Goal: Information Seeking & Learning: Learn about a topic

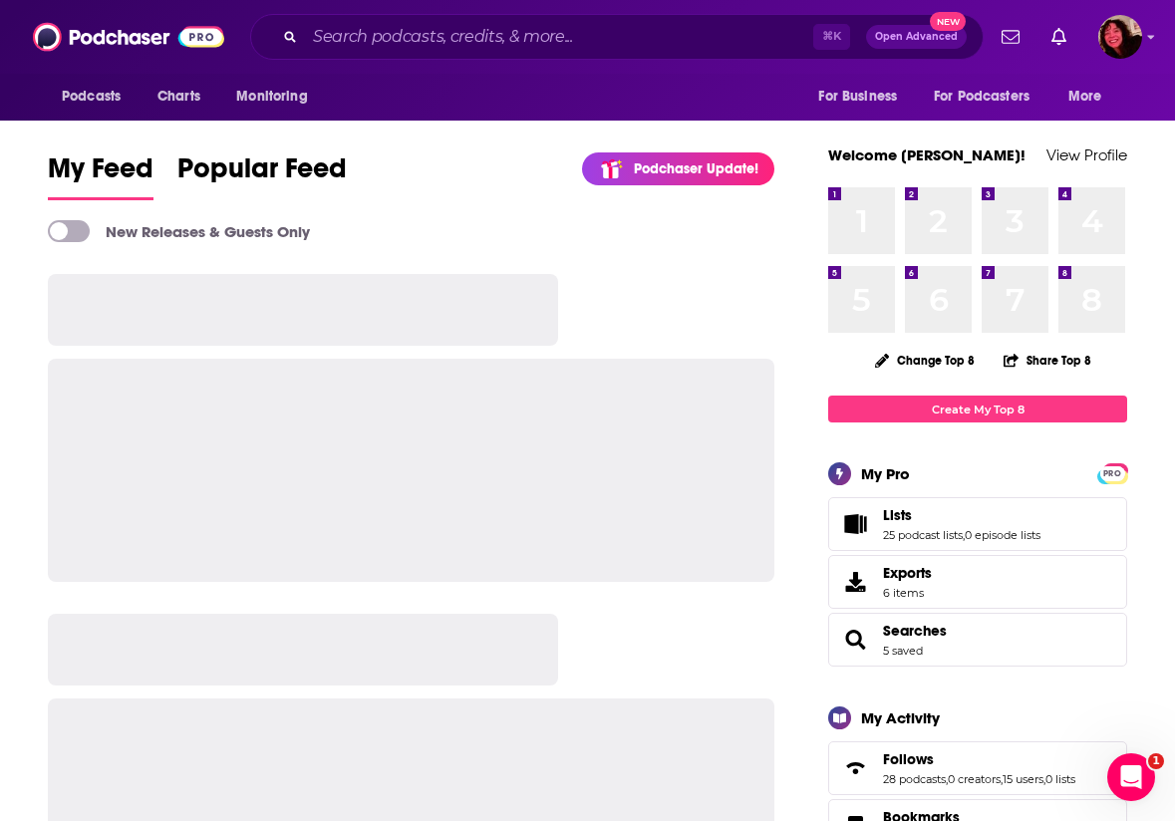
click at [317, 54] on div "⌘ K Open Advanced New" at bounding box center [617, 37] width 734 height 46
click at [332, 45] on input "Search podcasts, credits, & more..." at bounding box center [559, 37] width 508 height 32
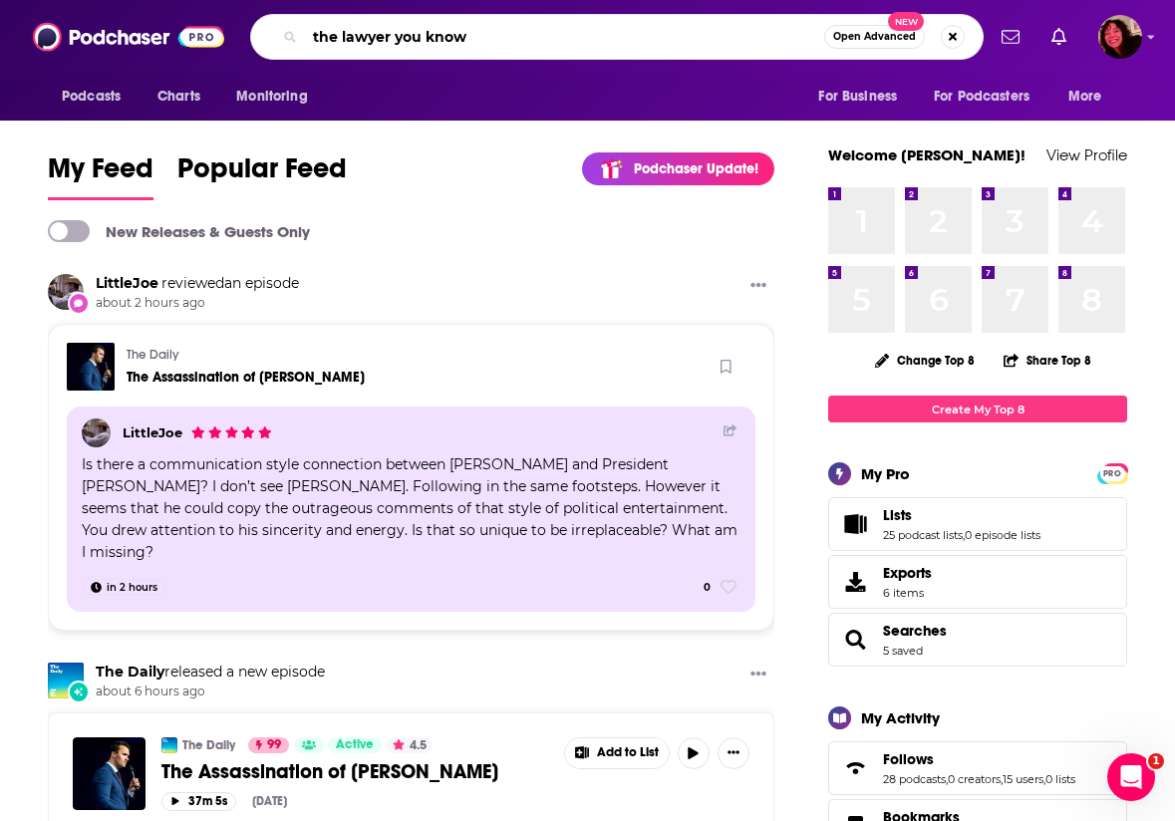
type input "the lawyer you know"
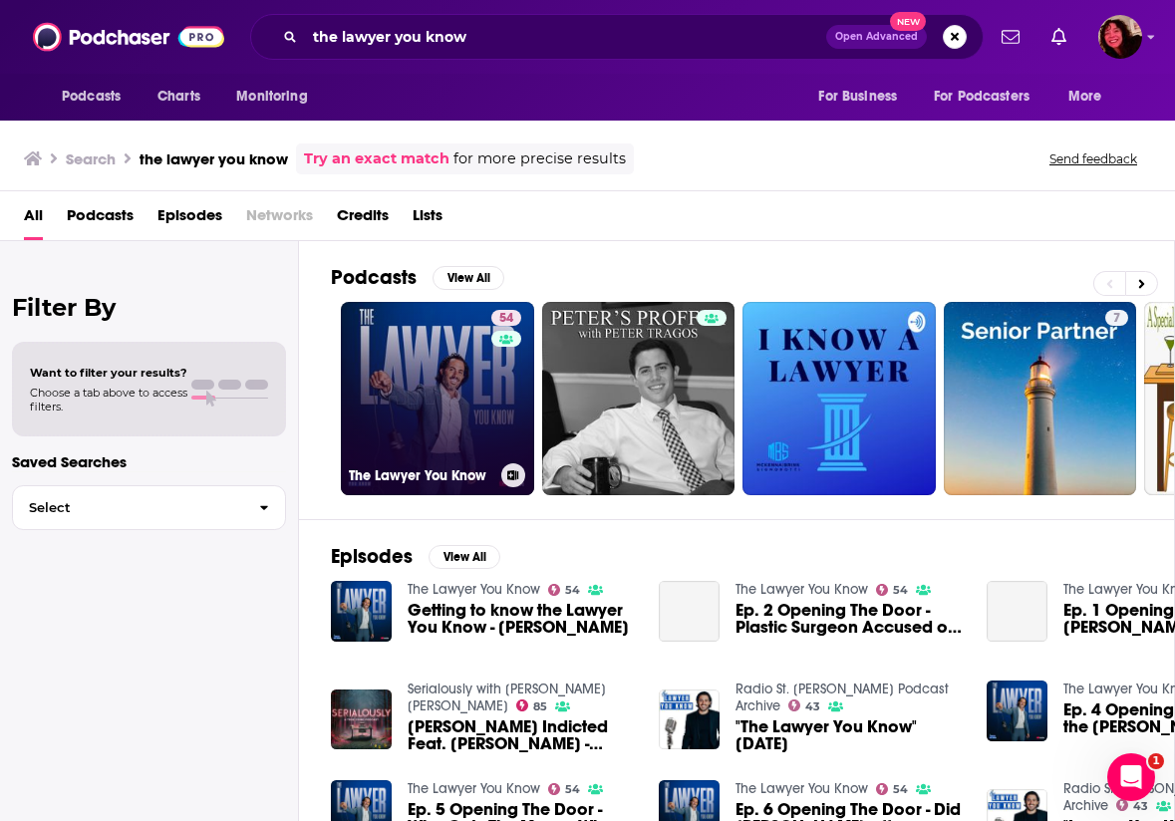
click at [462, 470] on h3 "The Lawyer You Know" at bounding box center [421, 475] width 145 height 17
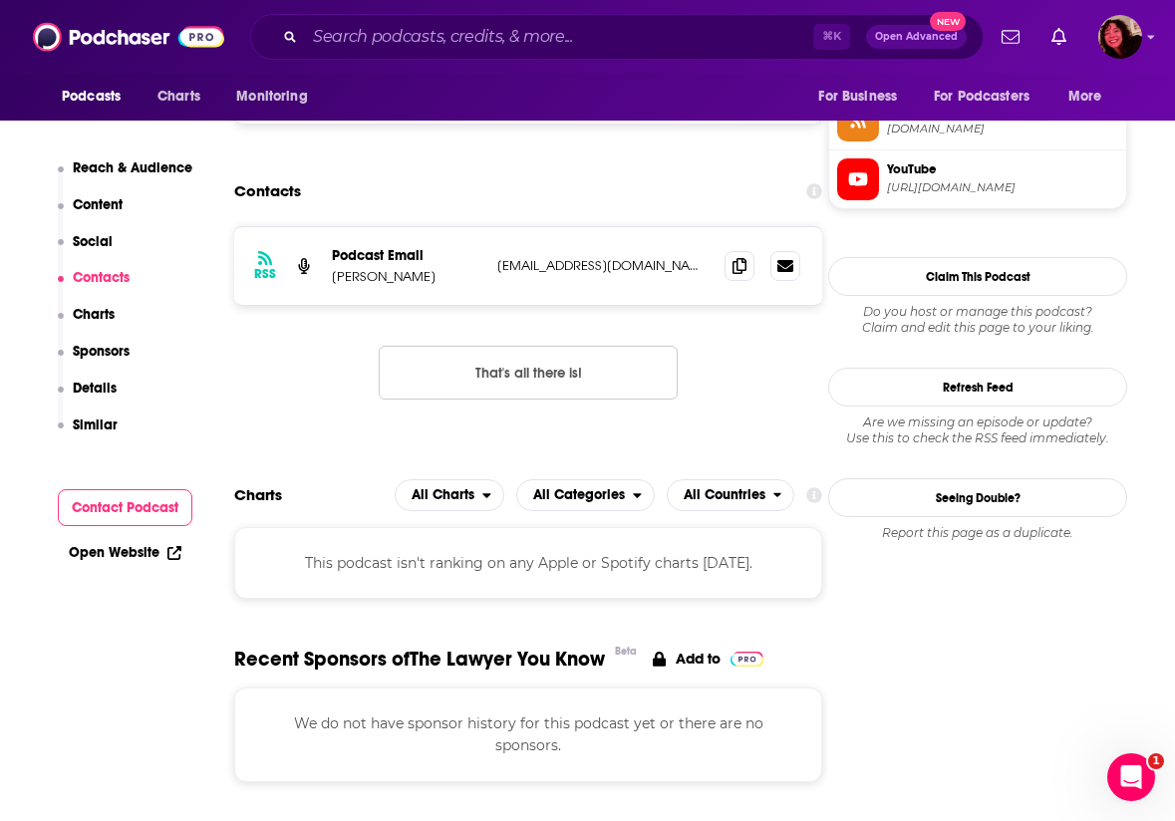
scroll to position [1817, 0]
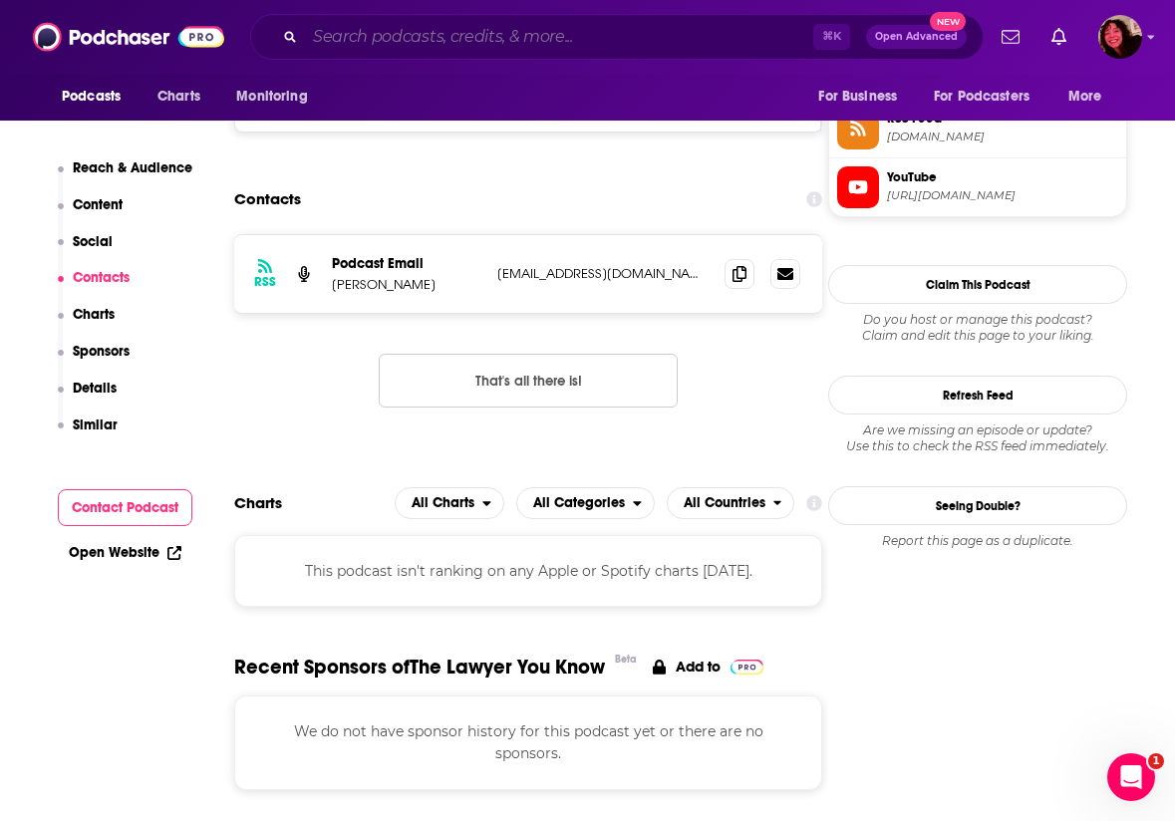
click at [620, 30] on input "Search podcasts, credits, & more..." at bounding box center [559, 37] width 508 height 32
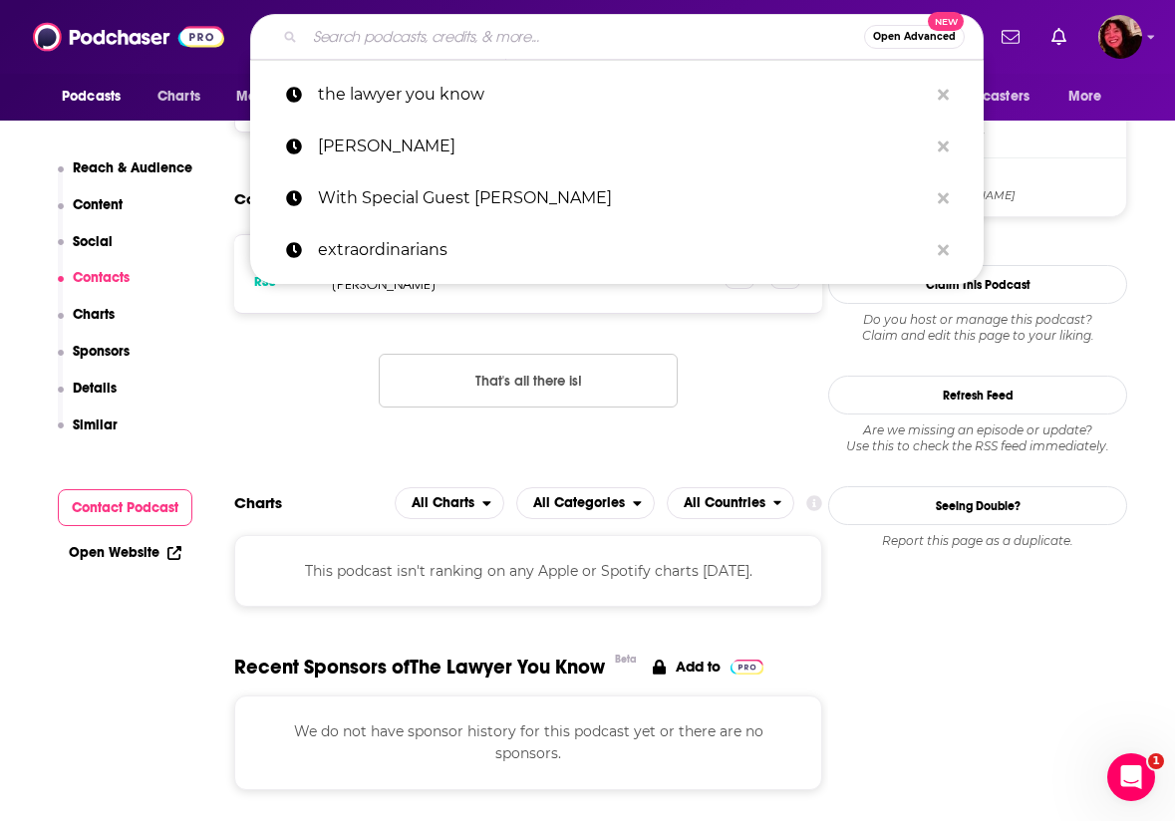
paste input "True Sunlight"
type input "True Sunlight"
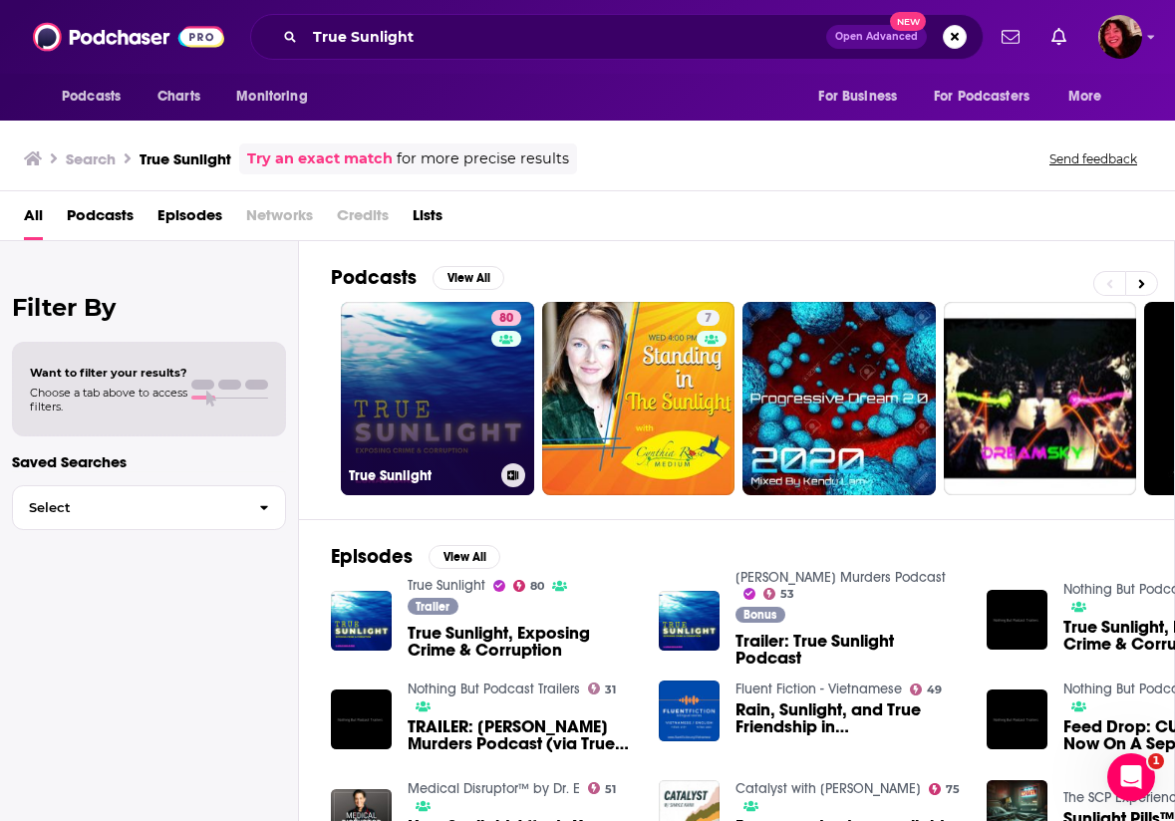
click at [464, 389] on link "80 True Sunlight" at bounding box center [437, 398] width 193 height 193
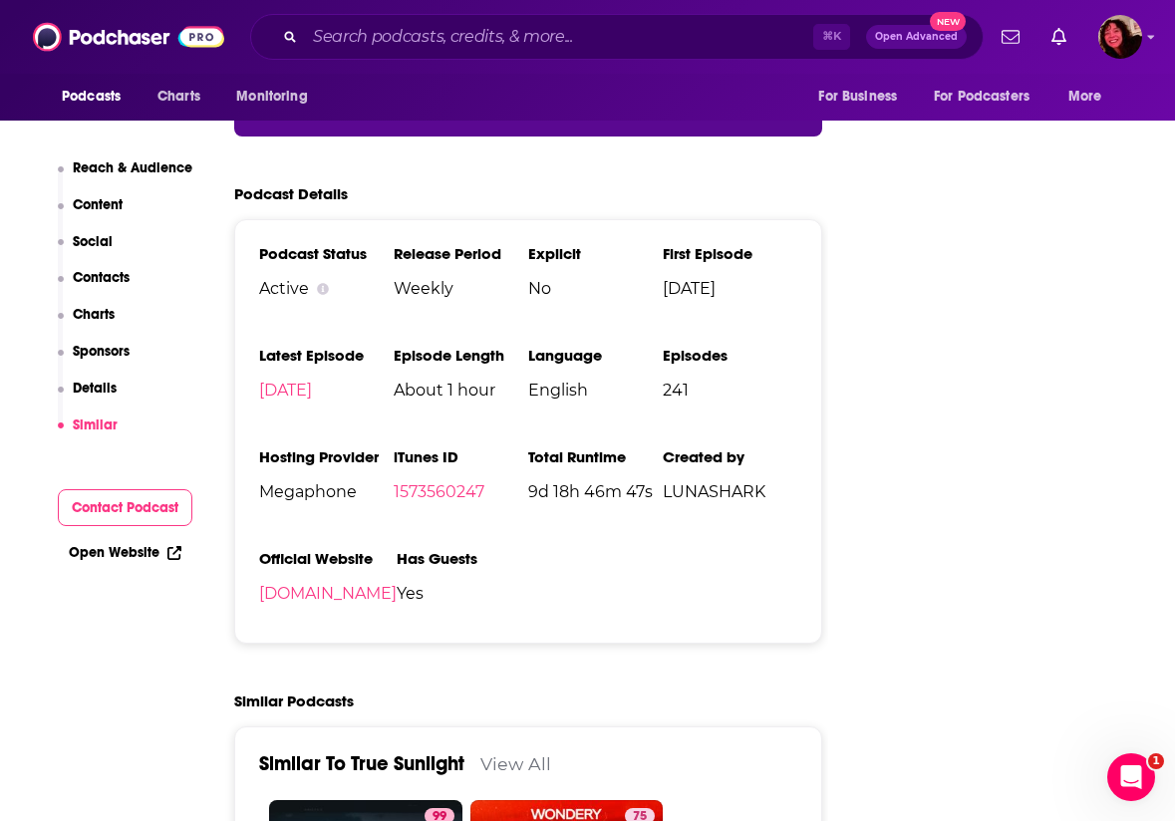
scroll to position [3186, 0]
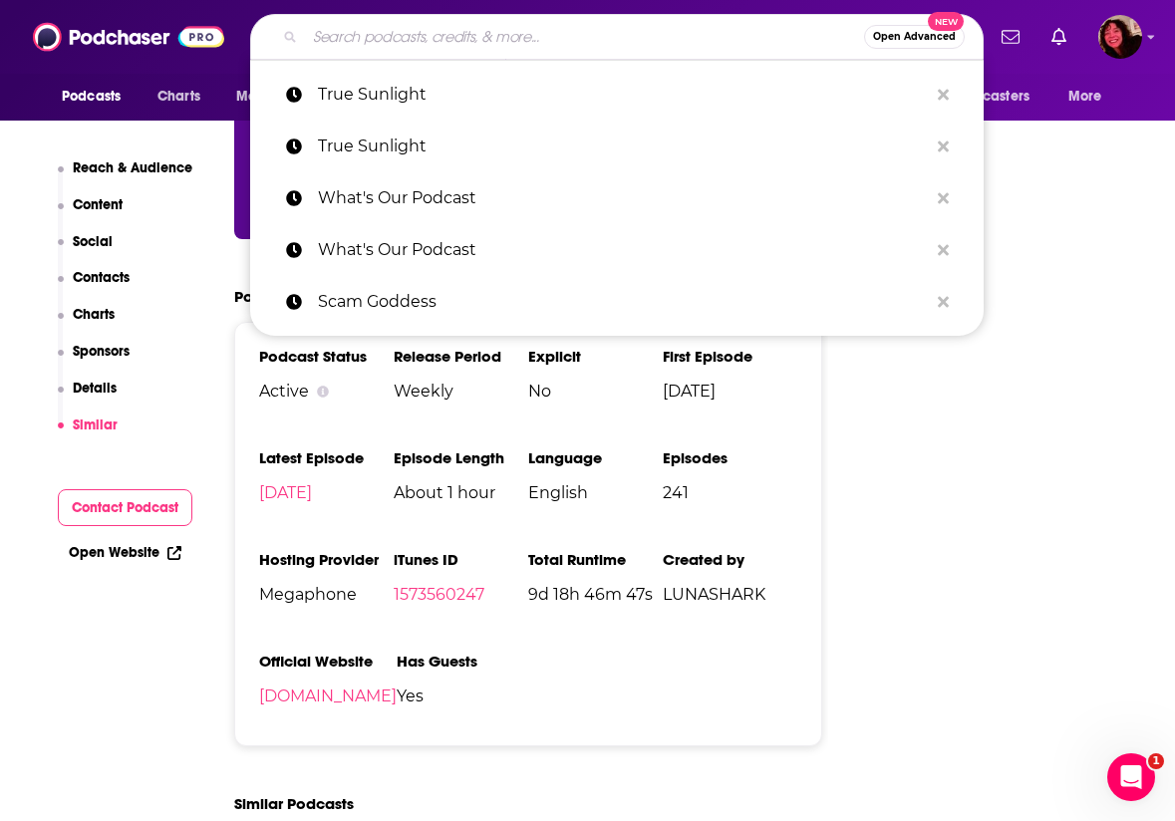
click at [567, 49] on input "Search podcasts, credits, & more..." at bounding box center [584, 37] width 559 height 32
paste input "The Lawyer You Know"
type input "The Lawyer You Know"
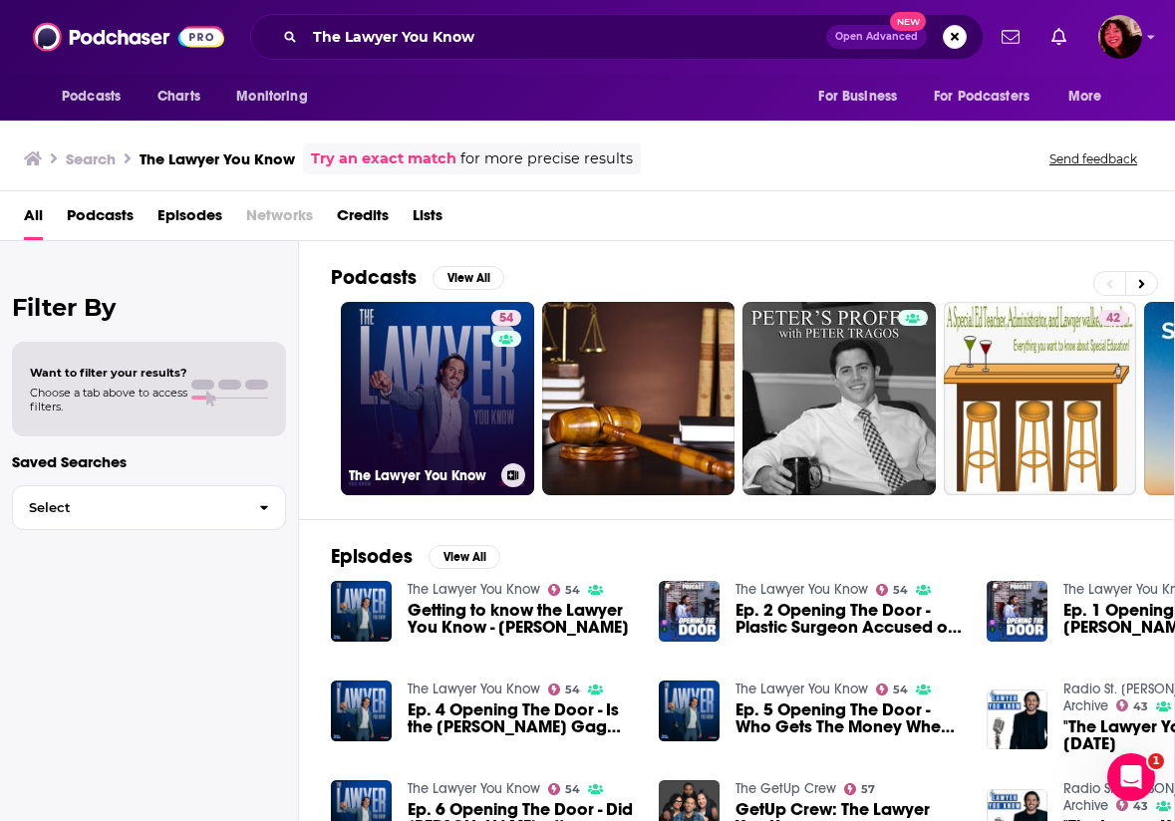
click at [439, 424] on link "54 The Lawyer You Know" at bounding box center [437, 398] width 193 height 193
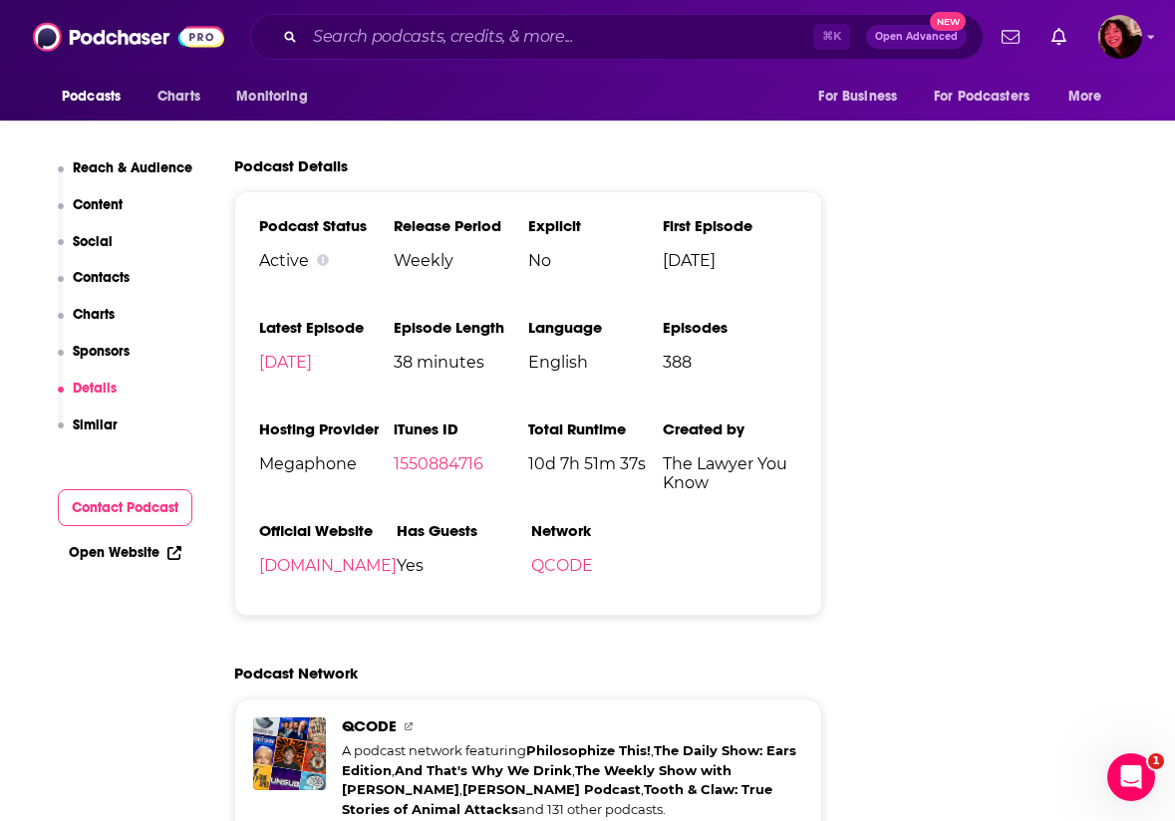
scroll to position [2497, 0]
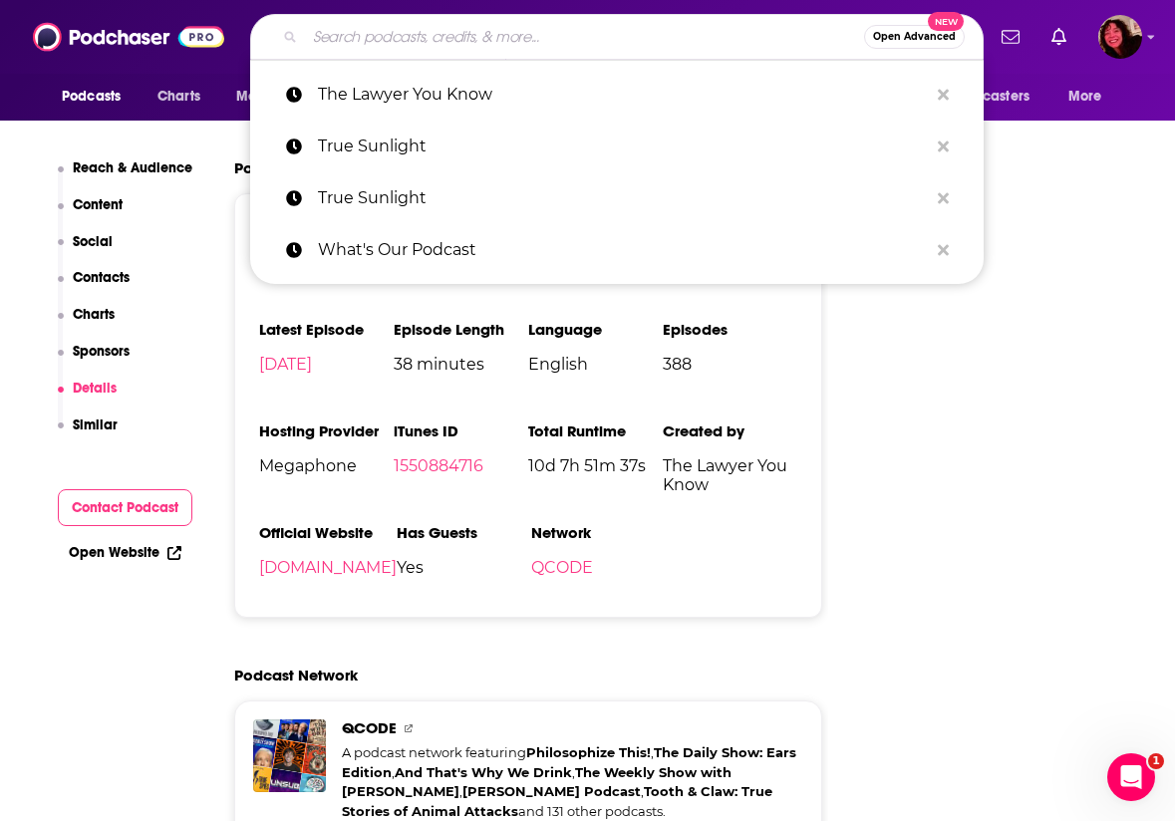
click at [497, 45] on input "Search podcasts, credits, & more..." at bounding box center [584, 37] width 559 height 32
paste input "Southern Mysteries Podcast"
type input "Southern Mysteries Podcast"
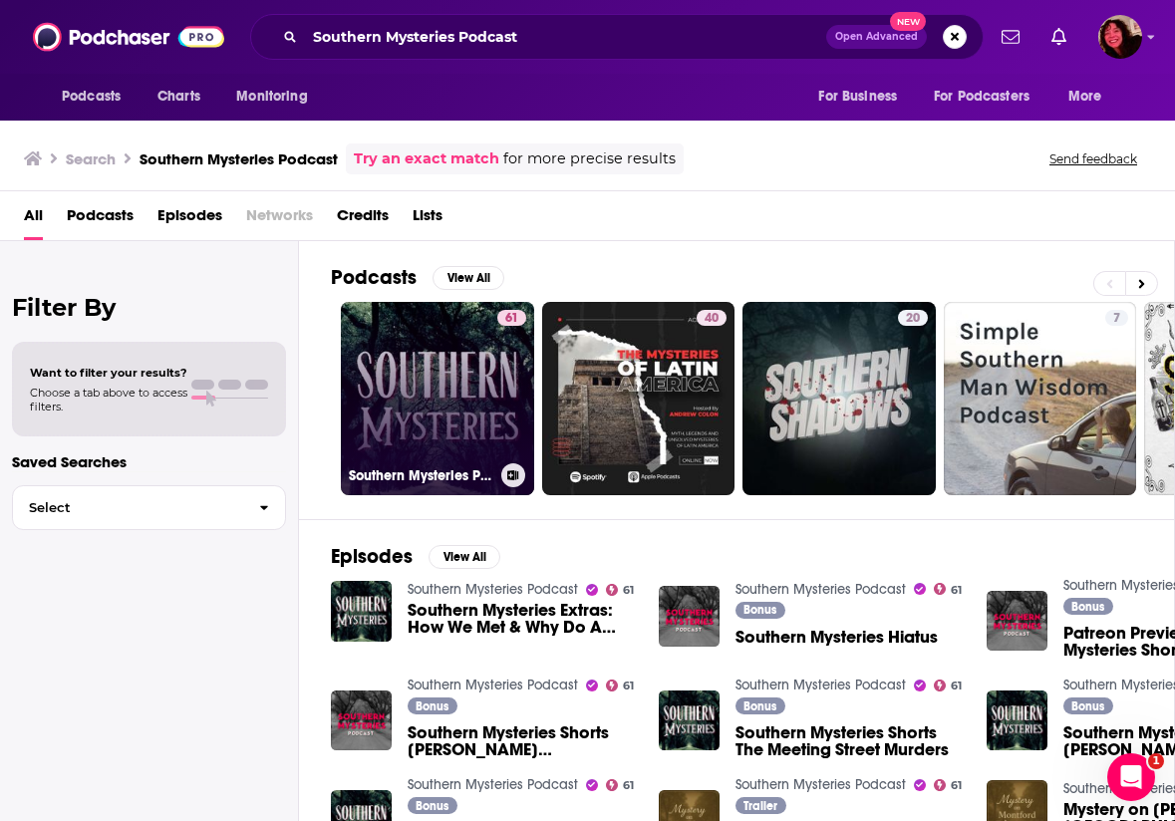
click at [435, 422] on link "61 Southern Mysteries Podcast" at bounding box center [437, 398] width 193 height 193
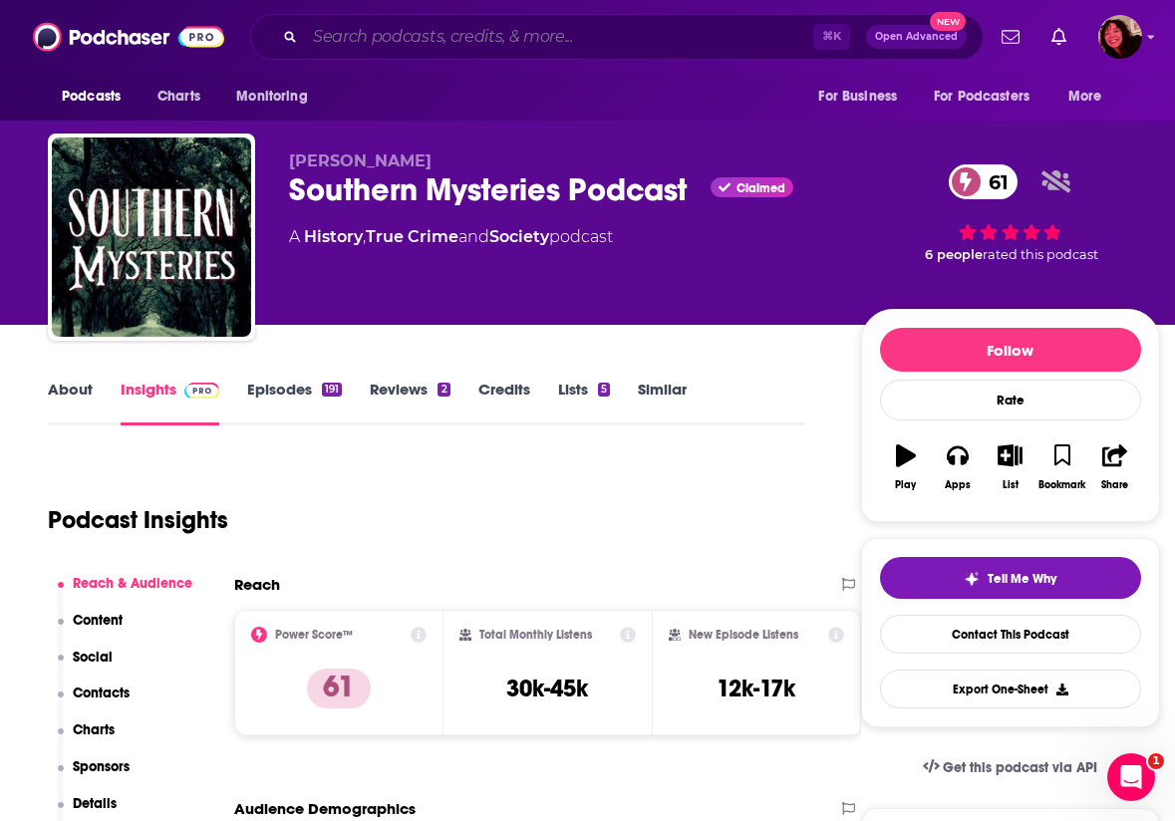
click at [526, 40] on input "Search podcasts, credits, & more..." at bounding box center [559, 37] width 508 height 32
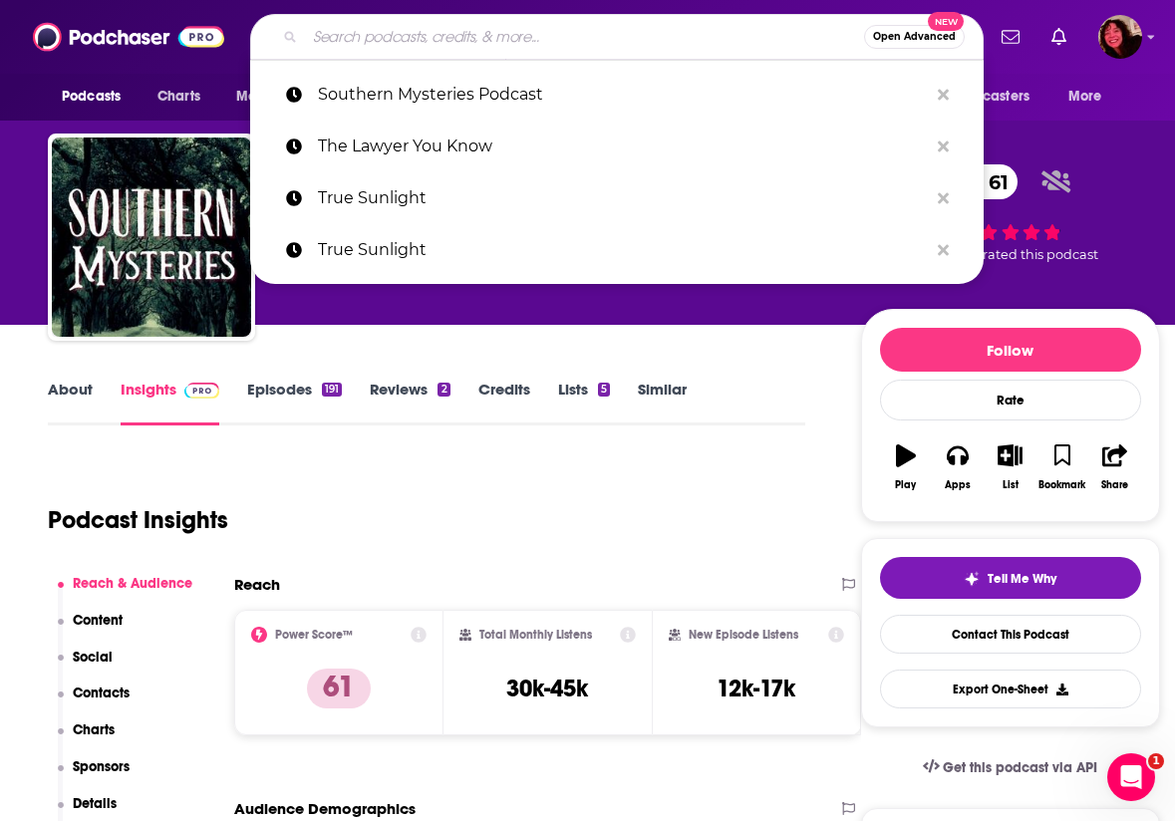
paste input "Pretty Lies & Alibis"
type input "Pretty Lies & Alibis"
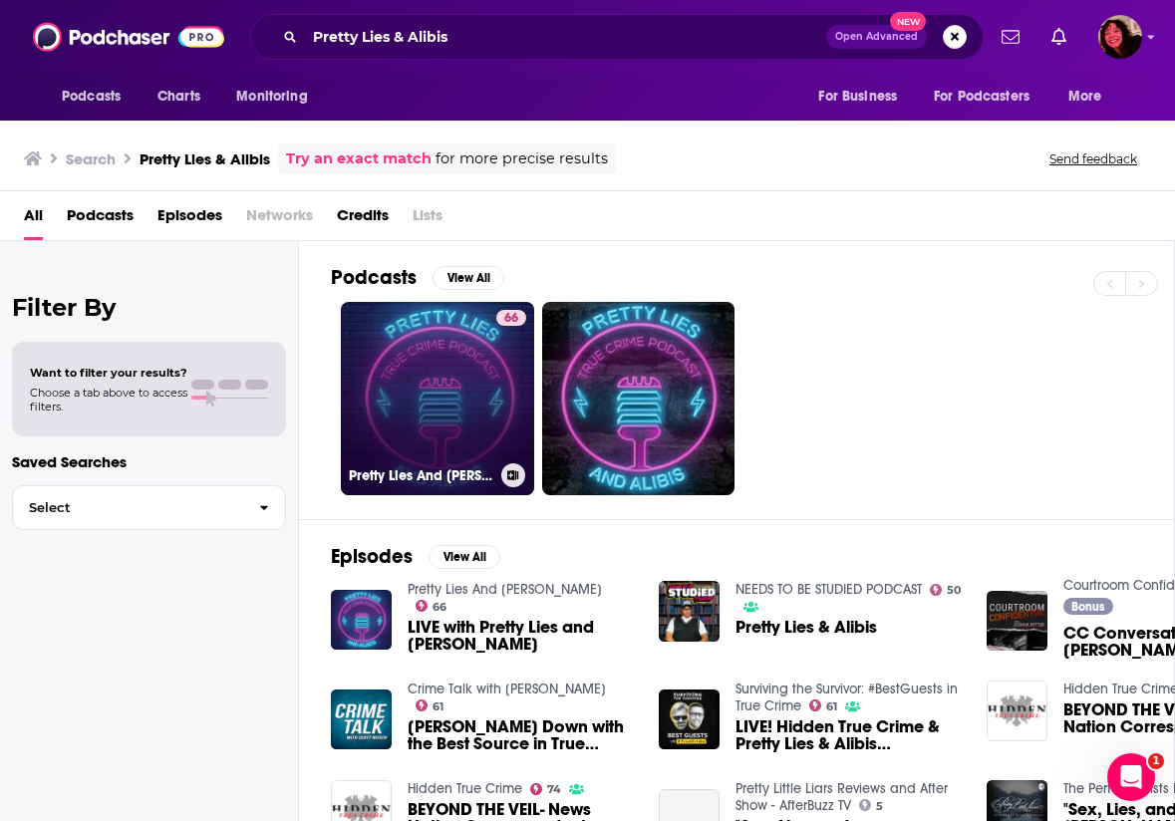
click at [470, 463] on div "Pretty Lies And Alibis" at bounding box center [437, 475] width 177 height 24
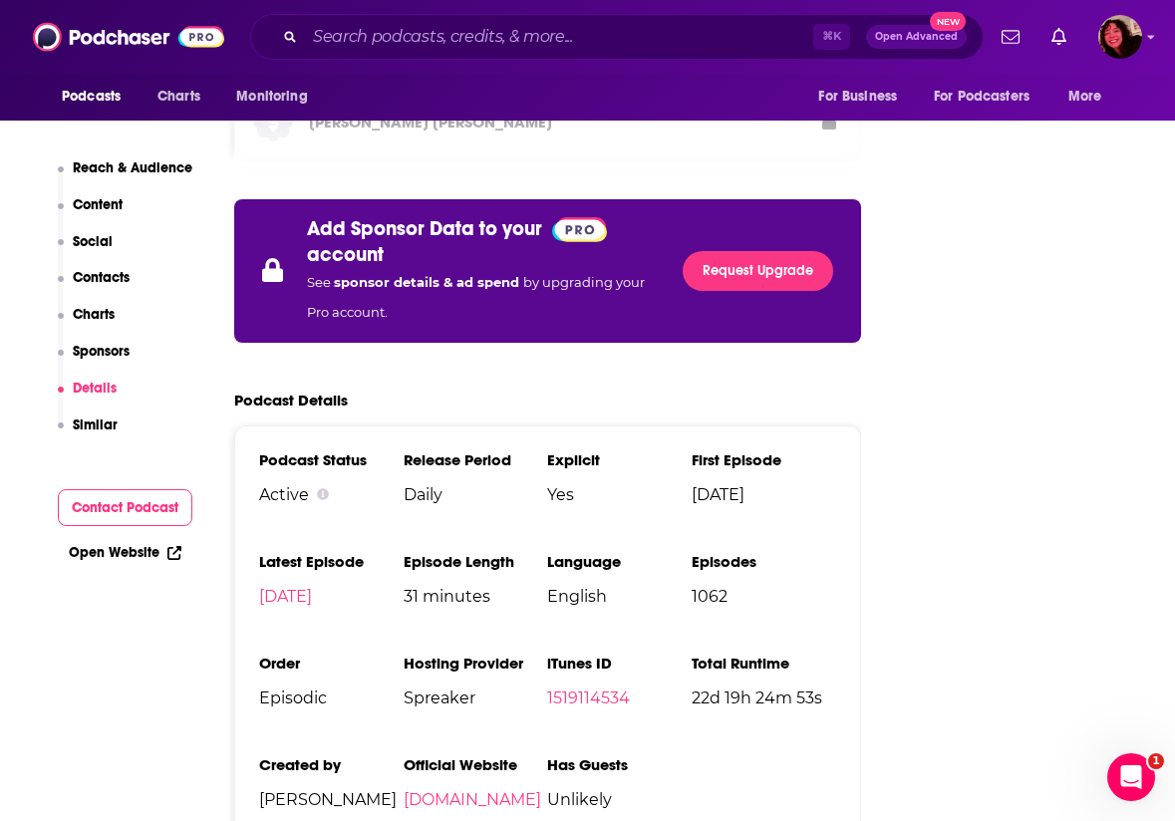
scroll to position [3370, 0]
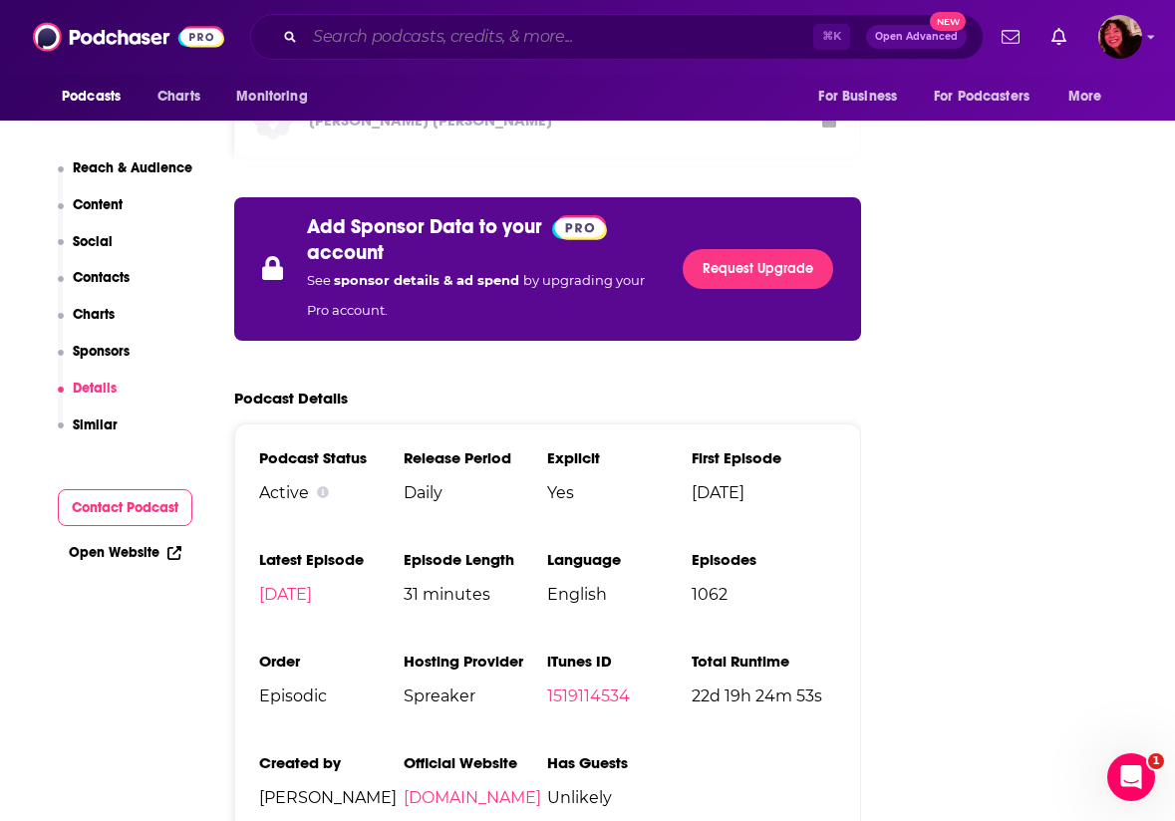
click at [506, 38] on input "Search podcasts, credits, & more..." at bounding box center [559, 37] width 508 height 32
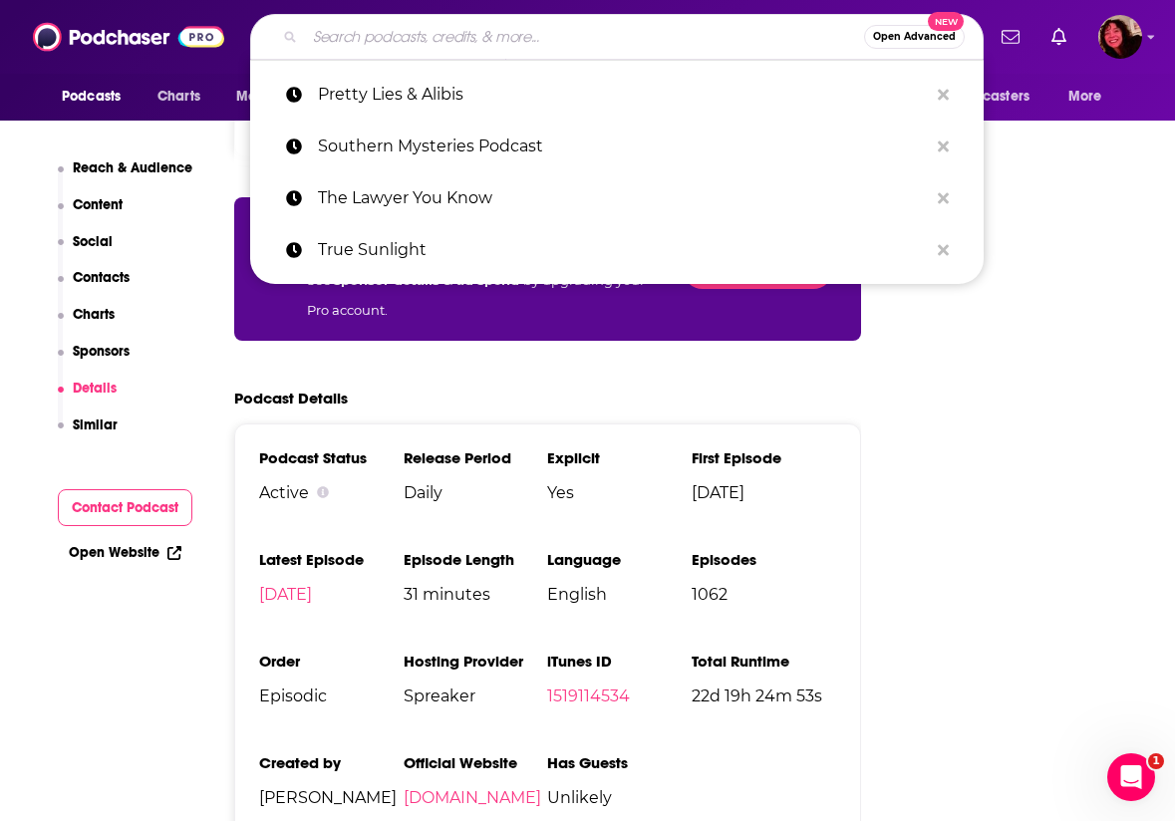
paste input "Crime Talk with [PERSON_NAME]"
type input "Crime Talk with [PERSON_NAME]"
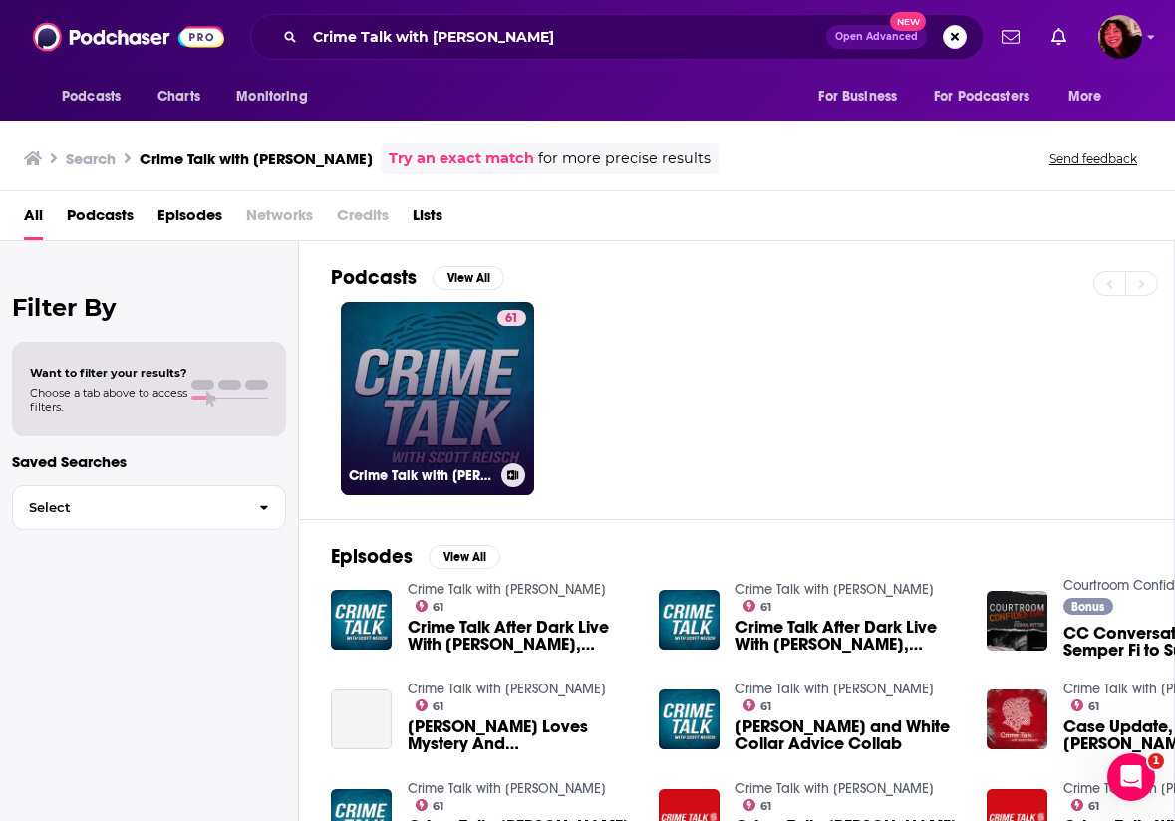
click at [446, 398] on link "61 Crime Talk with Scott Reisch" at bounding box center [437, 398] width 193 height 193
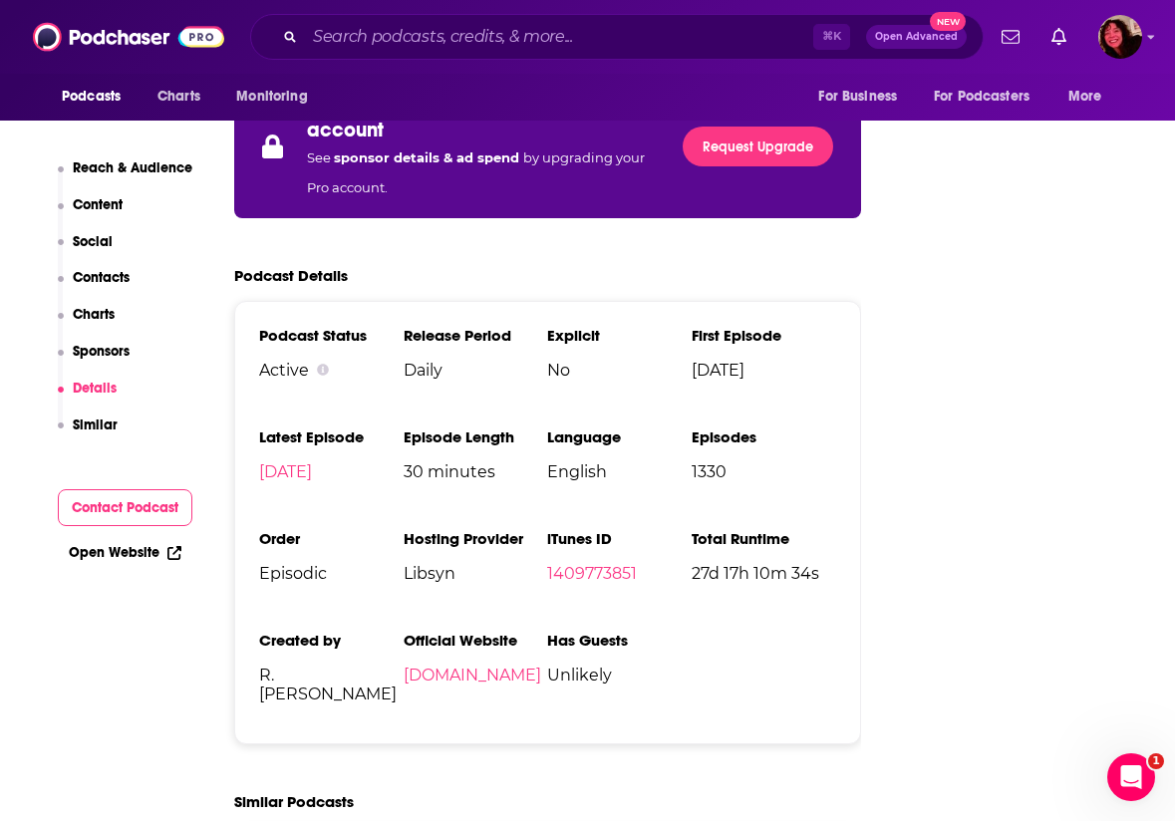
scroll to position [2860, 0]
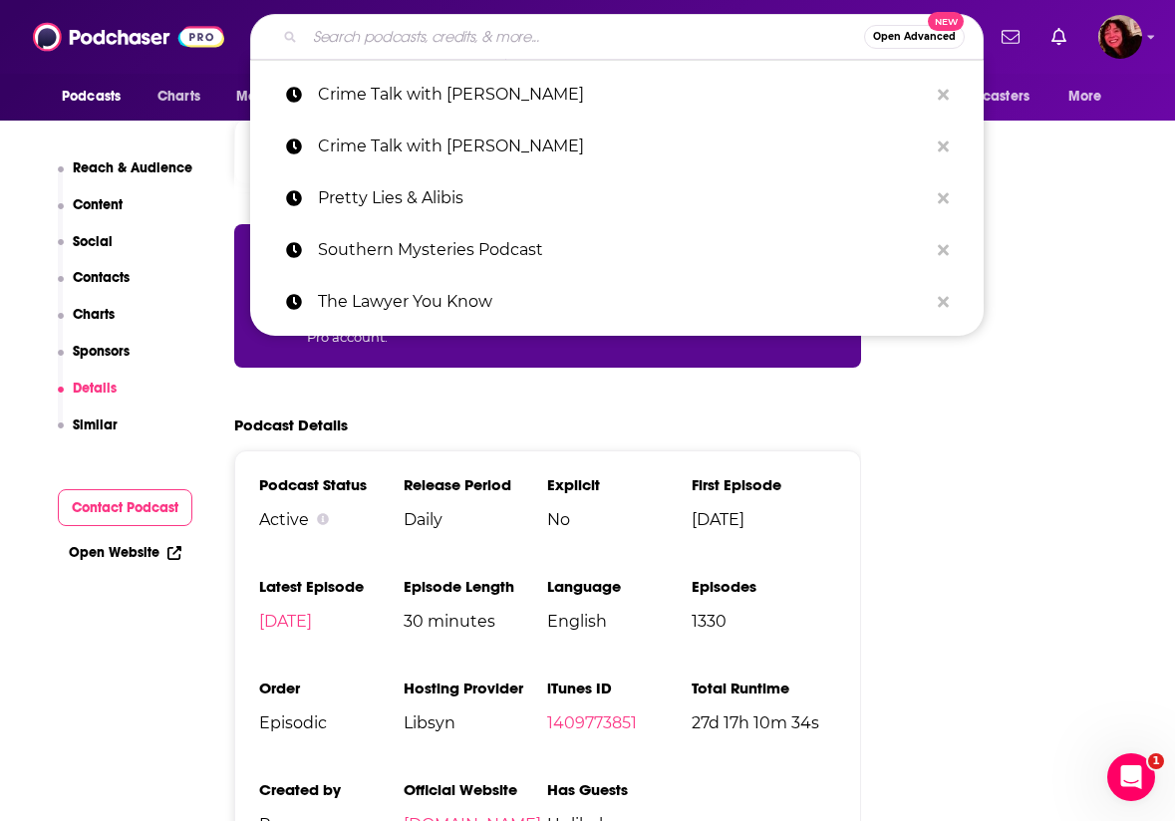
click at [526, 43] on input "Search podcasts, credits, & more..." at bounding box center [584, 37] width 559 height 32
paste input "Drop Dead Serious with [PERSON_NAME]"
type input "Drop Dead Serious with [PERSON_NAME]"
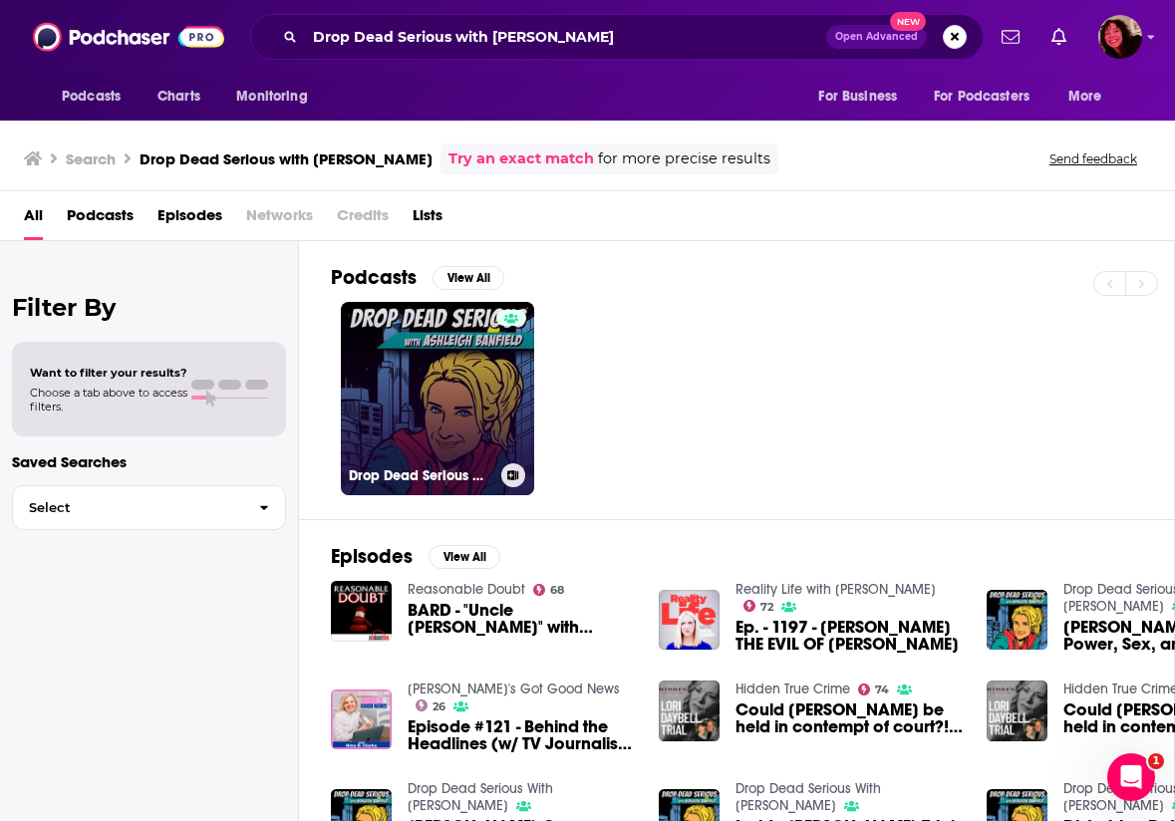
click at [428, 400] on link "Drop Dead Serious With Ashleigh Banfield" at bounding box center [437, 398] width 193 height 193
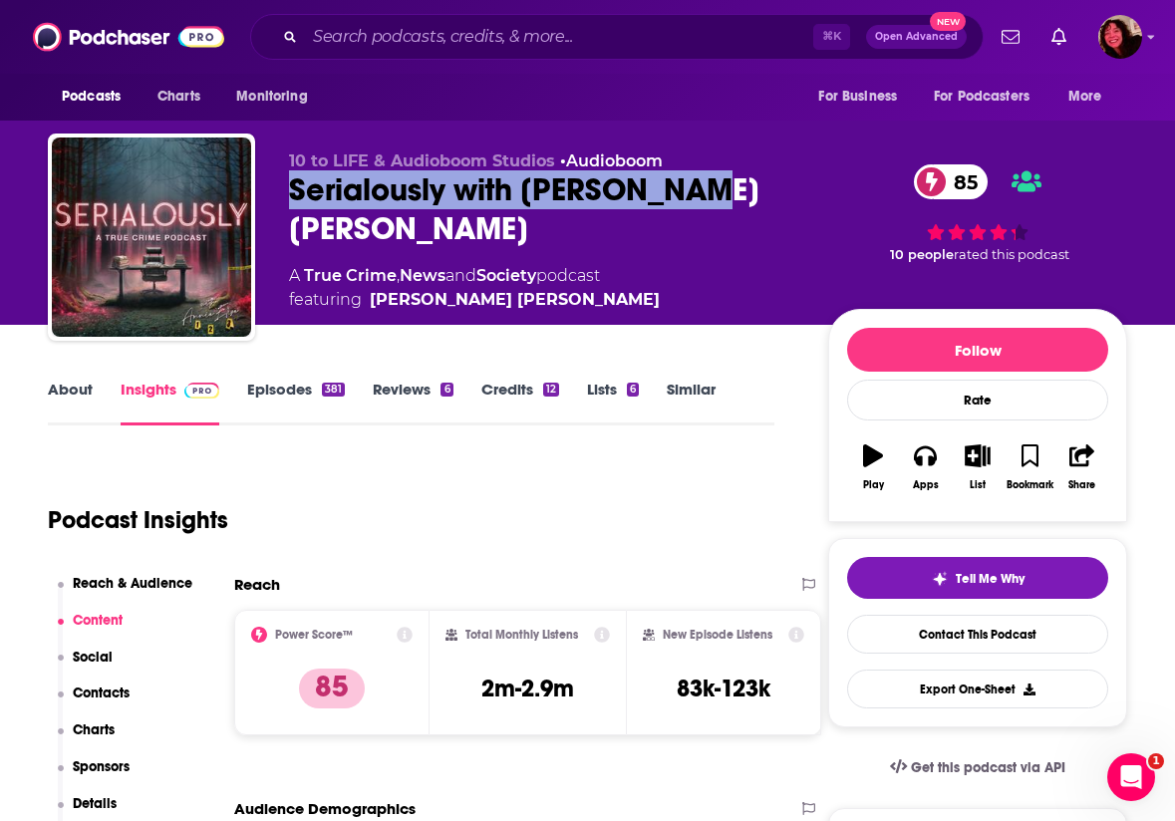
drag, startPoint x: 680, startPoint y: 182, endPoint x: 278, endPoint y: 183, distance: 401.6
click at [278, 183] on div "10 to LIFE & Audioboom Studios • Audioboom Serialously with Annie Elise 85 A Tr…" at bounding box center [587, 241] width 1079 height 215
copy h2 "Serialously with [PERSON_NAME] [PERSON_NAME]"
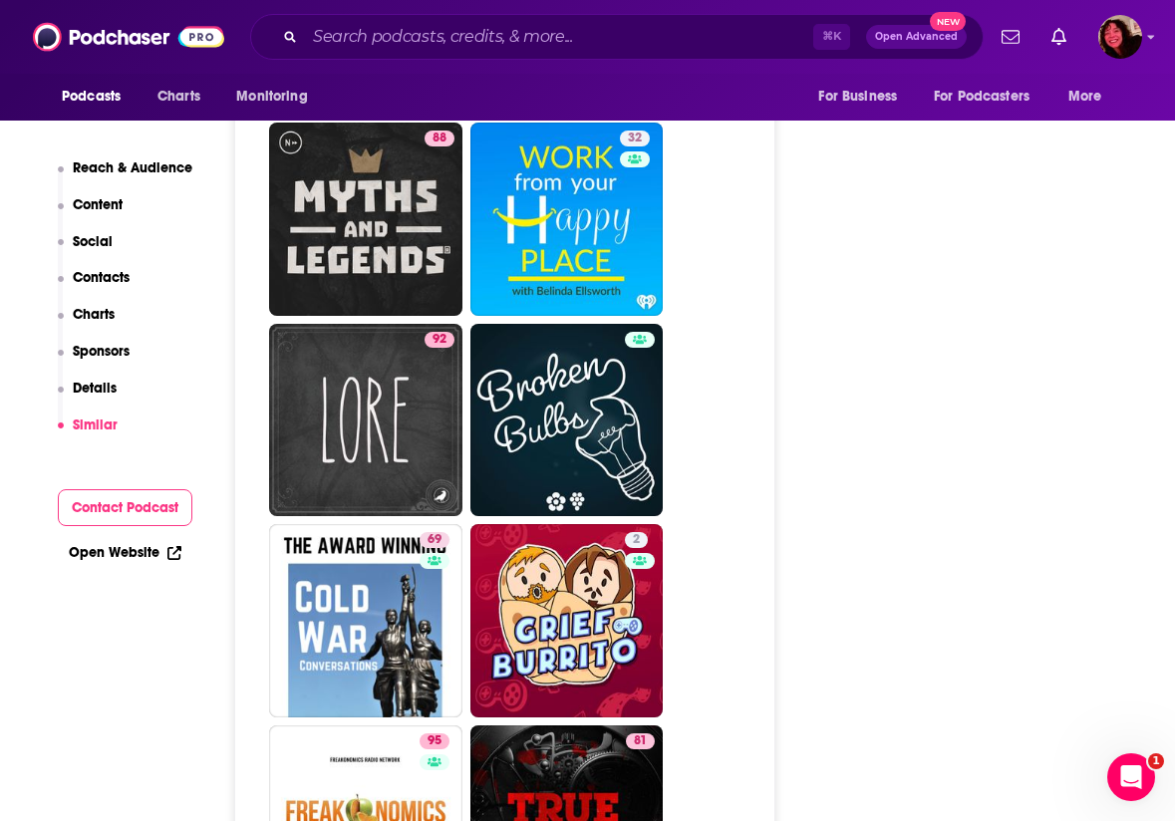
scroll to position [6597, 0]
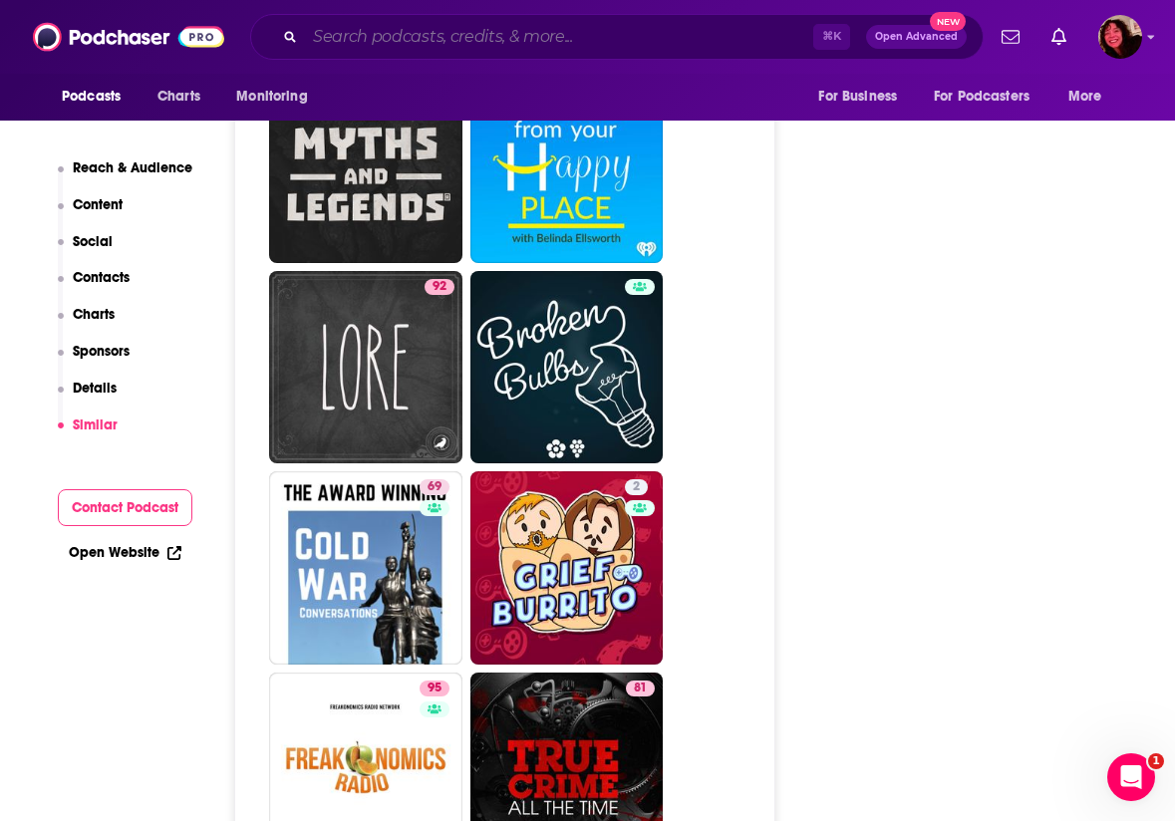
click at [445, 47] on input "Search podcasts, credits, & more..." at bounding box center [559, 37] width 508 height 32
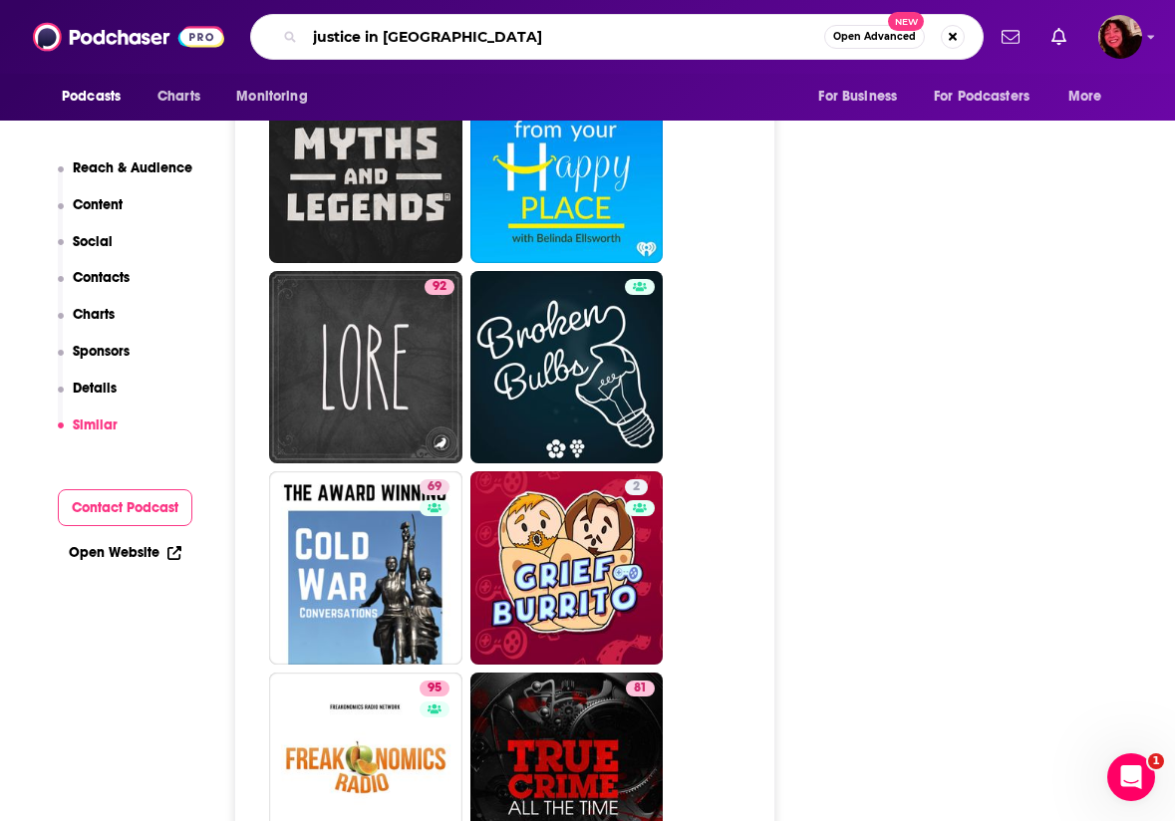
type input "justice in [GEOGRAPHIC_DATA]"
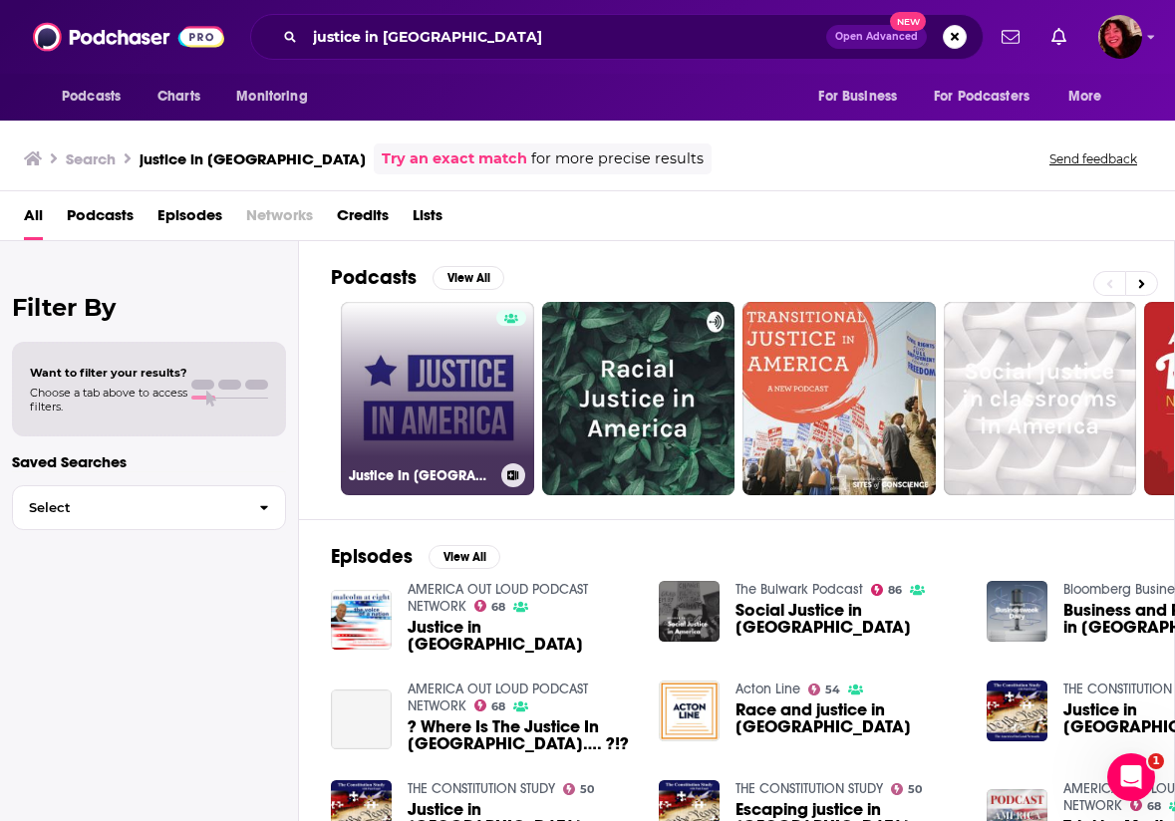
click at [463, 432] on link "Justice In [GEOGRAPHIC_DATA]" at bounding box center [437, 398] width 193 height 193
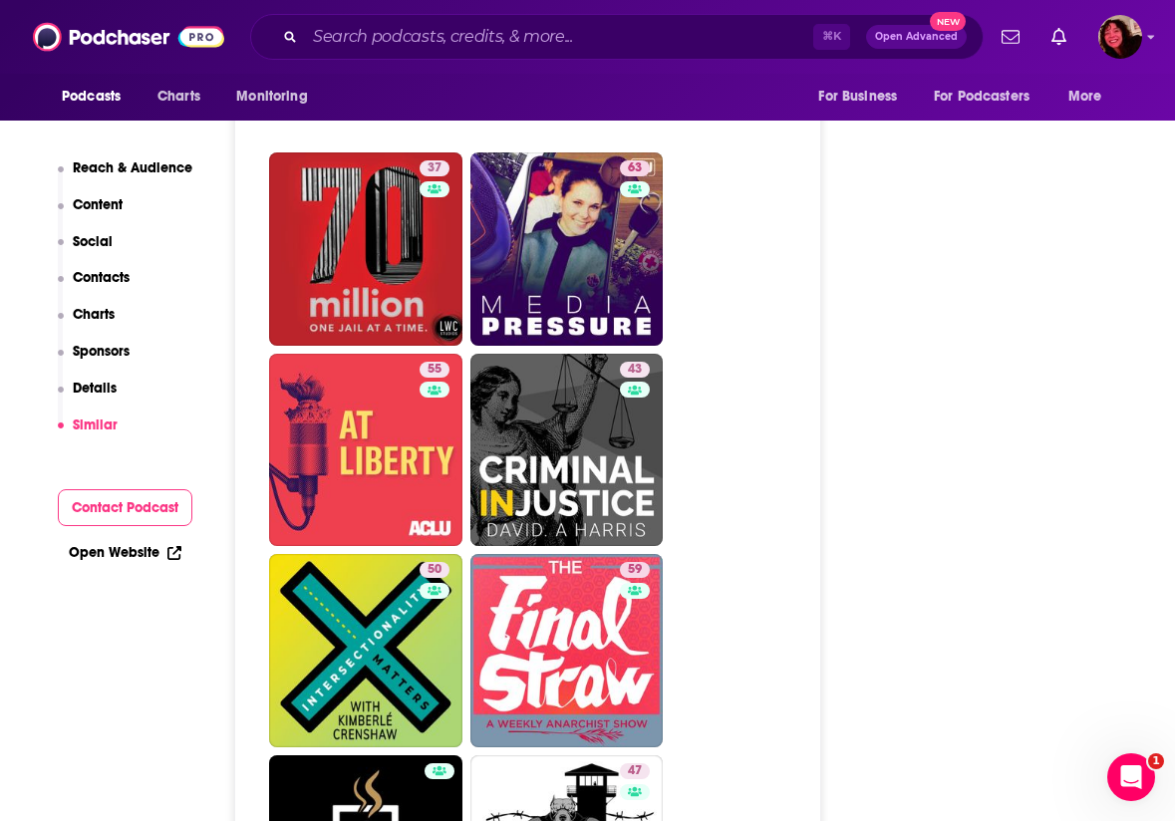
scroll to position [3642, 0]
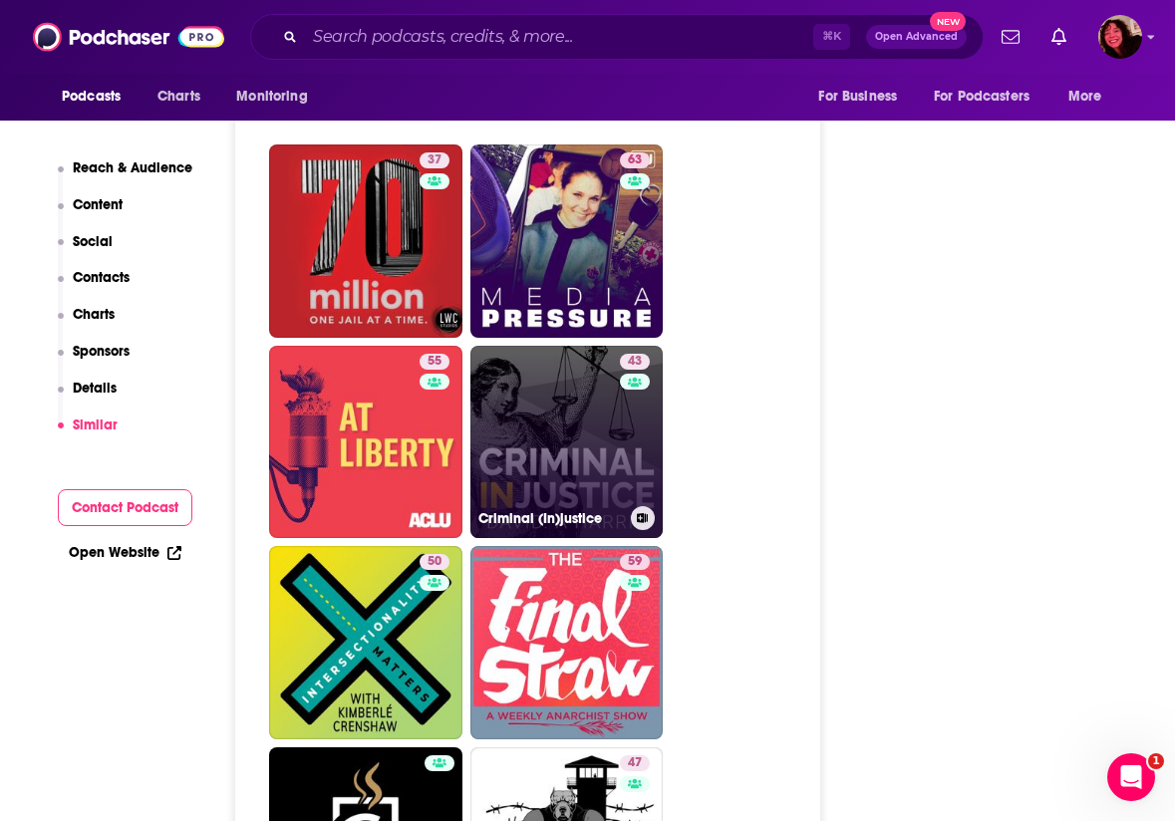
click at [590, 403] on link "43 Criminal (In)justice" at bounding box center [566, 442] width 193 height 193
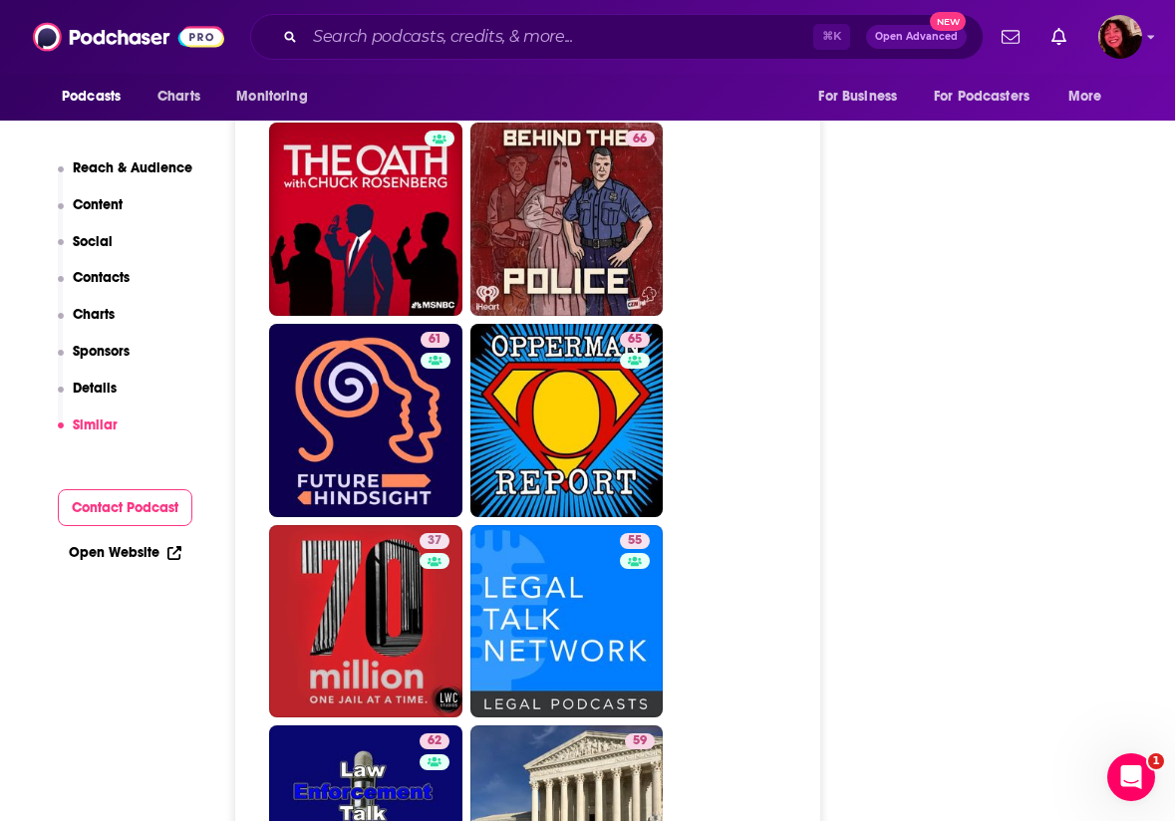
scroll to position [3461, 0]
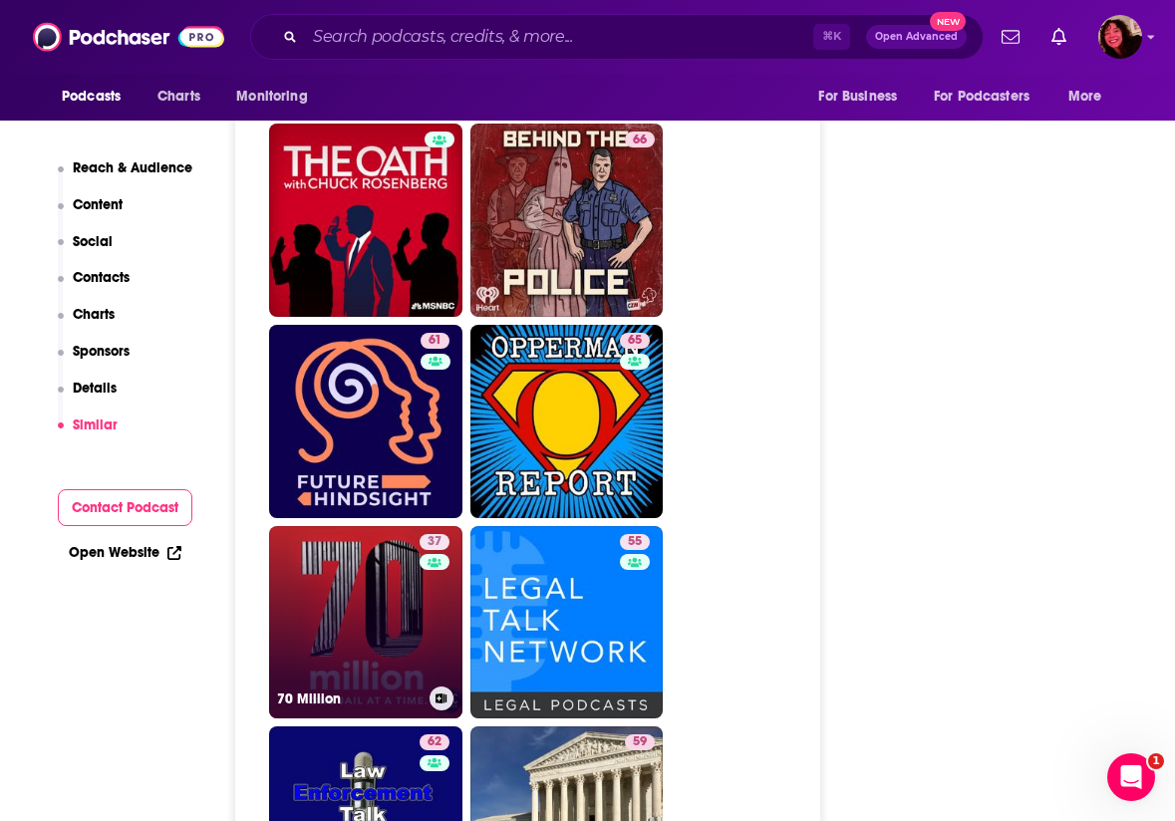
click at [437, 548] on div "37" at bounding box center [437, 610] width 35 height 153
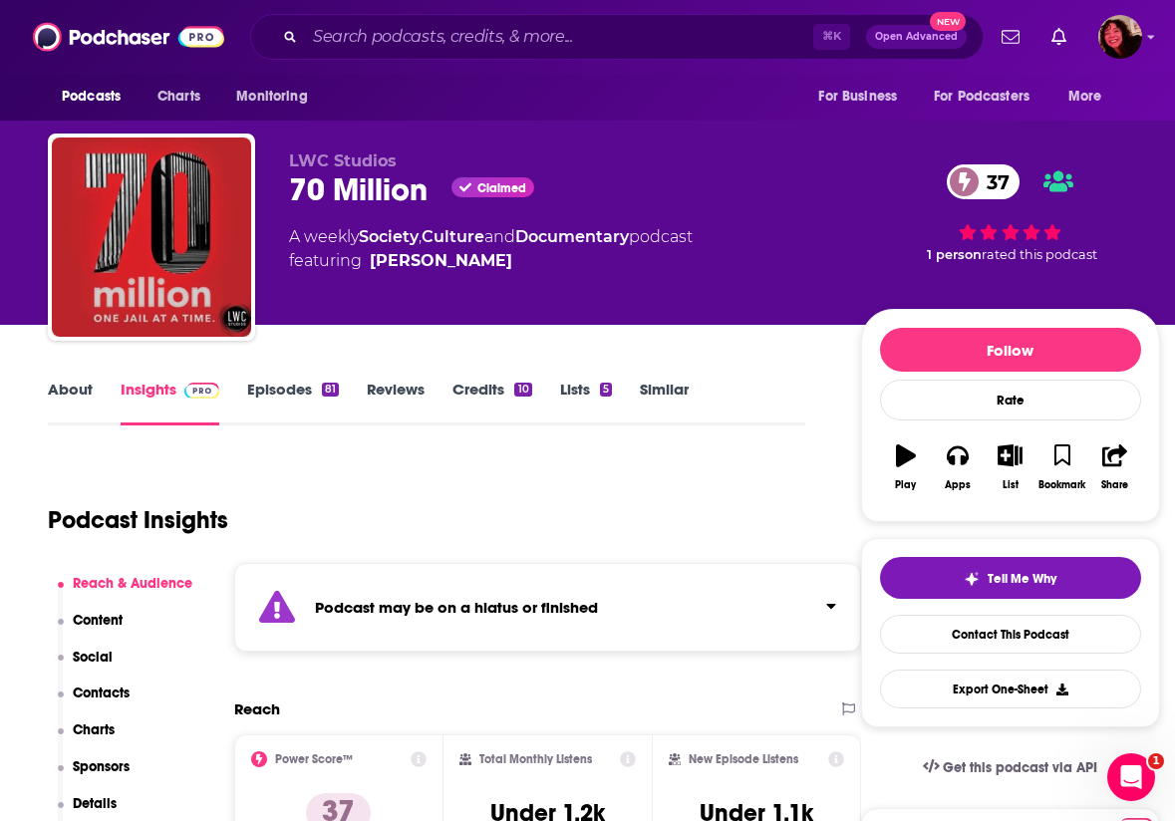
type input "[URL][DOMAIN_NAME]"
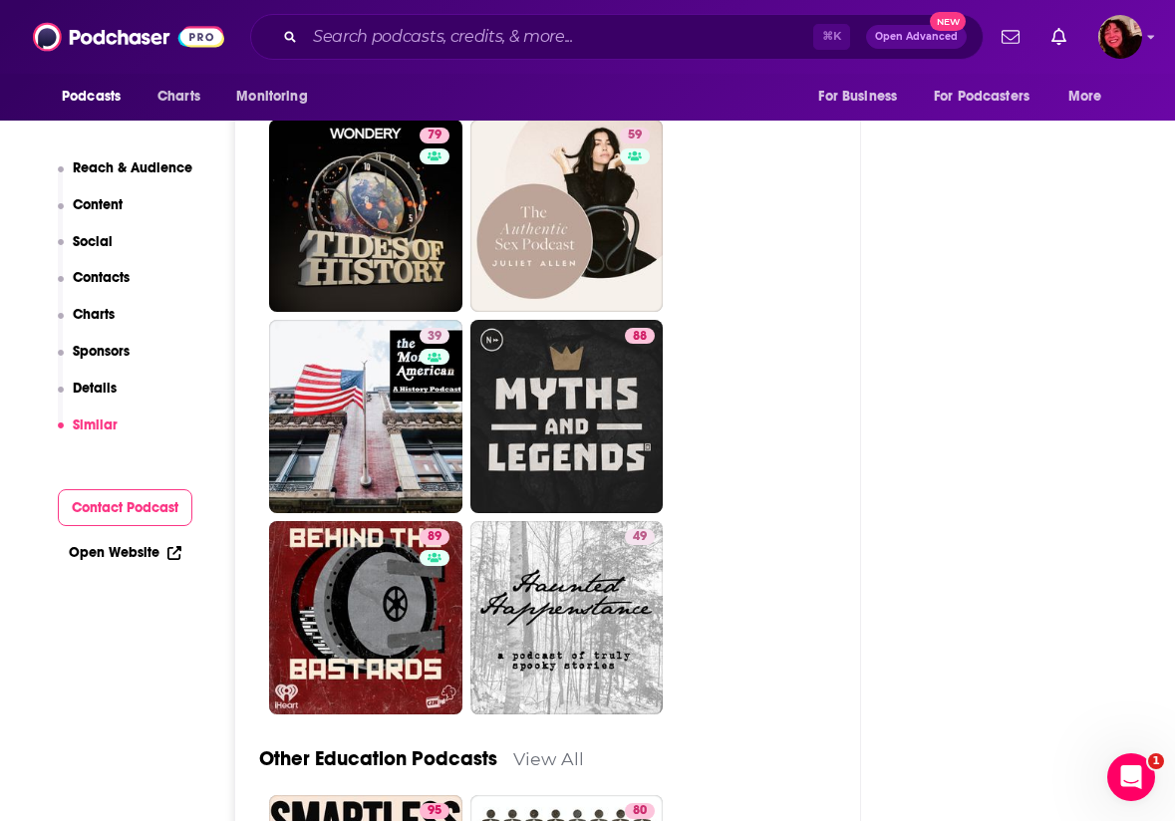
scroll to position [4758, 0]
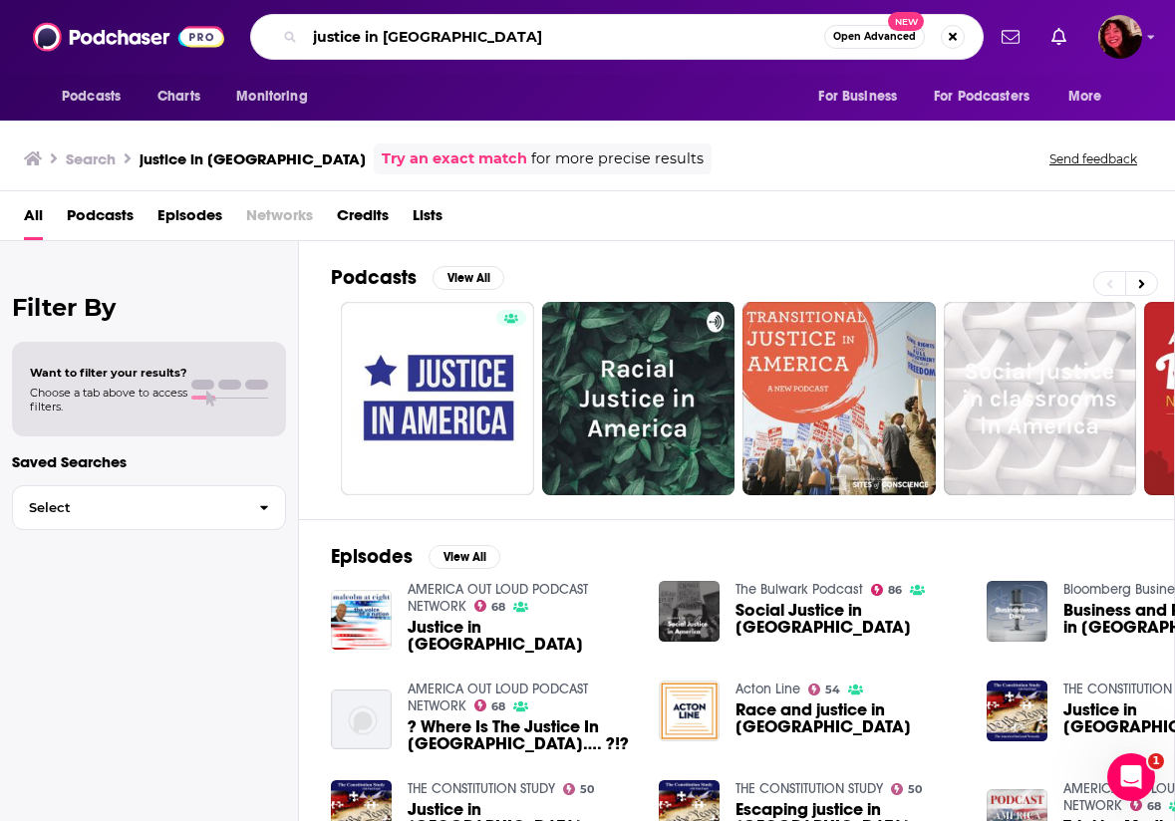
click at [379, 39] on input "justice in [GEOGRAPHIC_DATA]" at bounding box center [564, 37] width 519 height 32
type input "bless this mess"
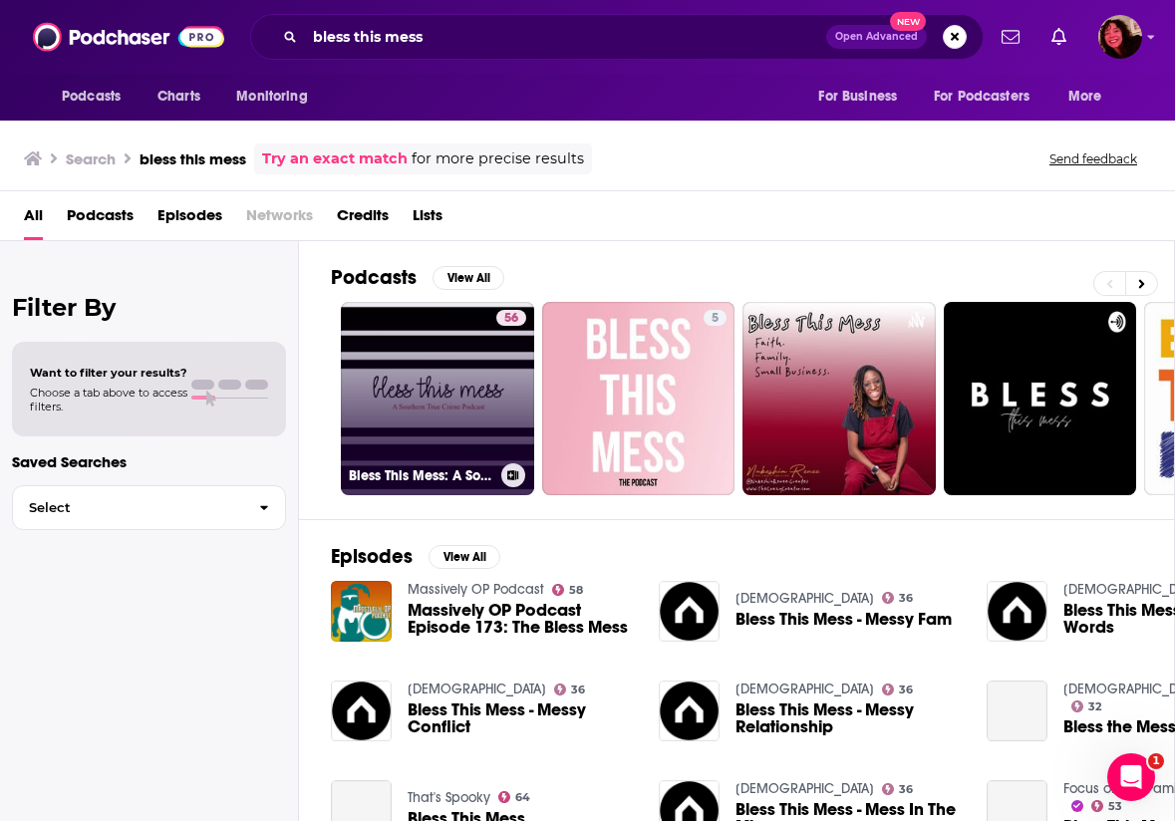
click at [450, 415] on link "56 Bless This Mess: A Southern True Crime Podcast" at bounding box center [437, 398] width 193 height 193
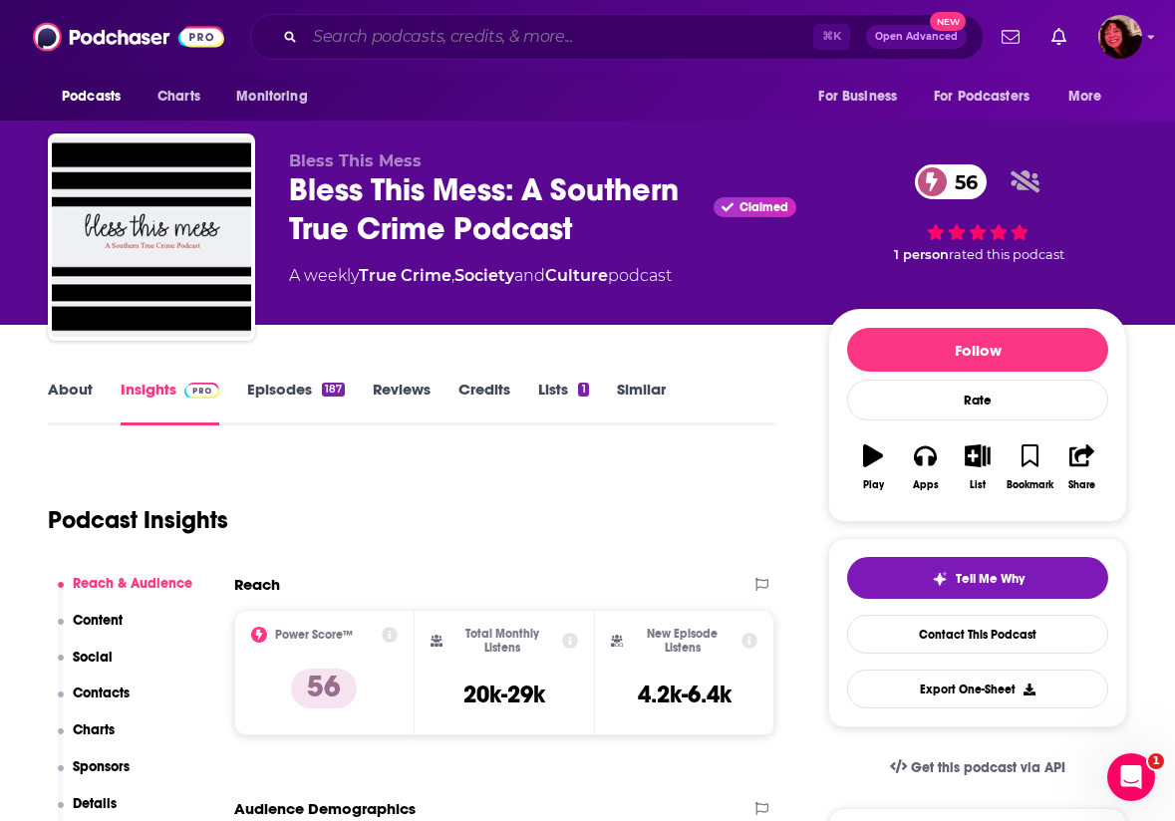
click at [383, 40] on input "Search podcasts, credits, & more..." at bounding box center [559, 37] width 508 height 32
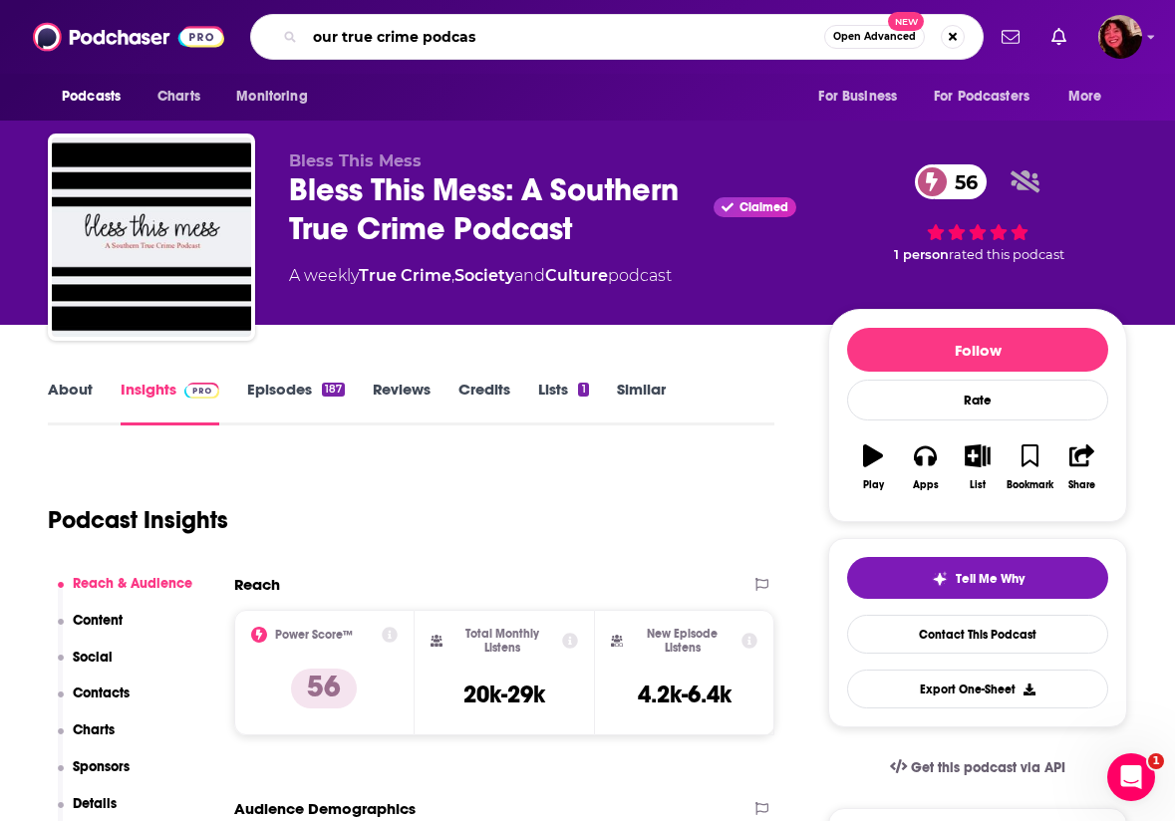
type input "our true crime podcast"
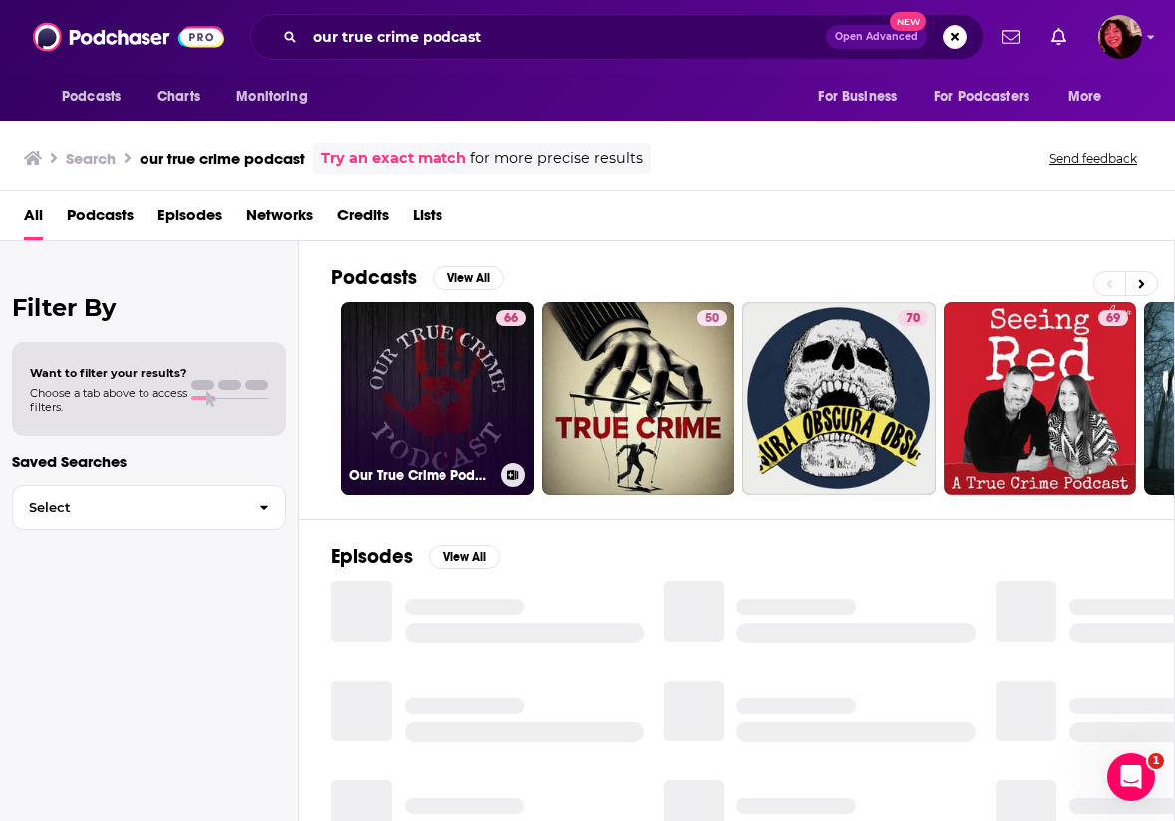
click at [396, 431] on link "66 Our True Crime Podcast" at bounding box center [437, 398] width 193 height 193
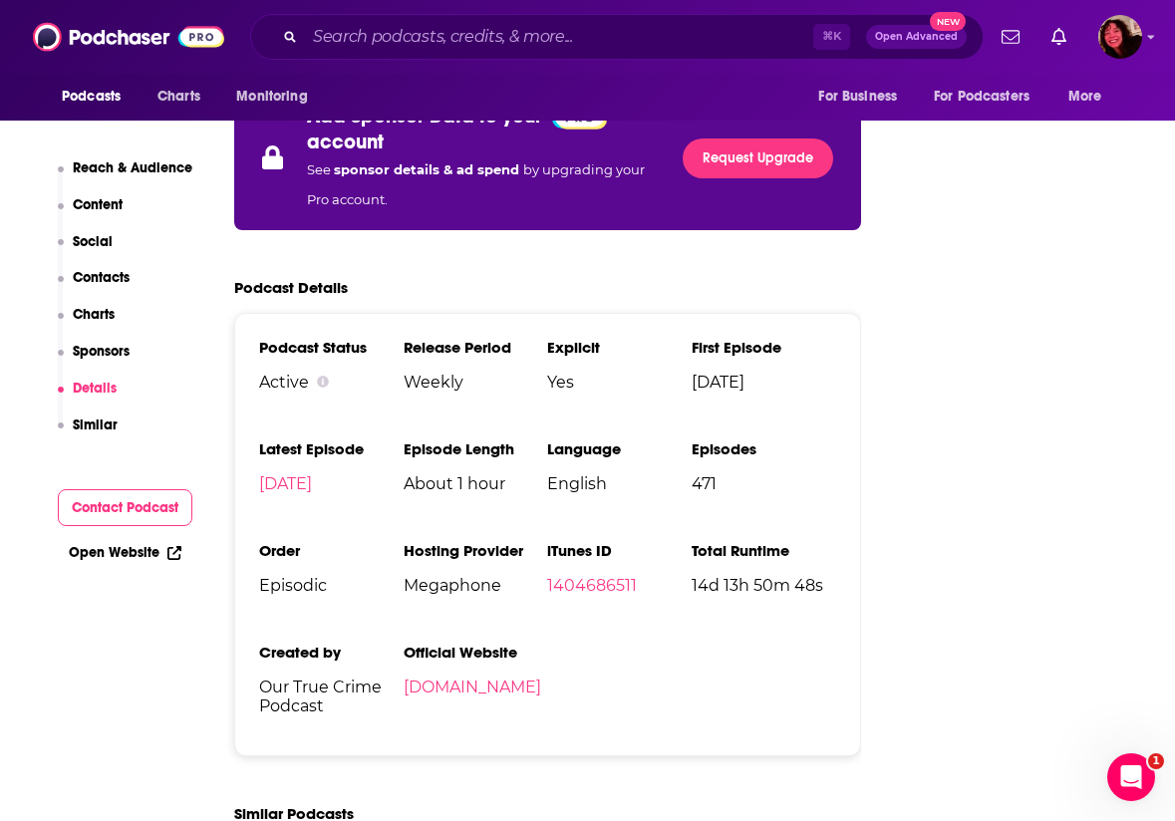
scroll to position [3325, 0]
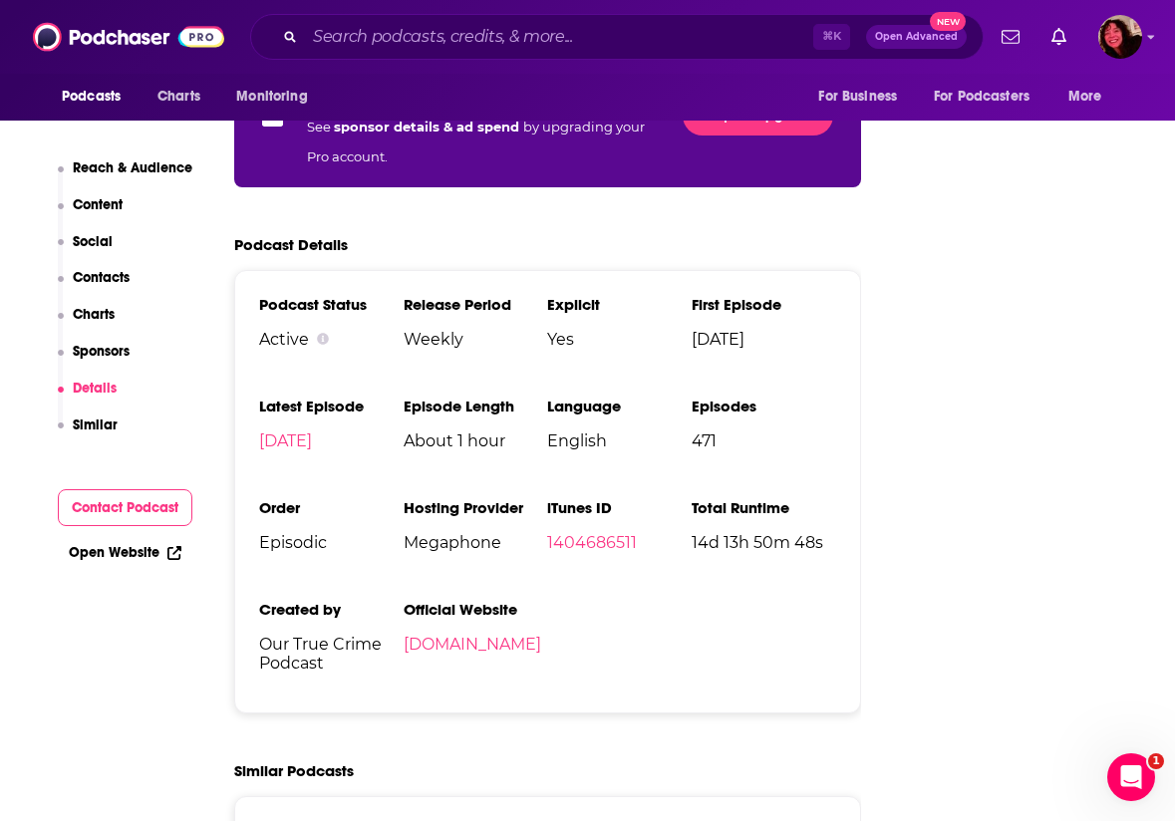
click at [394, 16] on div "⌘ K Open Advanced New" at bounding box center [617, 37] width 734 height 46
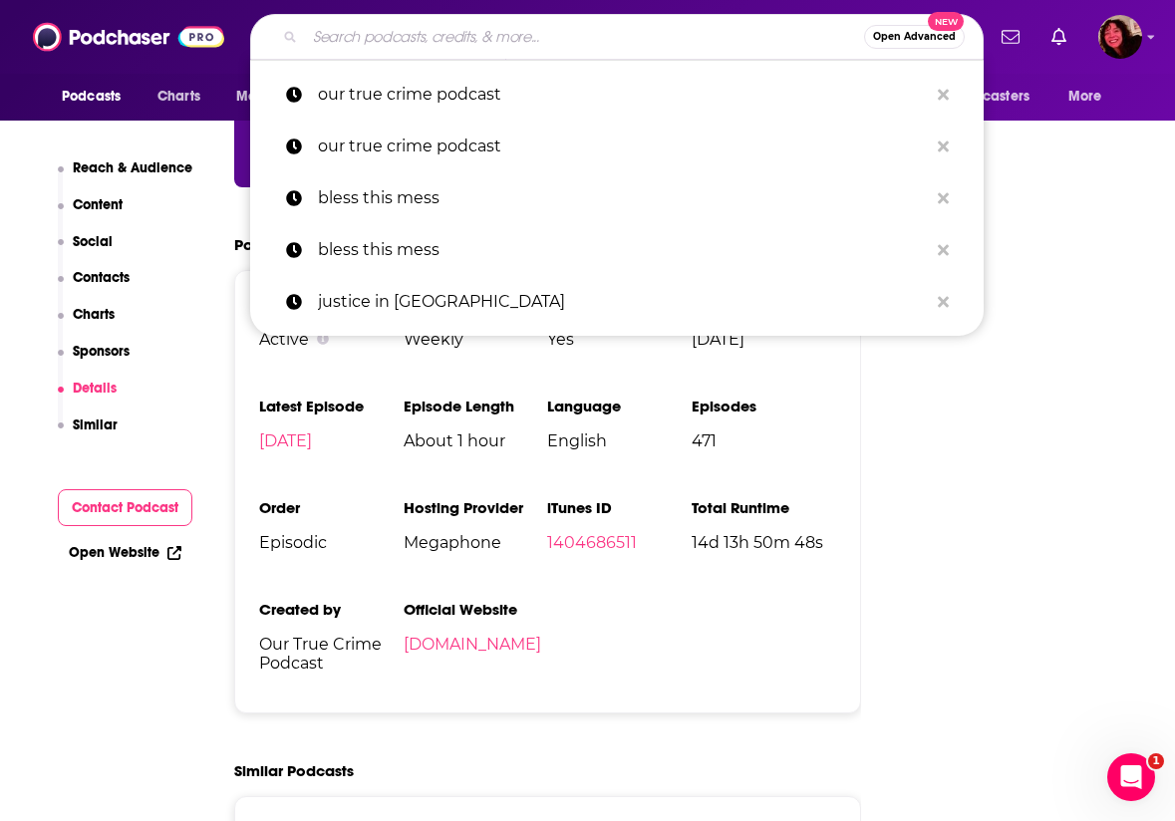
click at [394, 31] on input "Search podcasts, credits, & more..." at bounding box center [584, 37] width 559 height 32
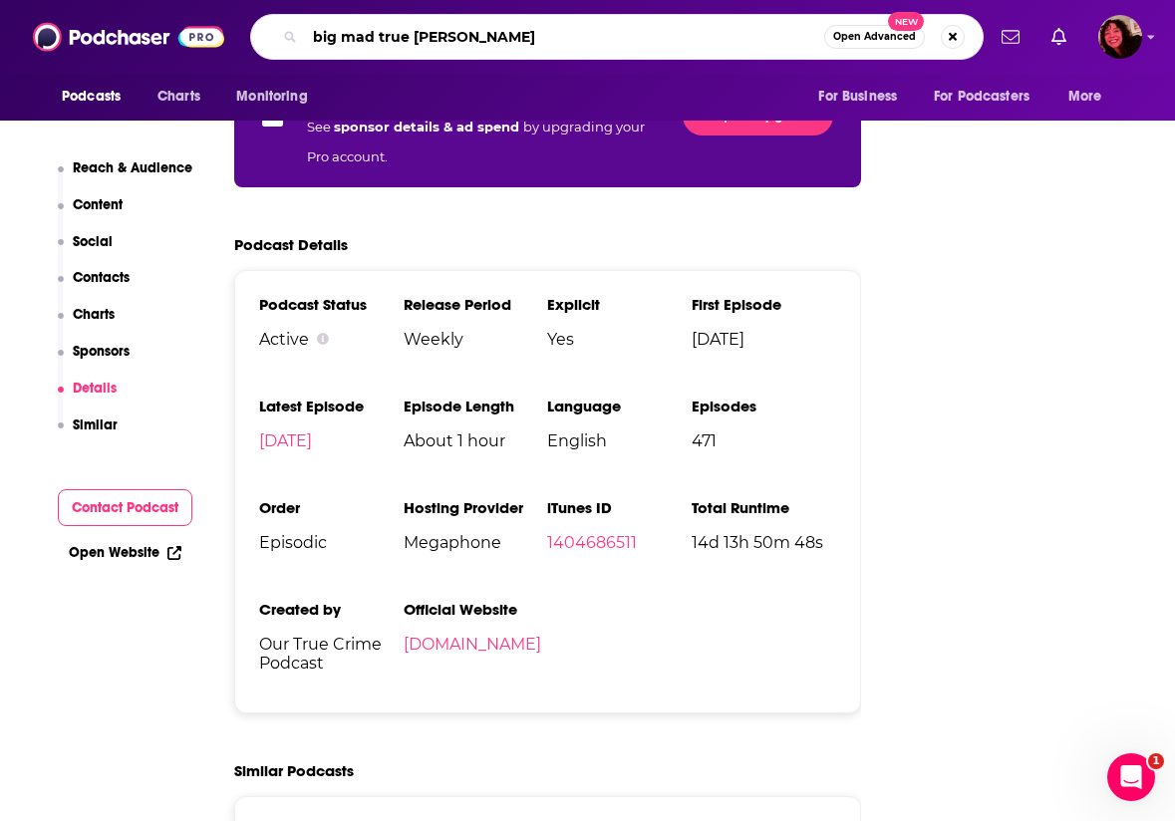
type input "big mad true crime"
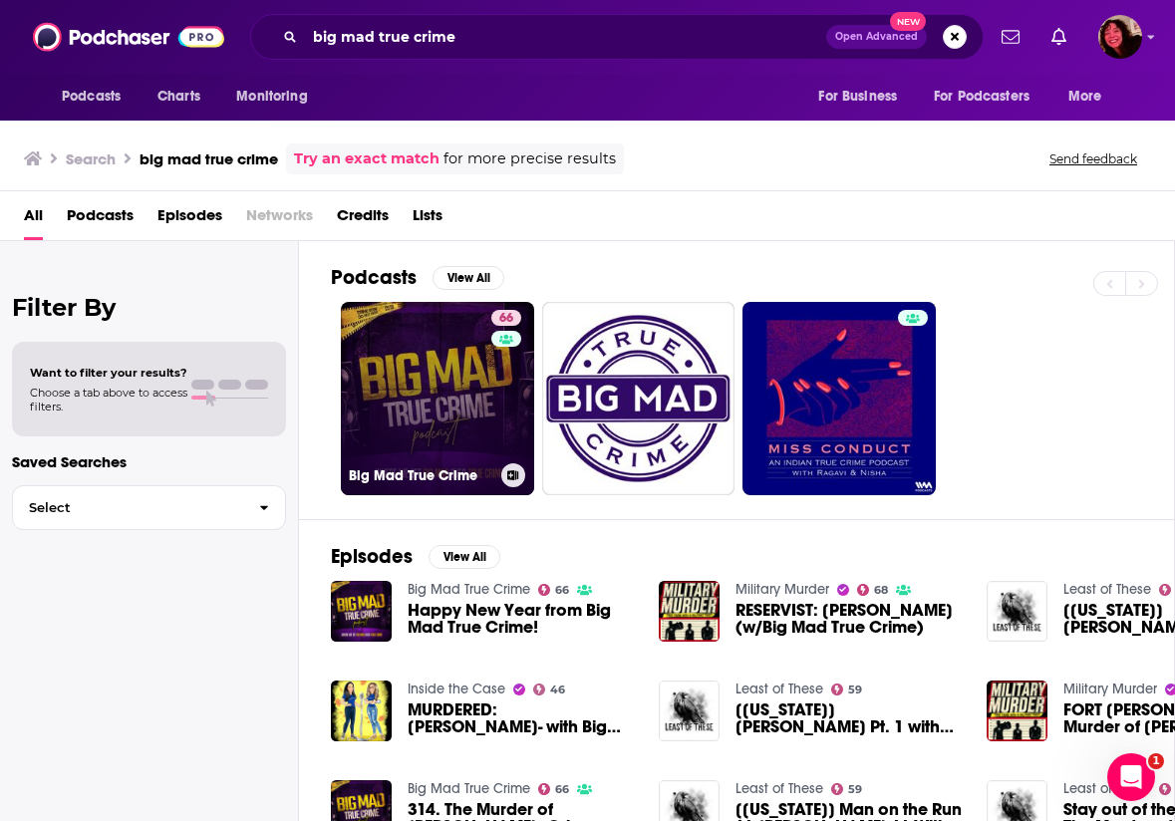
click at [431, 387] on link "66 Big Mad True Crime" at bounding box center [437, 398] width 193 height 193
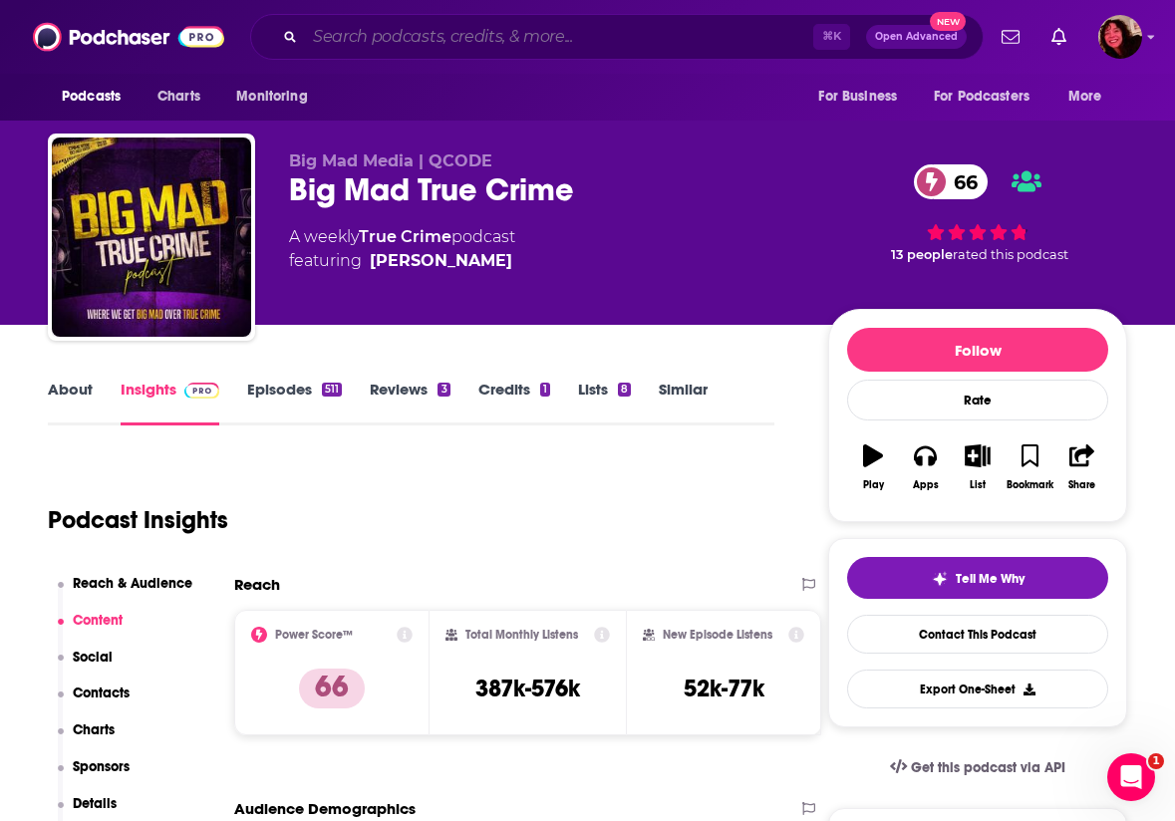
click at [457, 39] on input "Search podcasts, credits, & more..." at bounding box center [559, 37] width 508 height 32
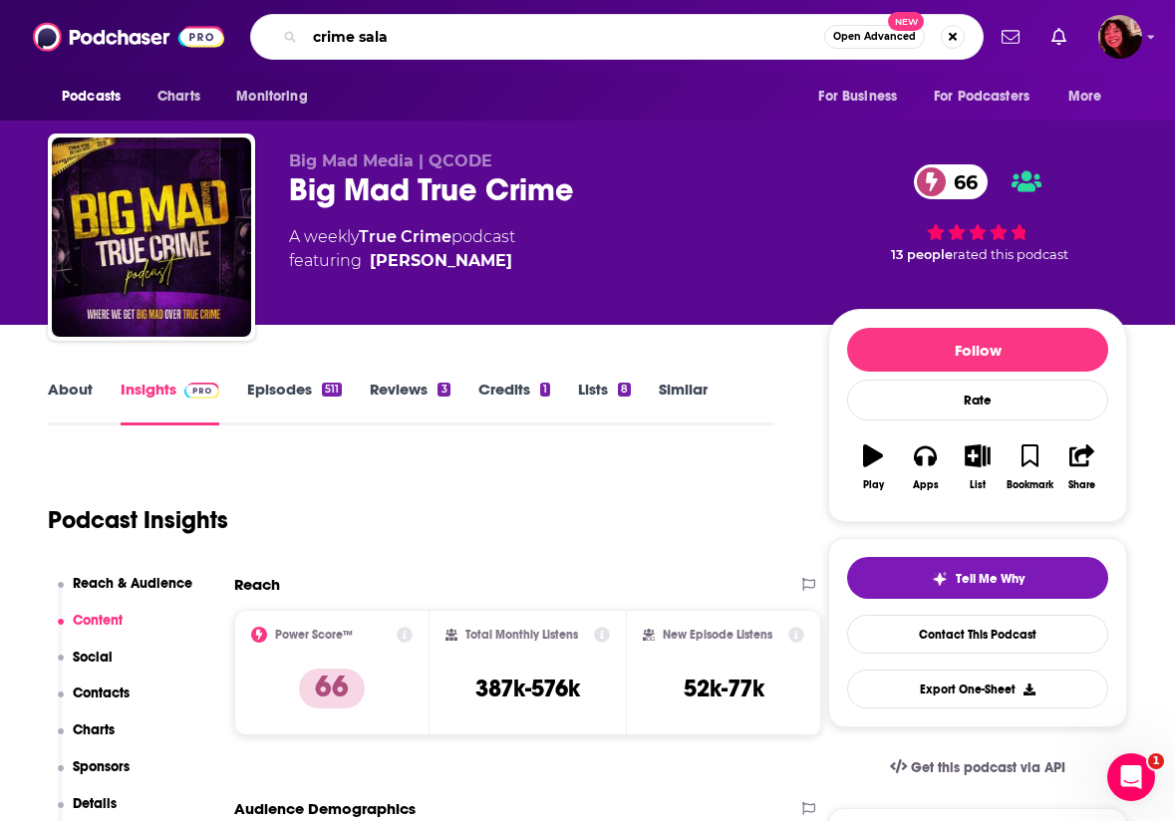
type input "crime salad"
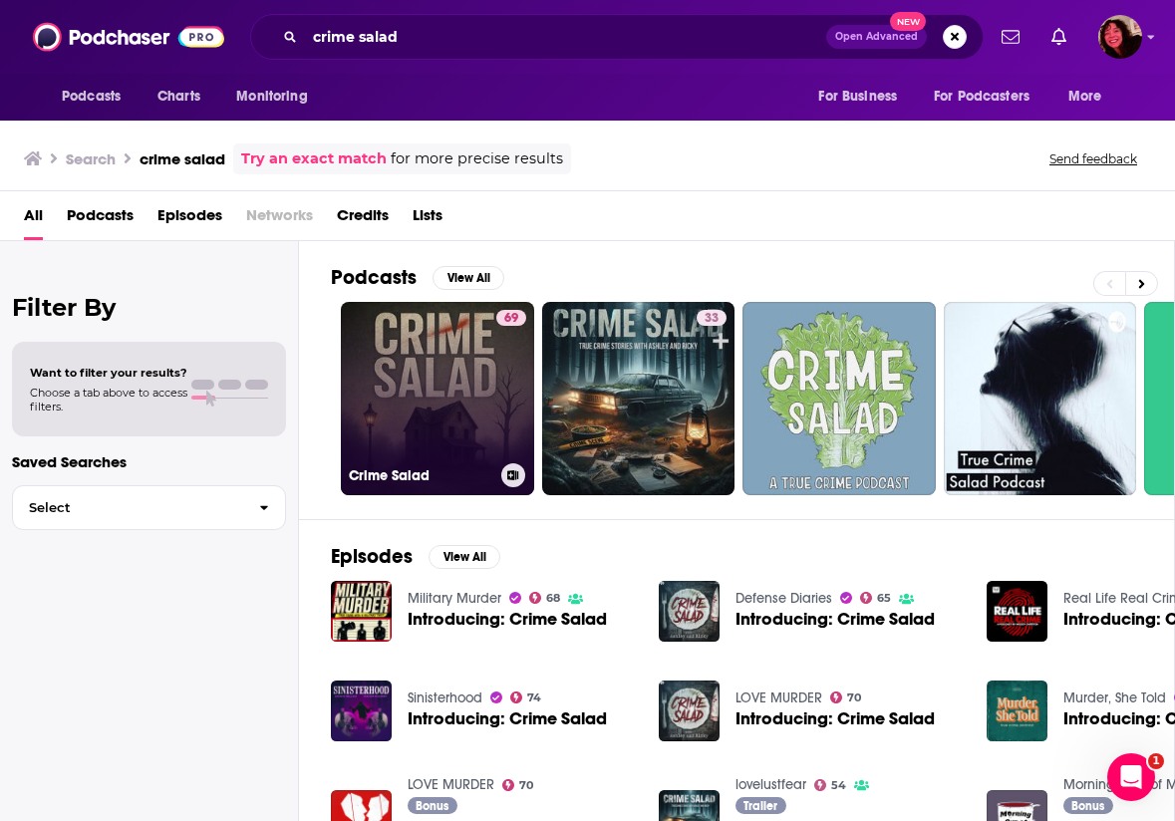
click at [438, 389] on link "69 Crime Salad" at bounding box center [437, 398] width 193 height 193
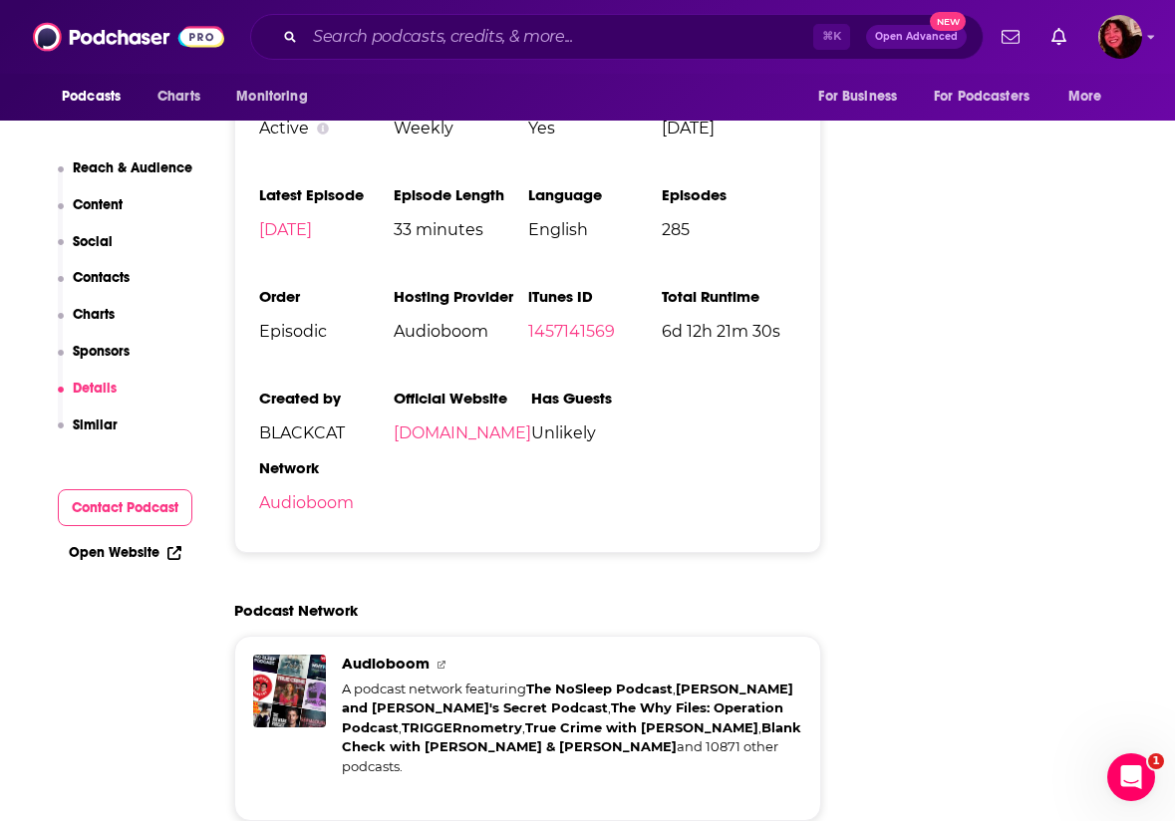
scroll to position [3305, 0]
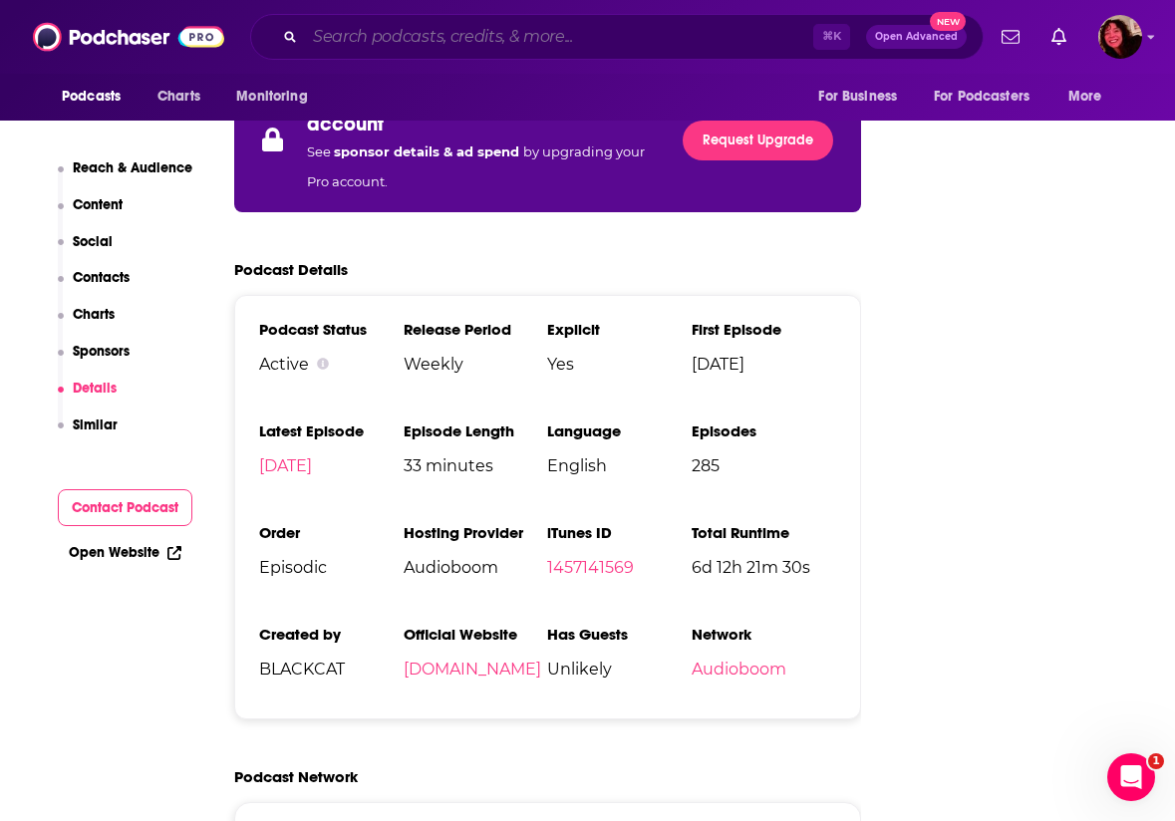
click at [343, 38] on input "Search podcasts, credits, & more..." at bounding box center [559, 37] width 508 height 32
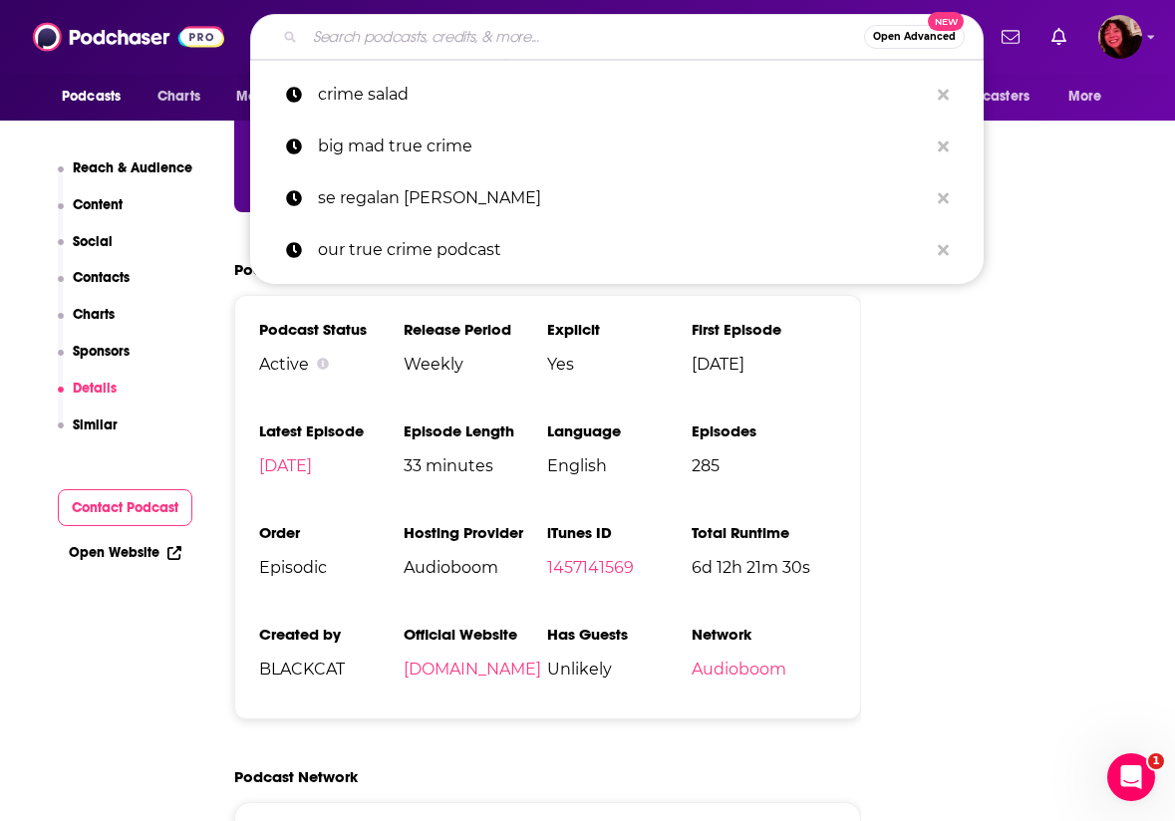
click at [343, 38] on input "Search podcasts, credits, & more..." at bounding box center [584, 37] width 559 height 32
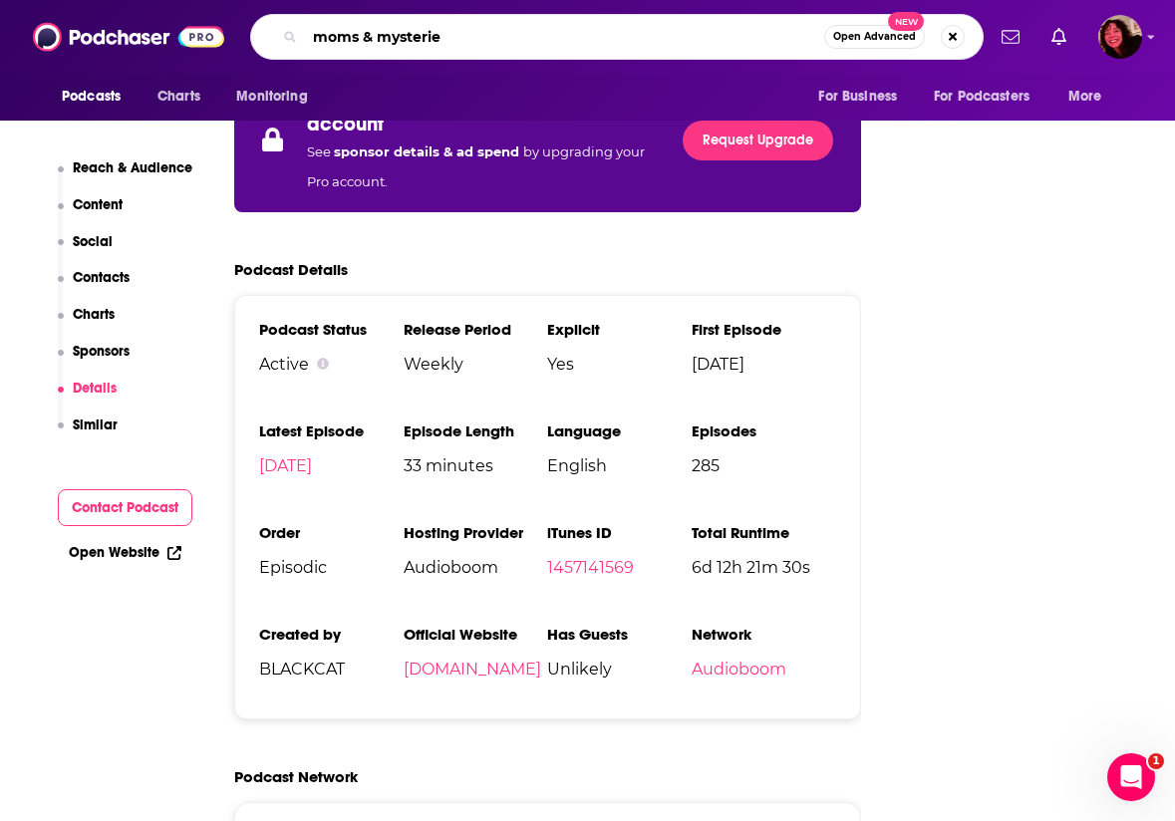
type input "moms & mysteries"
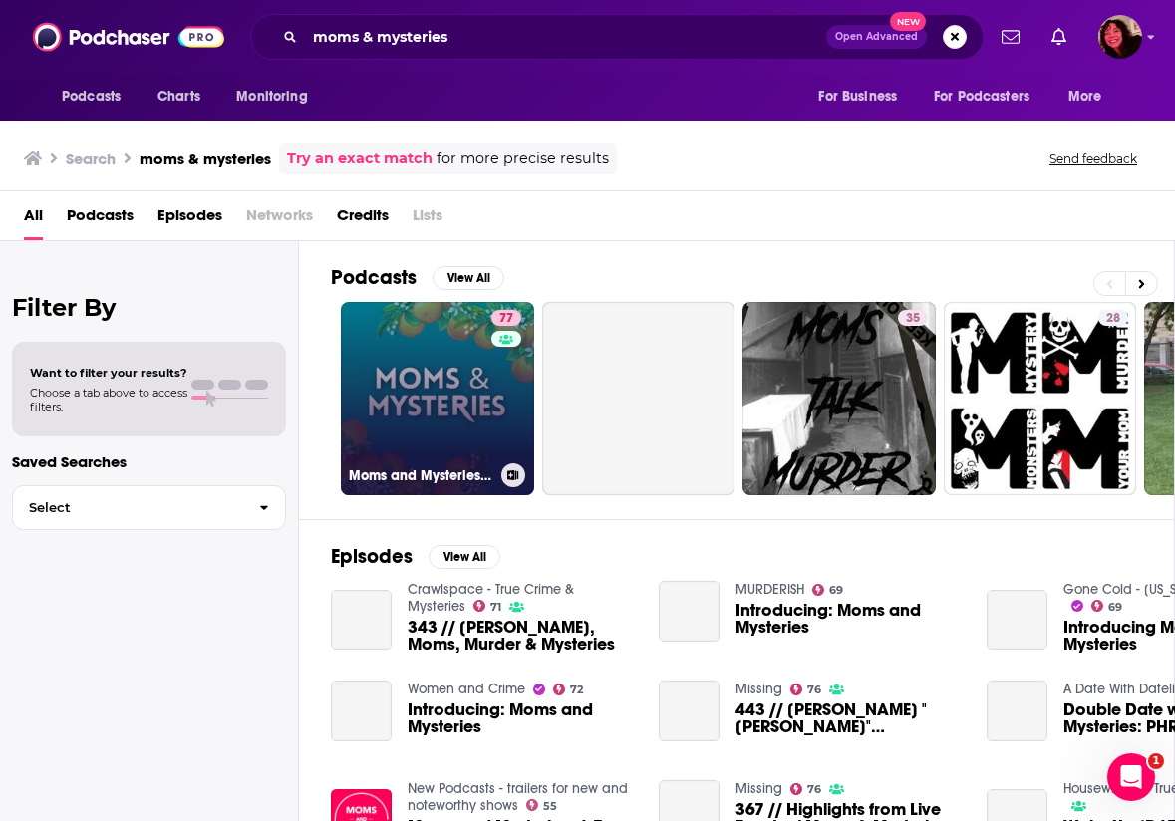
click at [443, 423] on link "77 Moms and Mysteries: A True Crime Podcast" at bounding box center [437, 398] width 193 height 193
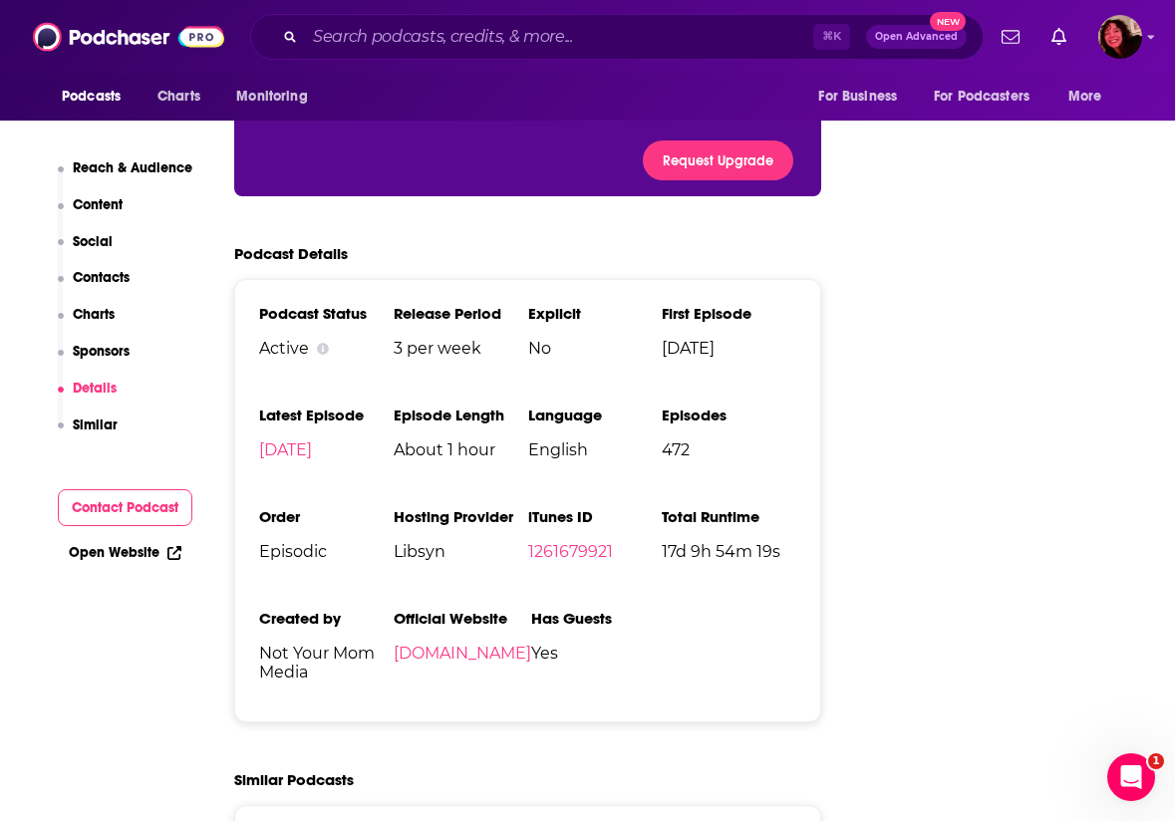
scroll to position [3148, 0]
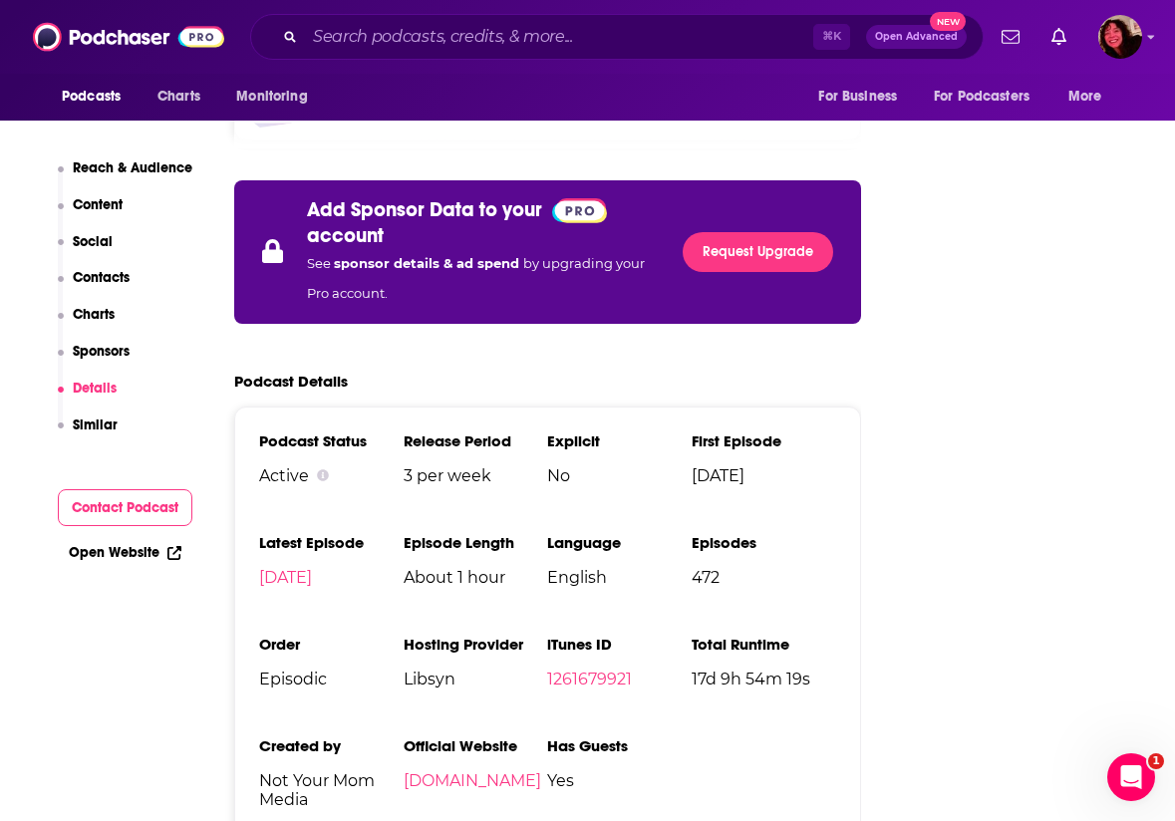
scroll to position [3283, 0]
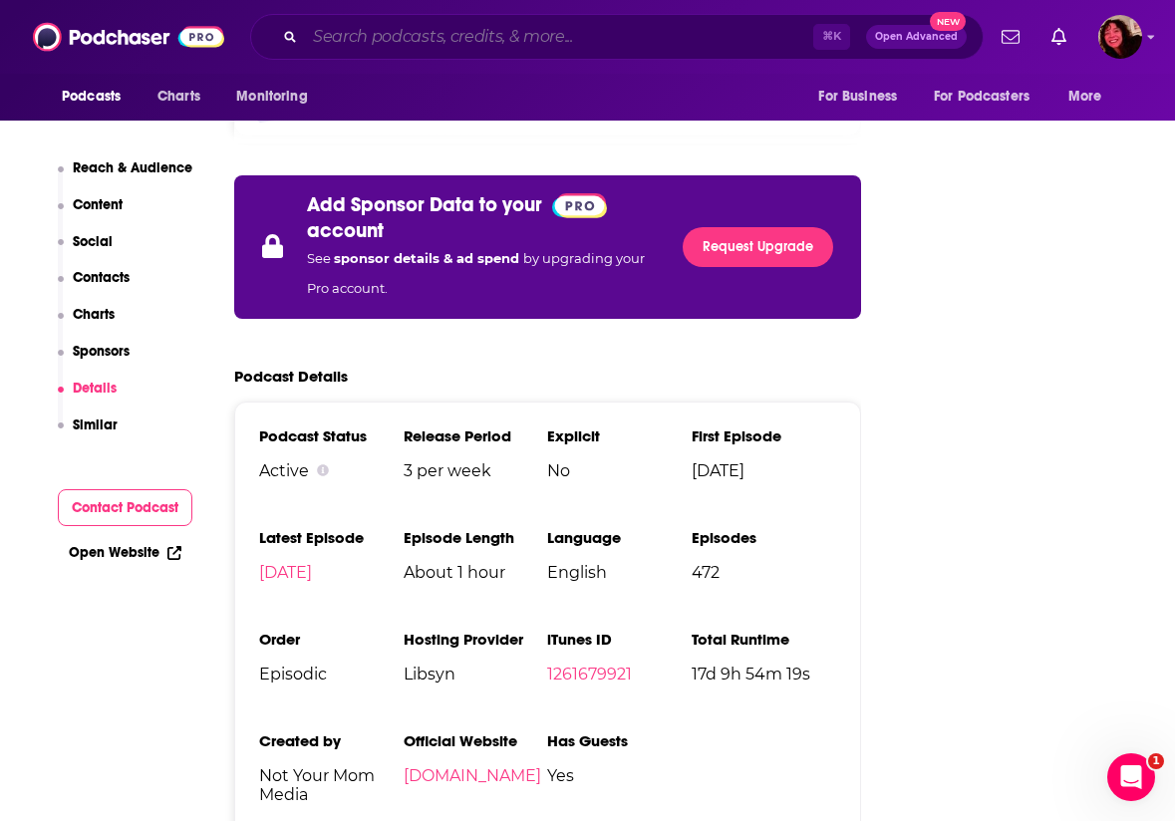
click at [406, 38] on input "Search podcasts, credits, & more..." at bounding box center [559, 37] width 508 height 32
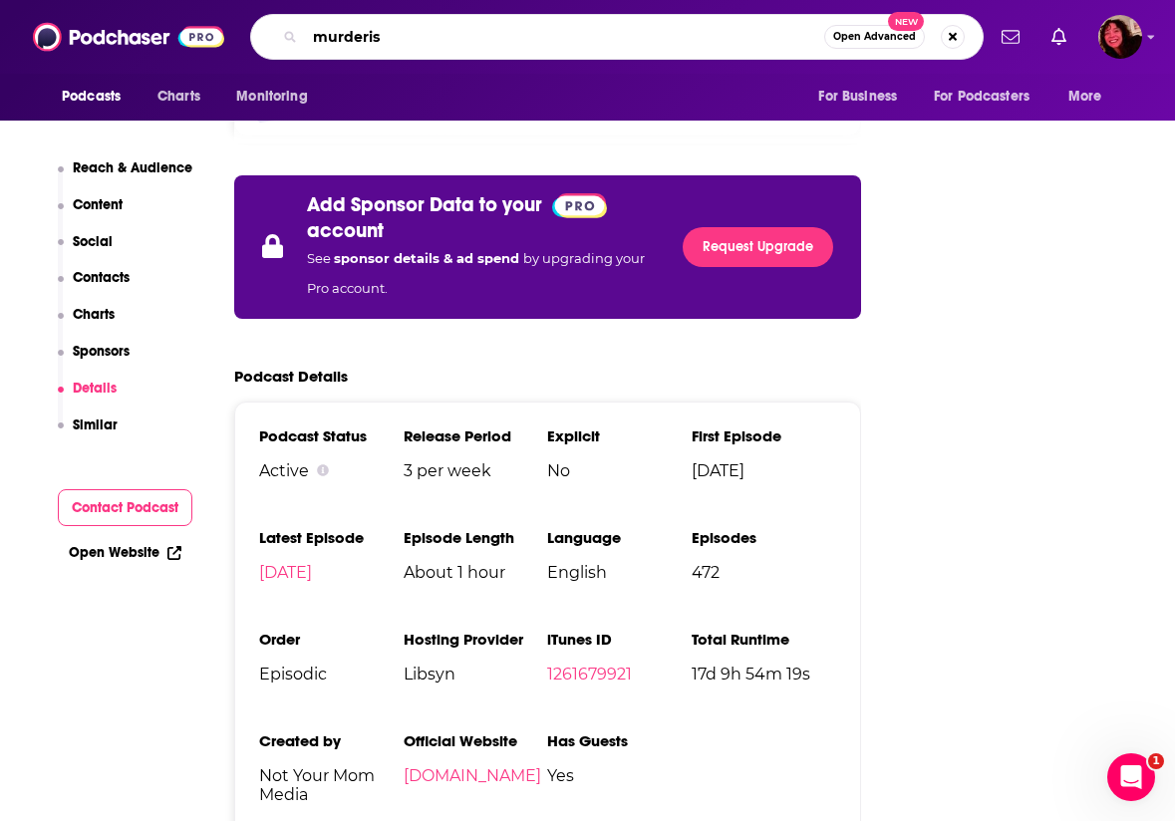
type input "murderish"
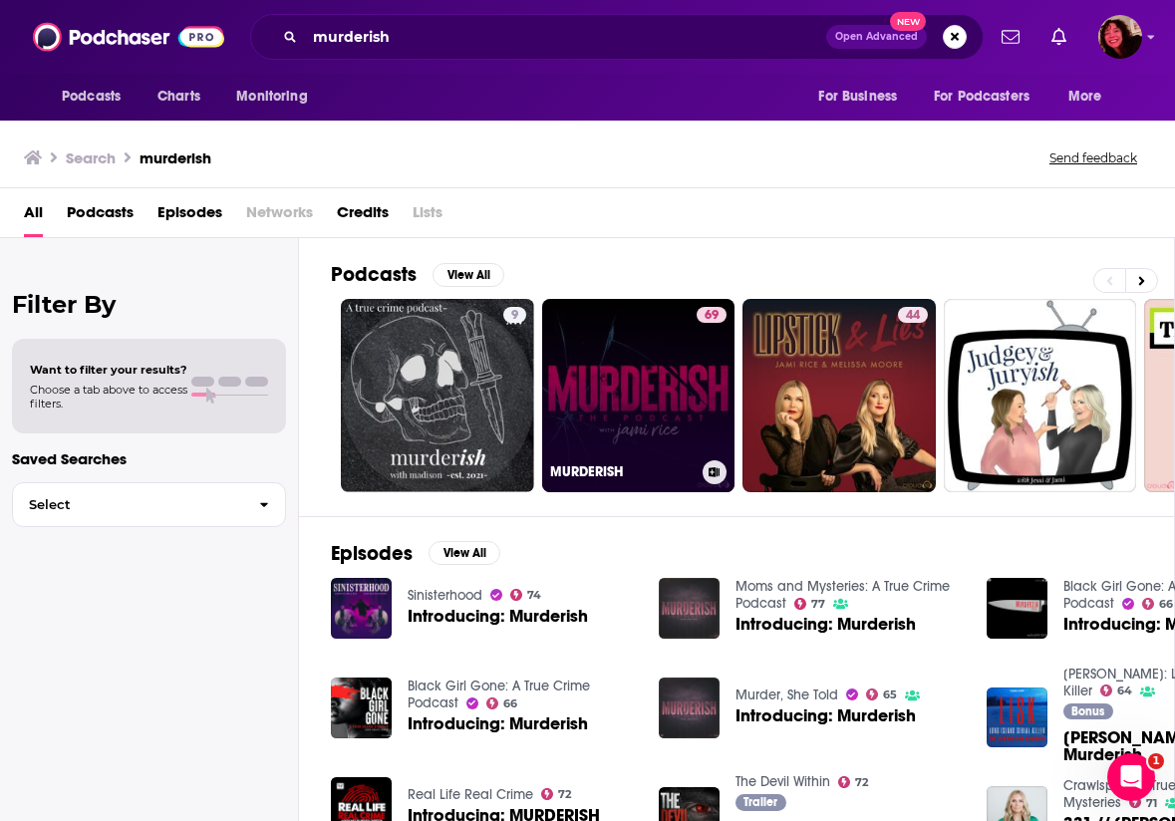
click at [633, 387] on link "69 MURDERISH" at bounding box center [638, 395] width 193 height 193
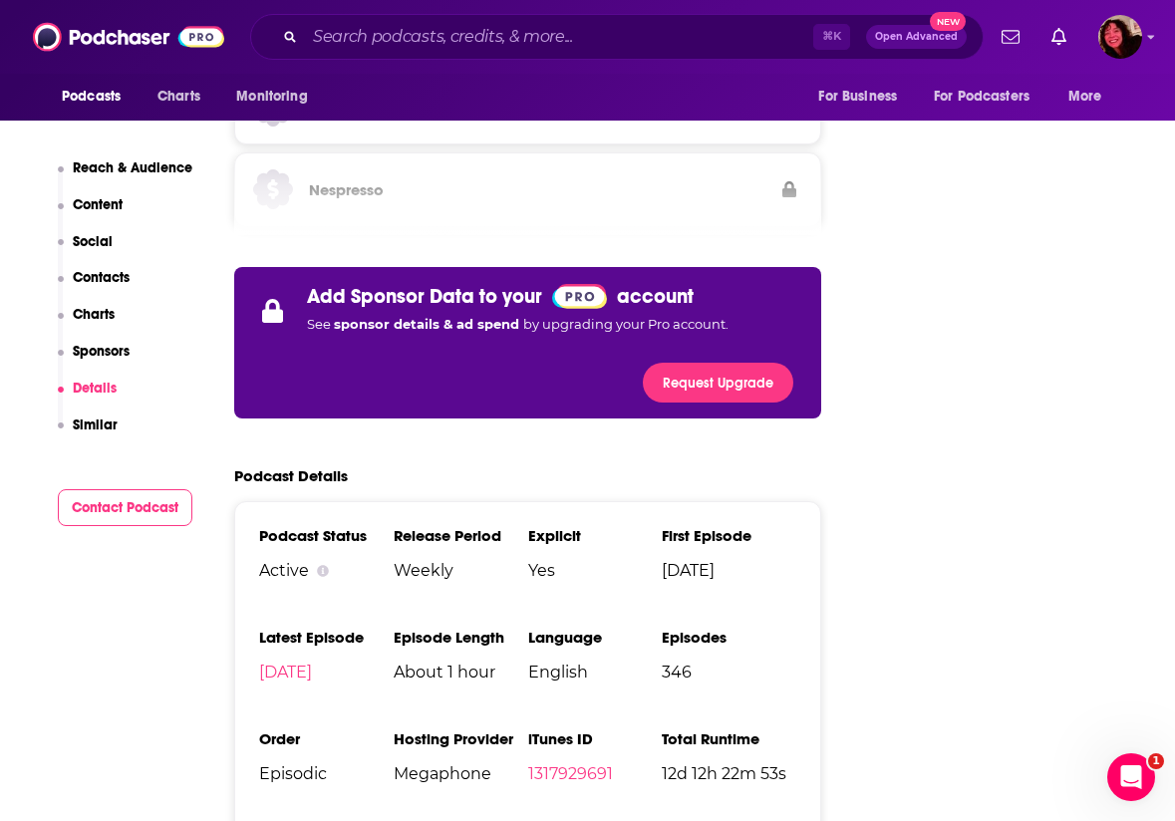
scroll to position [3254, 0]
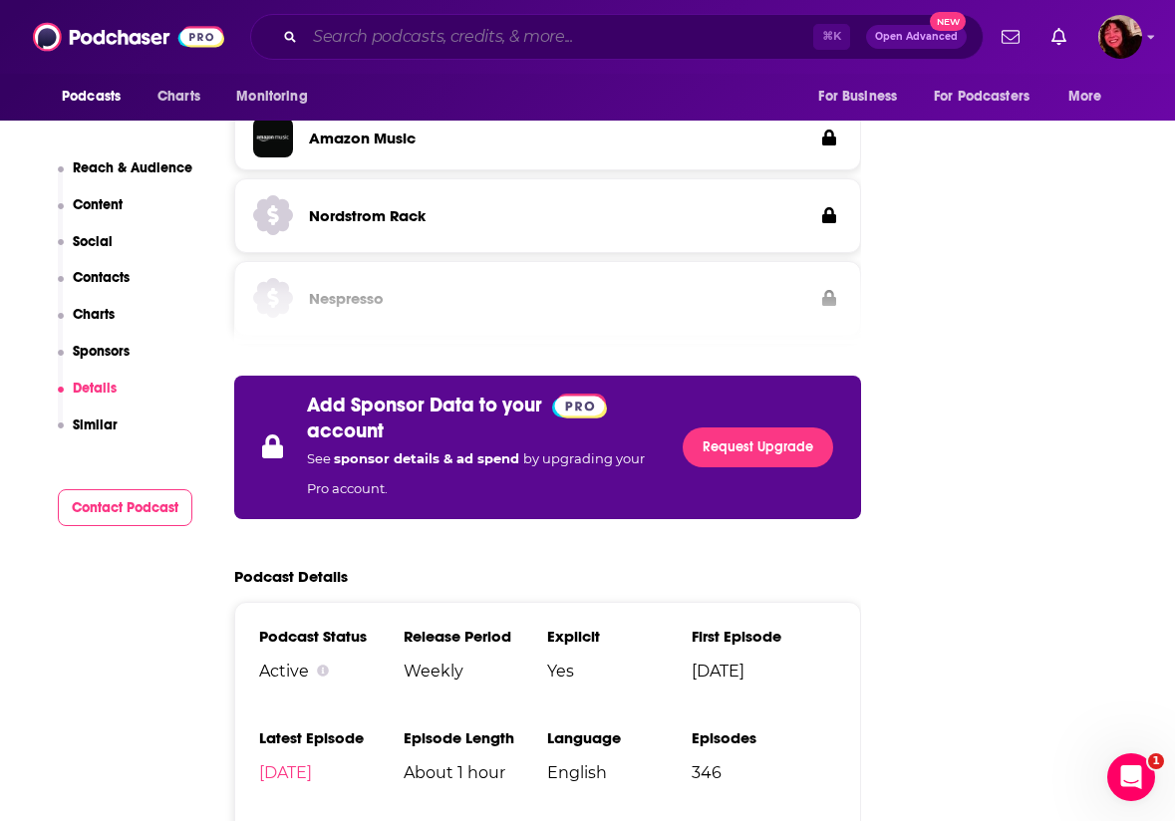
click at [535, 44] on input "Search podcasts, credits, & more..." at bounding box center [559, 37] width 508 height 32
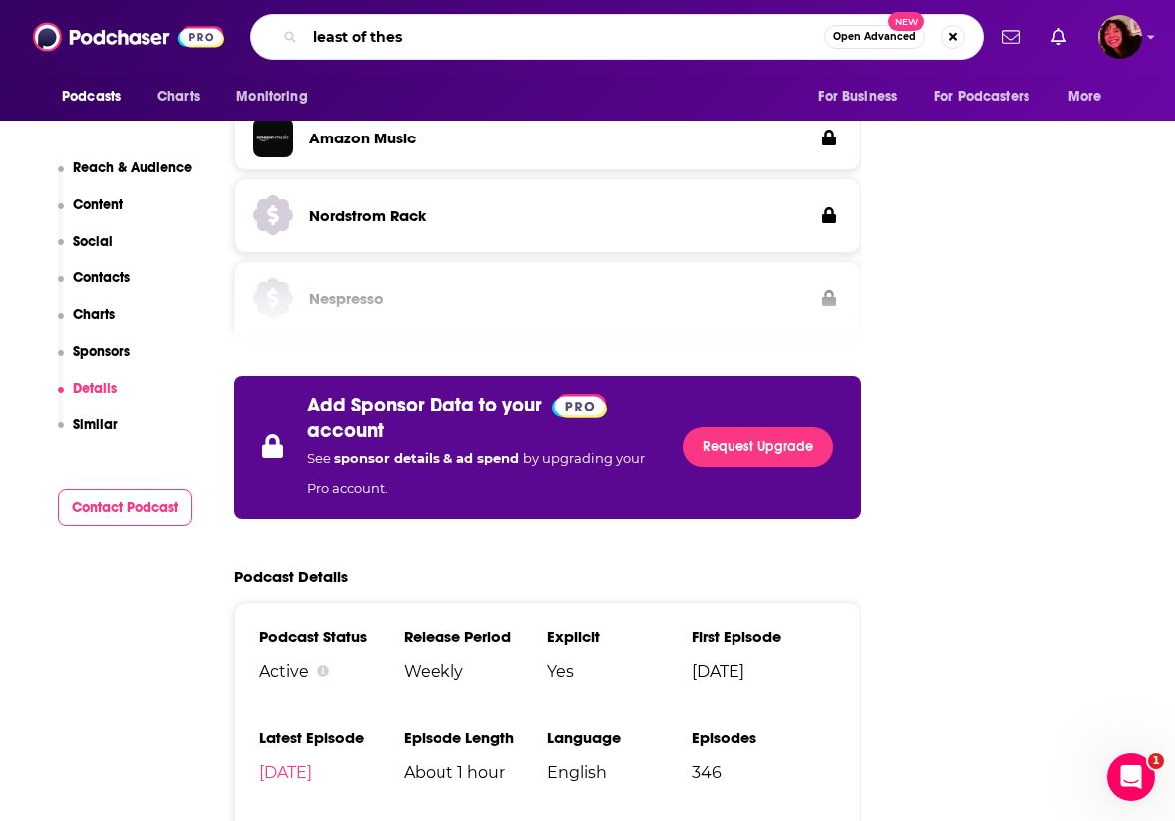
type input "least of these"
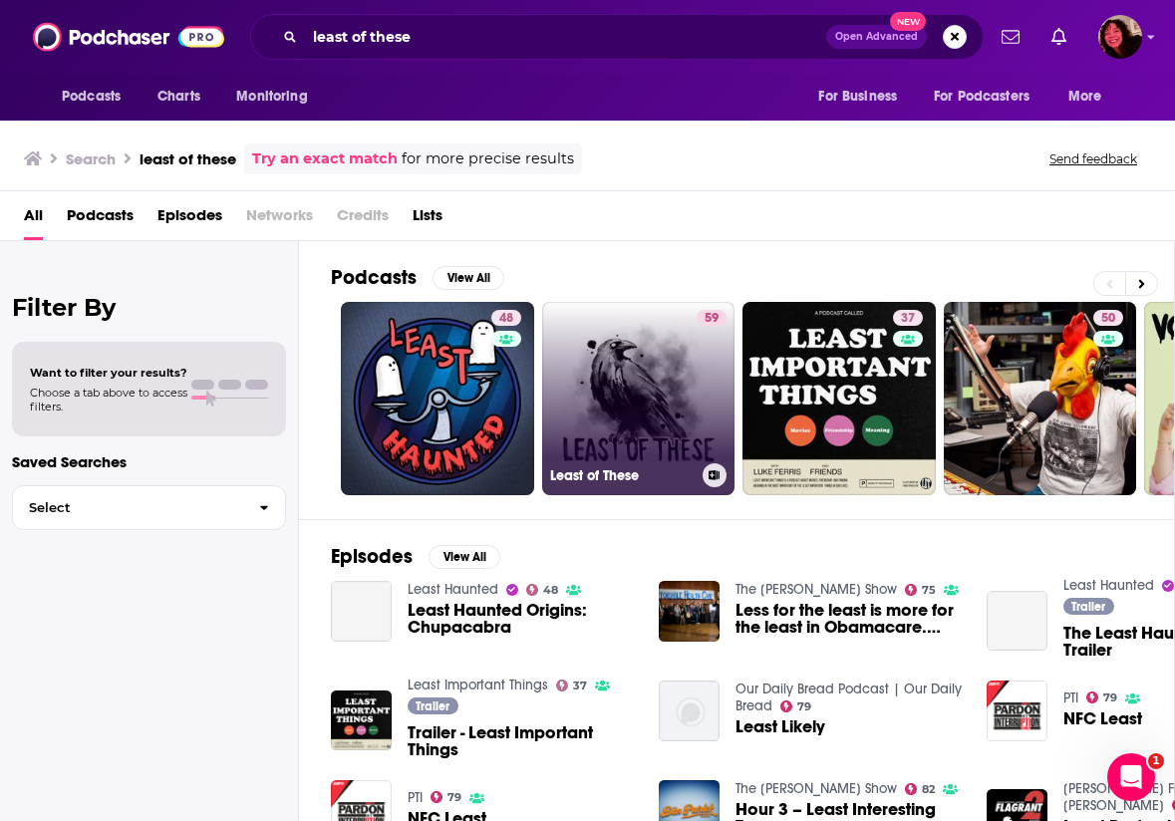
click at [636, 399] on link "59 Least of These" at bounding box center [638, 398] width 193 height 193
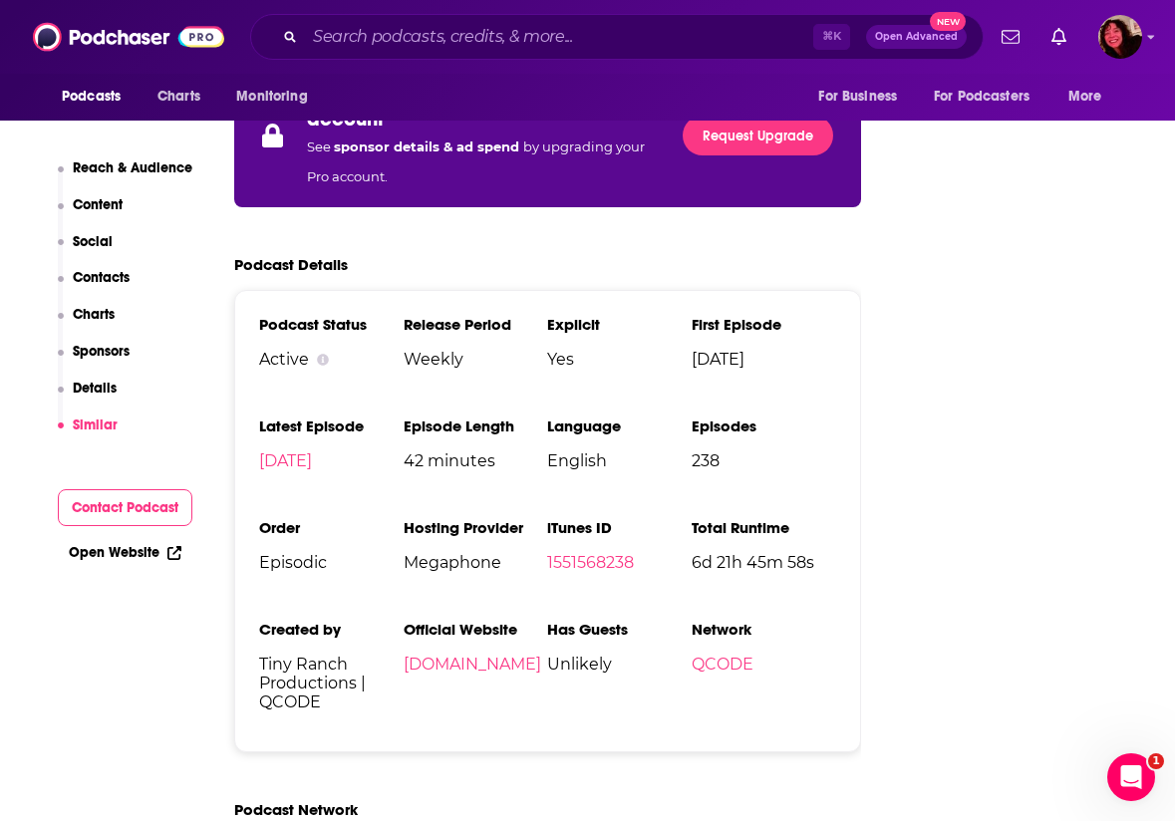
scroll to position [2873, 0]
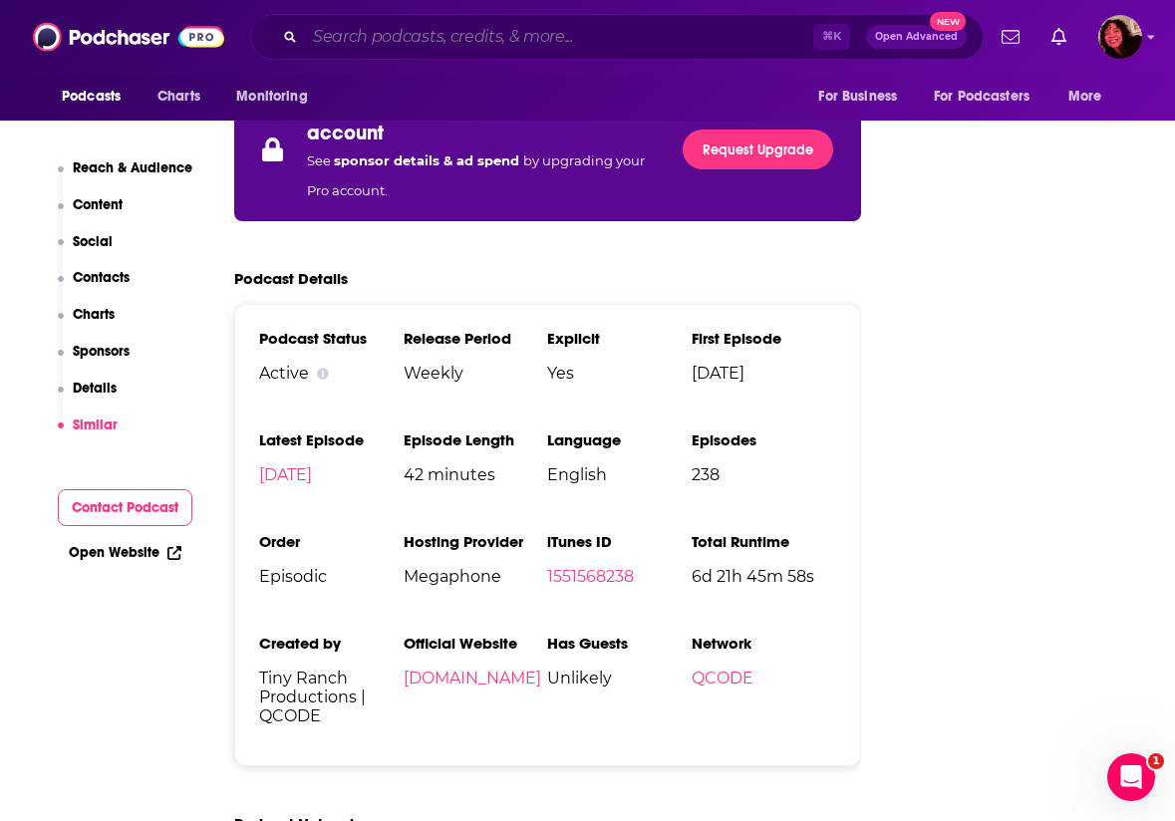
click at [408, 34] on input "Search podcasts, credits, & more..." at bounding box center [559, 37] width 508 height 32
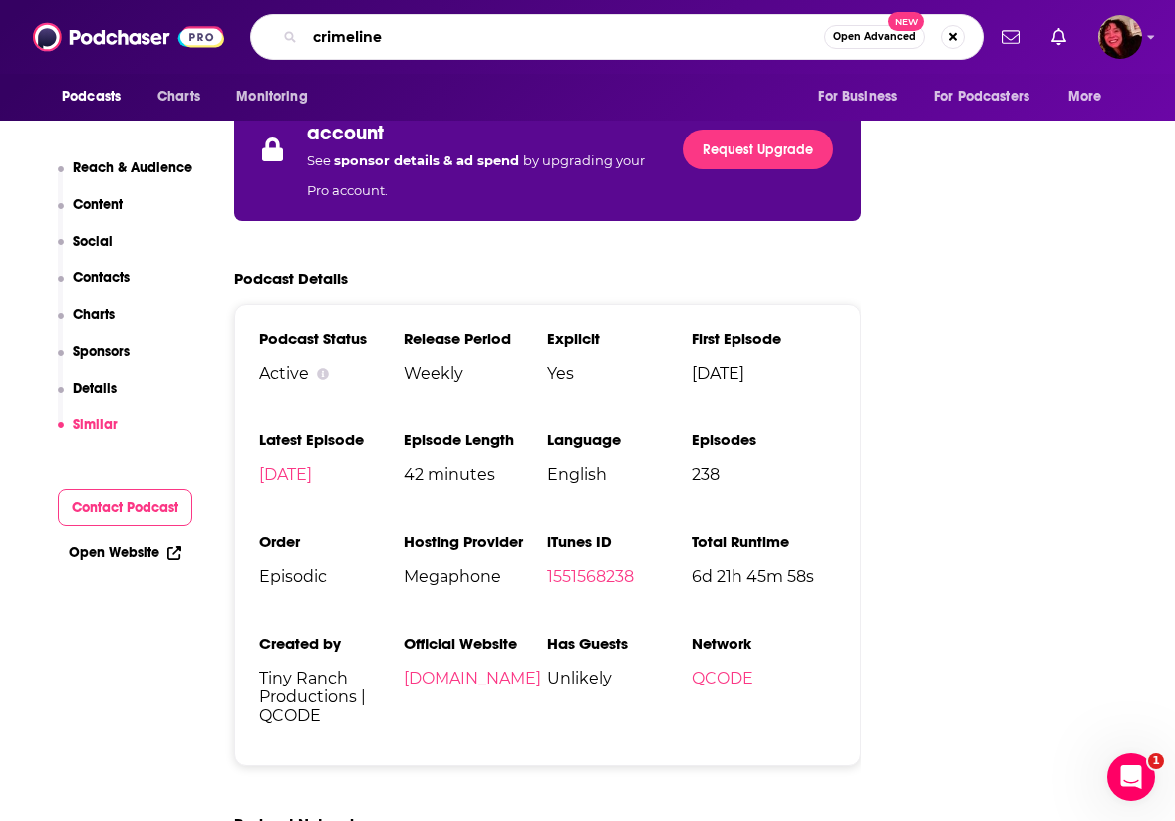
type input "crimelines"
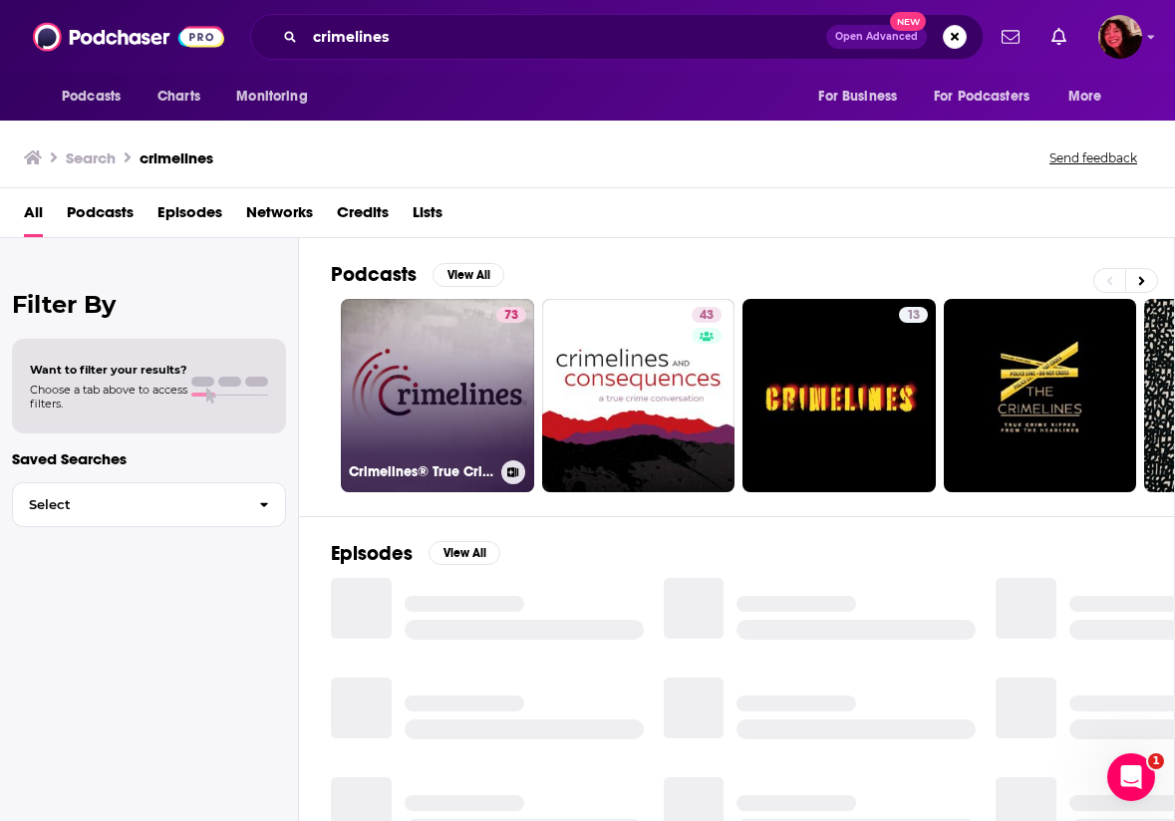
click at [437, 381] on link "73 Crimelines® True Crime" at bounding box center [437, 395] width 193 height 193
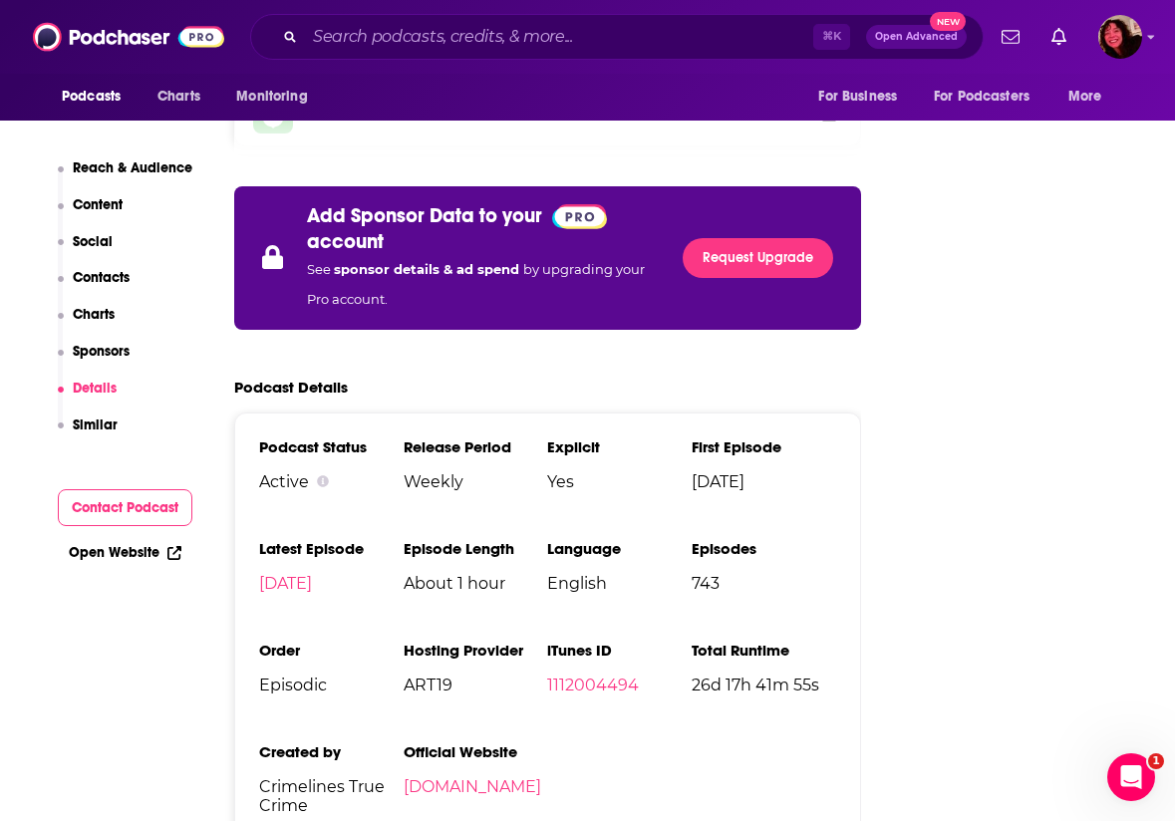
scroll to position [3260, 0]
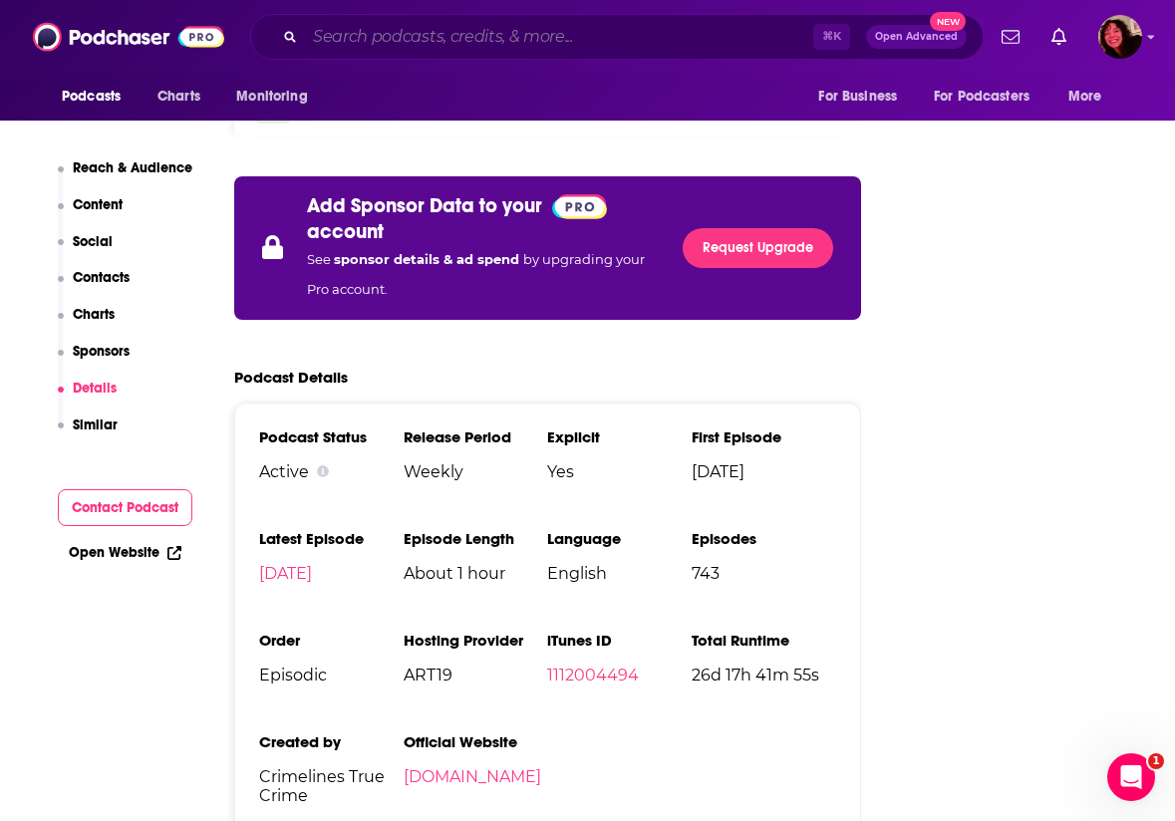
click at [345, 29] on input "Search podcasts, credits, & more..." at bounding box center [559, 37] width 508 height 32
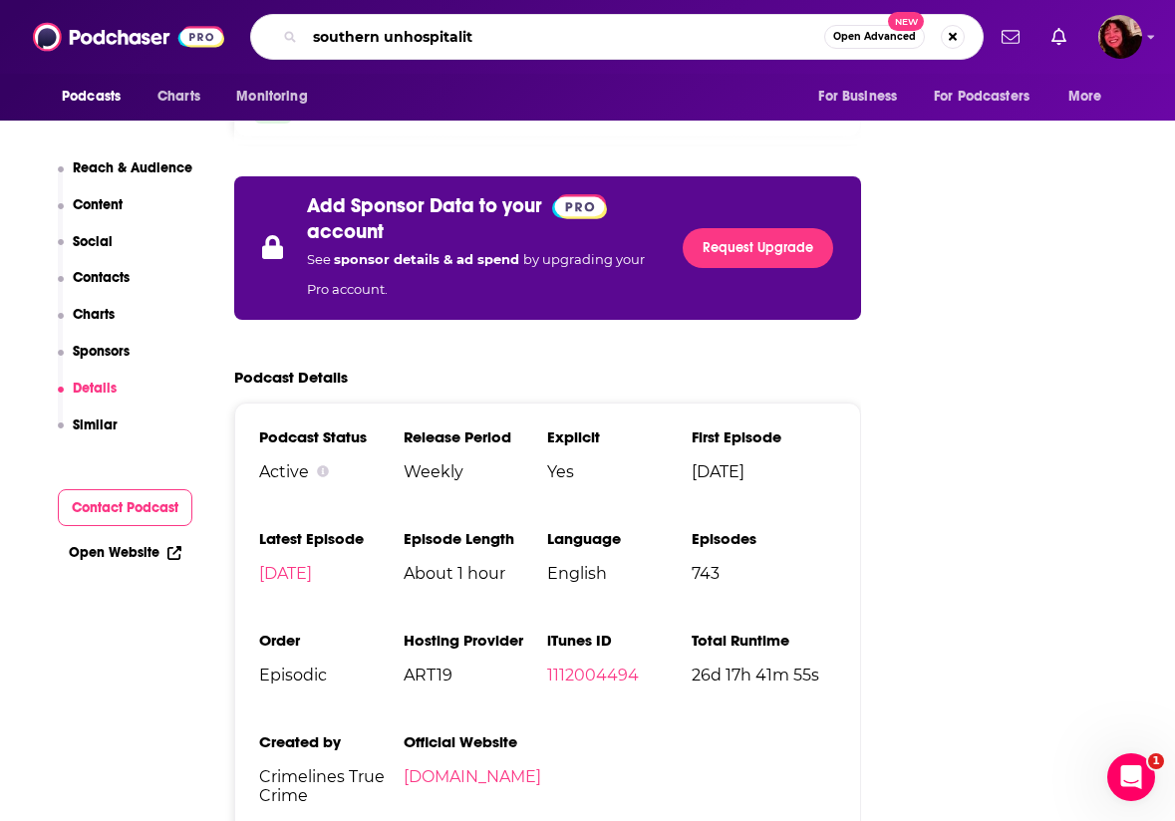
type input "southern unhospitality"
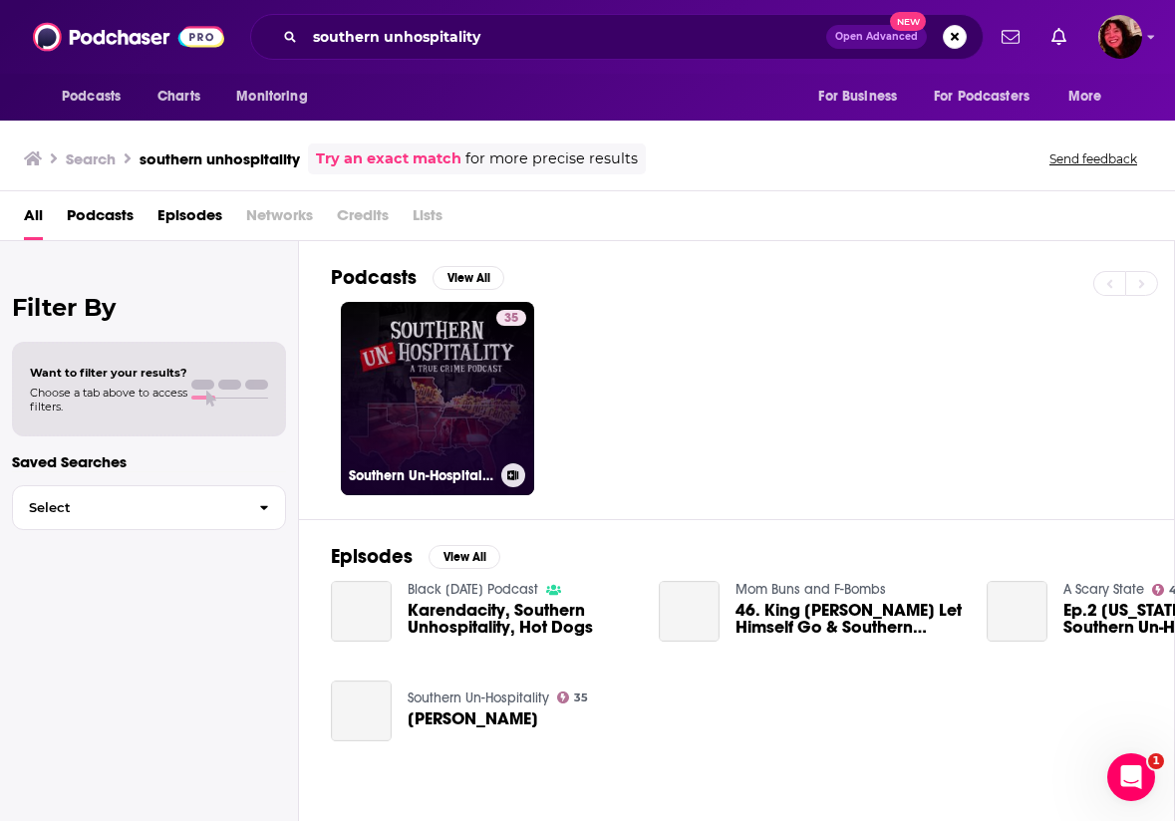
click at [463, 392] on link "35 Southern Un-Hospitality" at bounding box center [437, 398] width 193 height 193
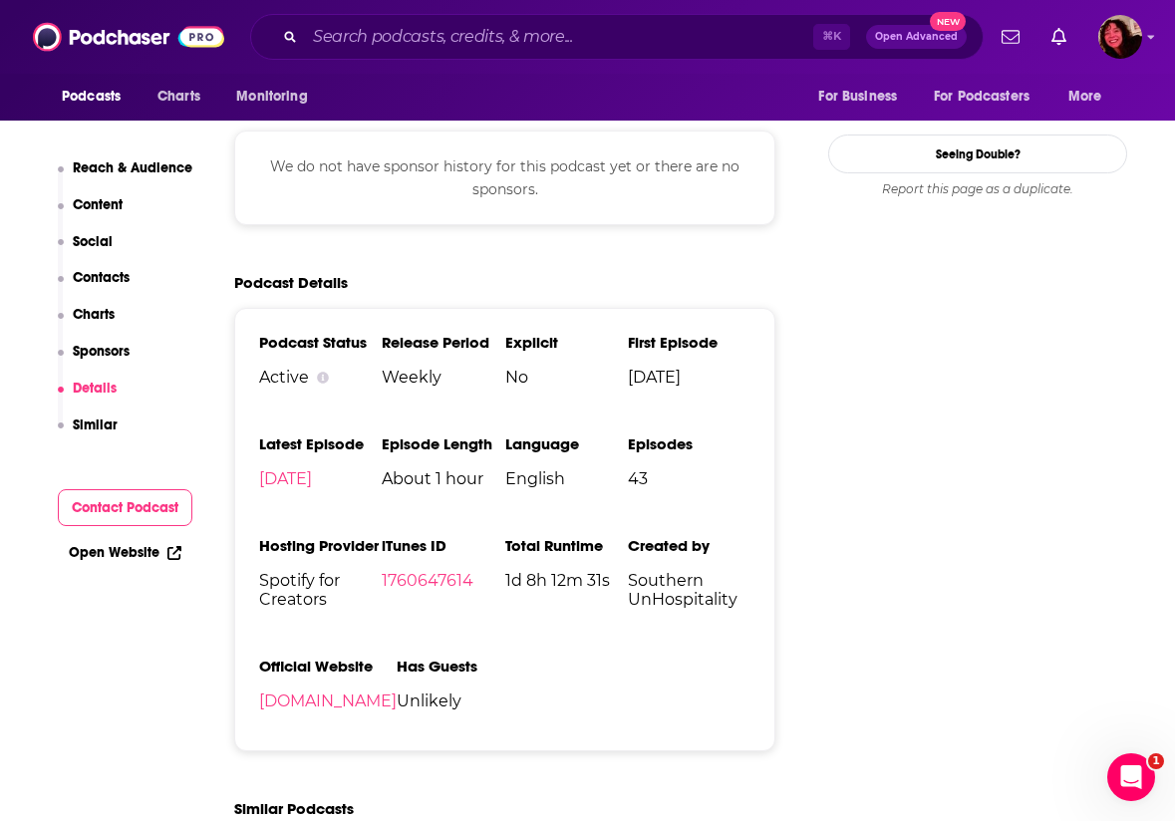
scroll to position [2072, 0]
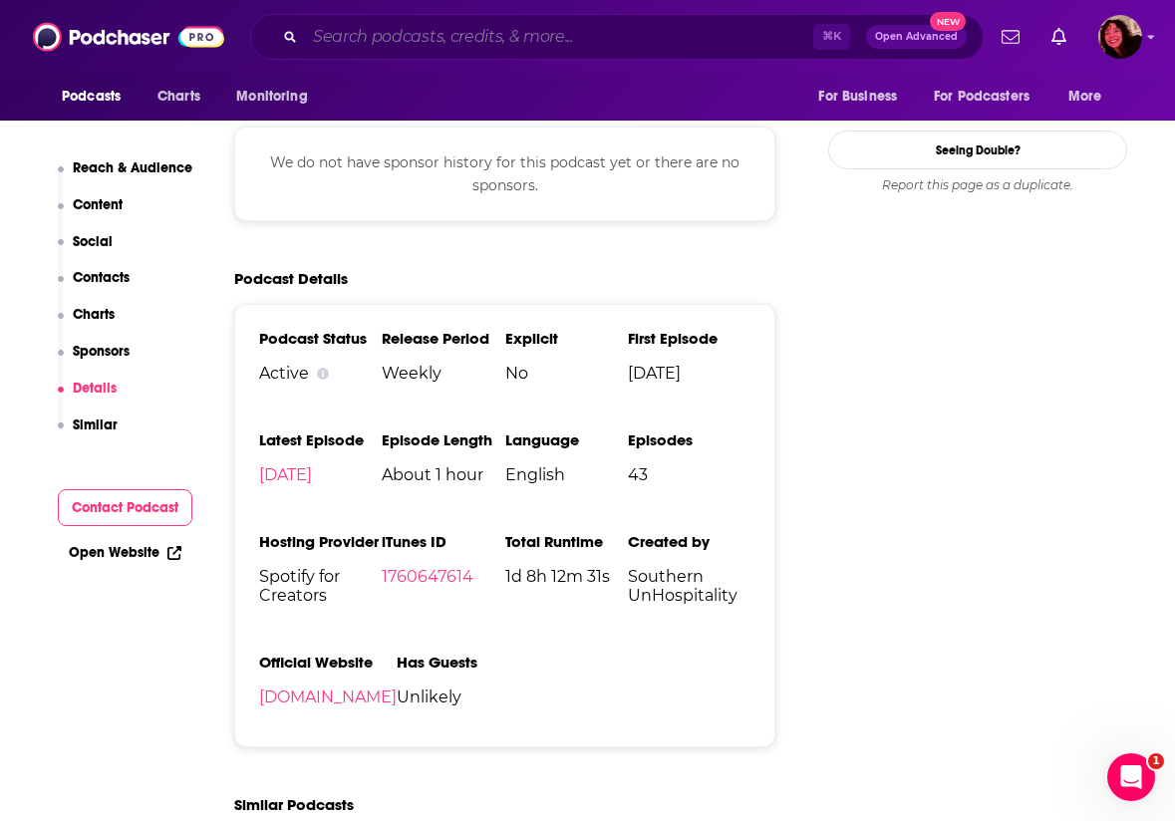
click at [437, 48] on input "Search podcasts, credits, & more..." at bounding box center [559, 37] width 508 height 32
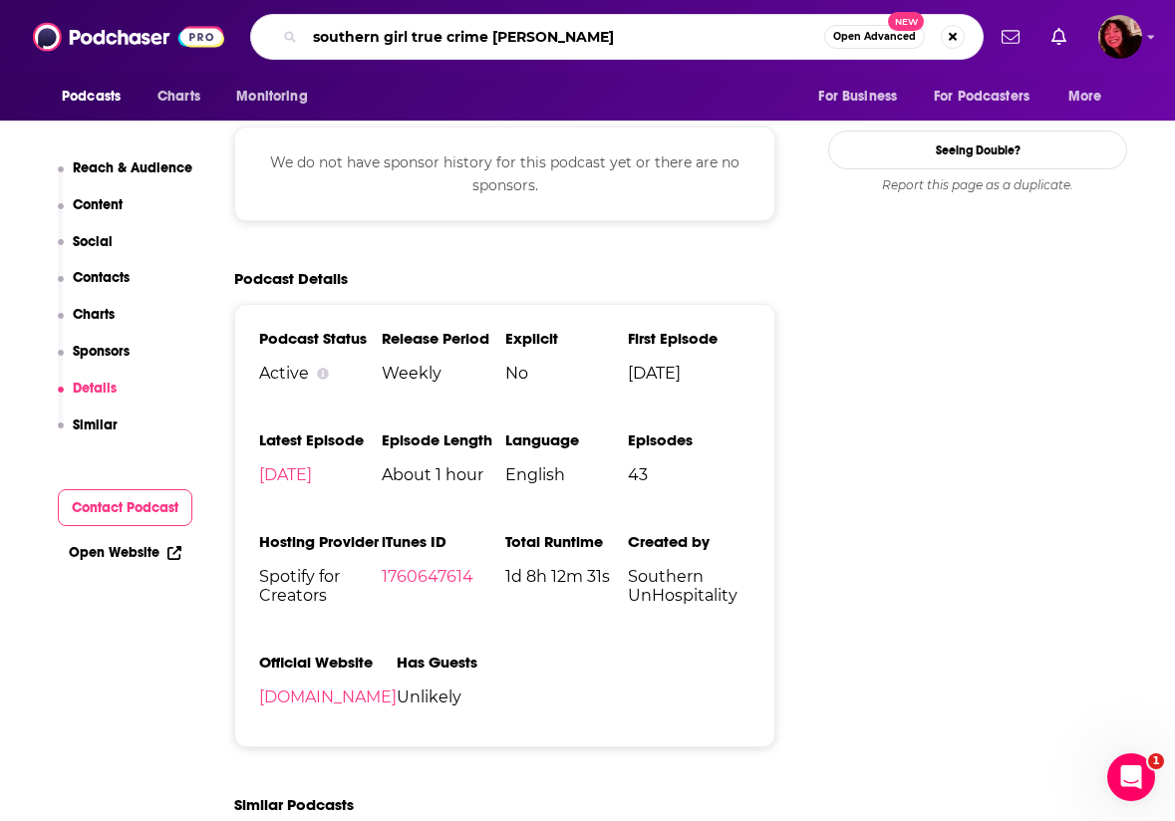
type input "southern girl true crime stories"
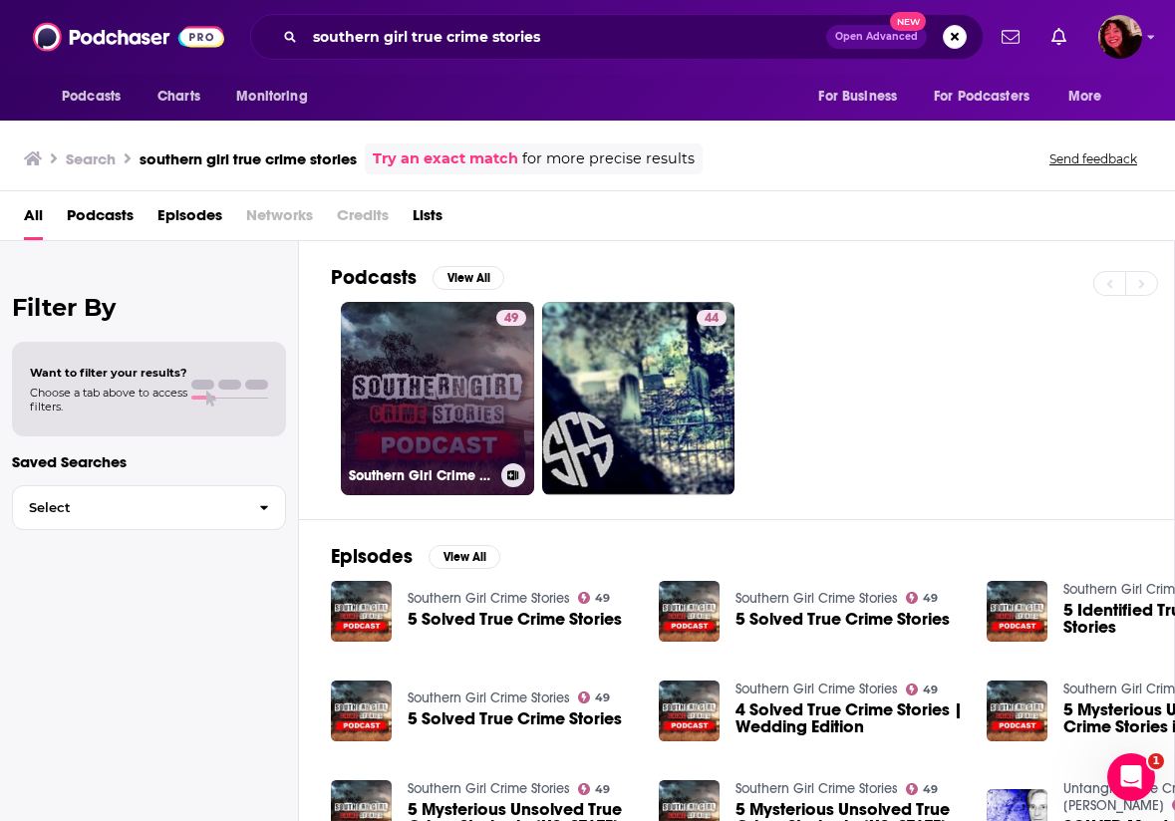
click at [464, 427] on link "49 Southern Girl Crime Stories" at bounding box center [437, 398] width 193 height 193
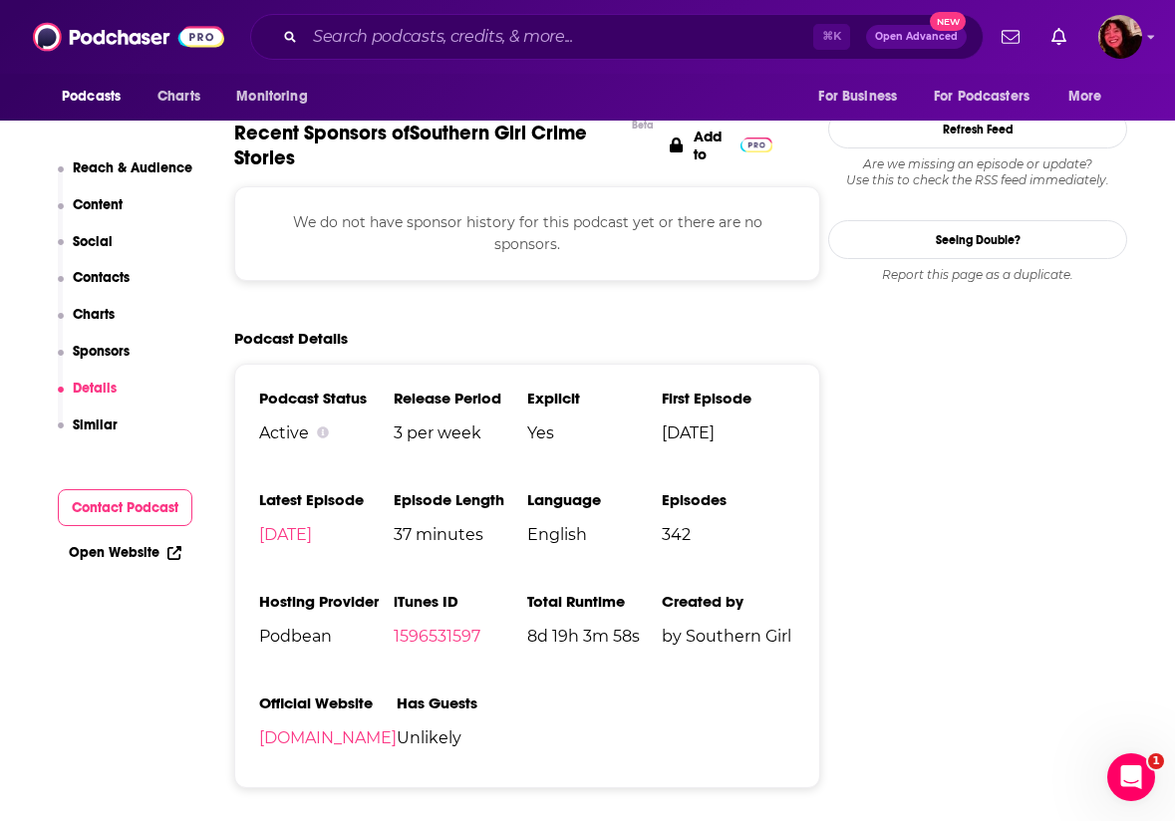
scroll to position [2446, 0]
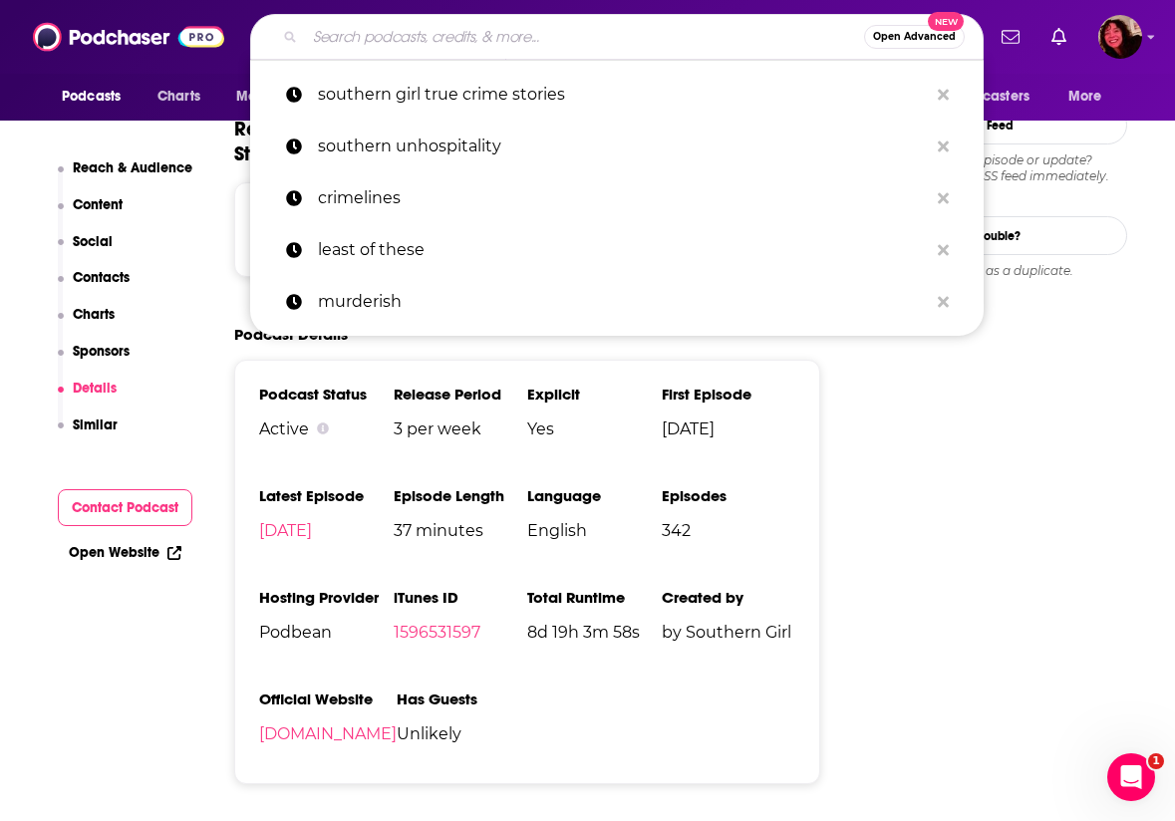
click at [439, 32] on input "Search podcasts, credits, & more..." at bounding box center [584, 37] width 559 height 32
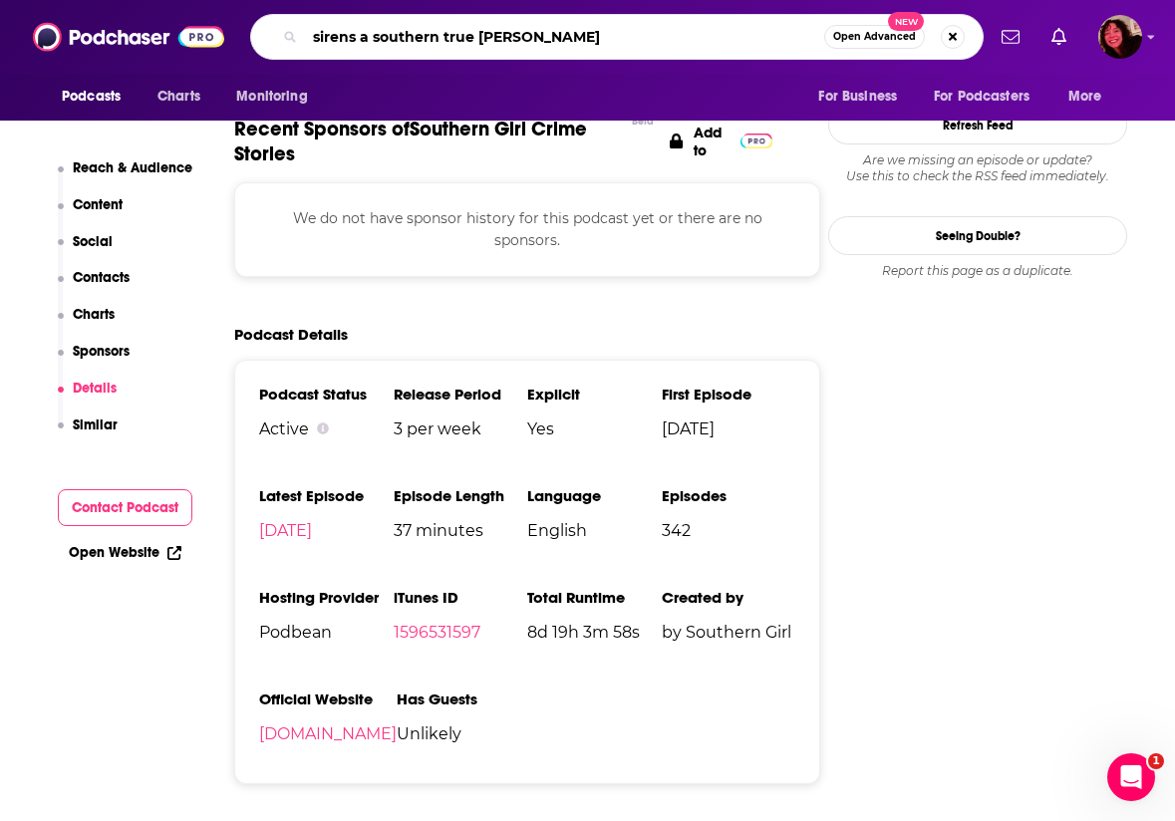
type input "sirens a southern true crime"
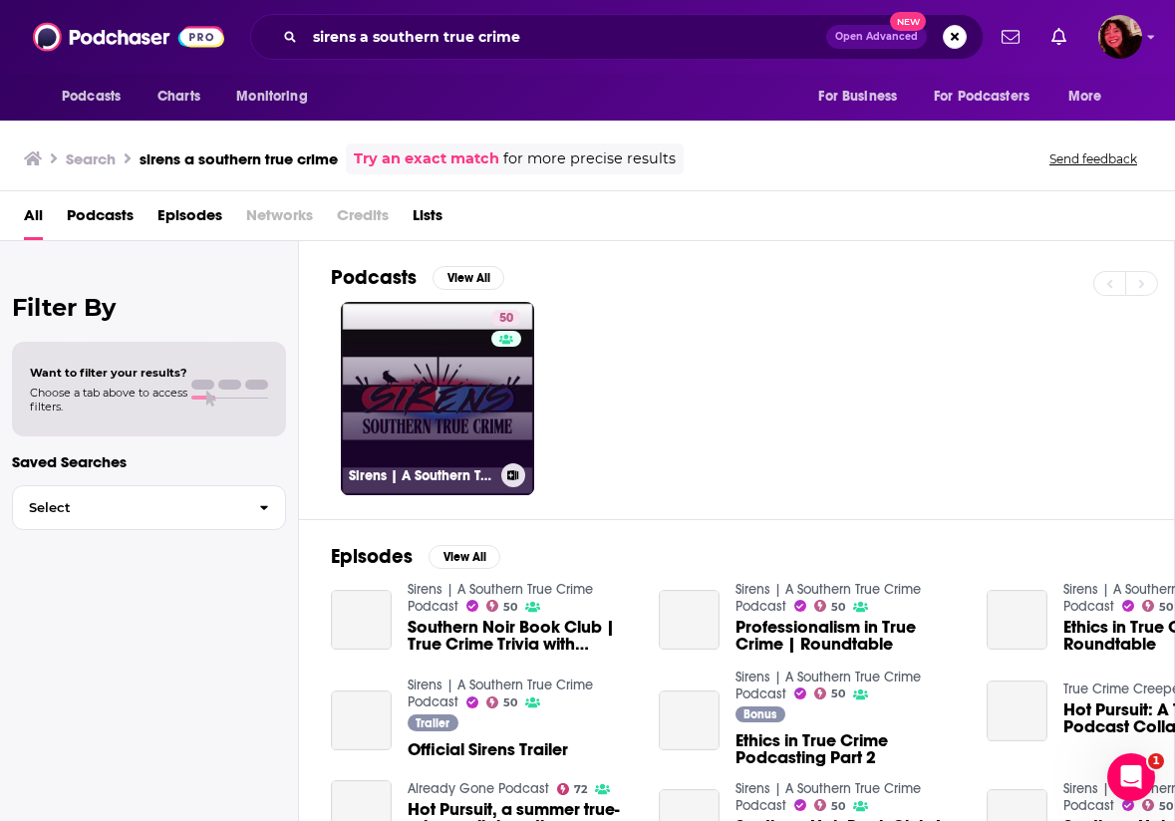
click at [462, 388] on link "50 Sirens | A Southern True Crime Podcast" at bounding box center [437, 398] width 193 height 193
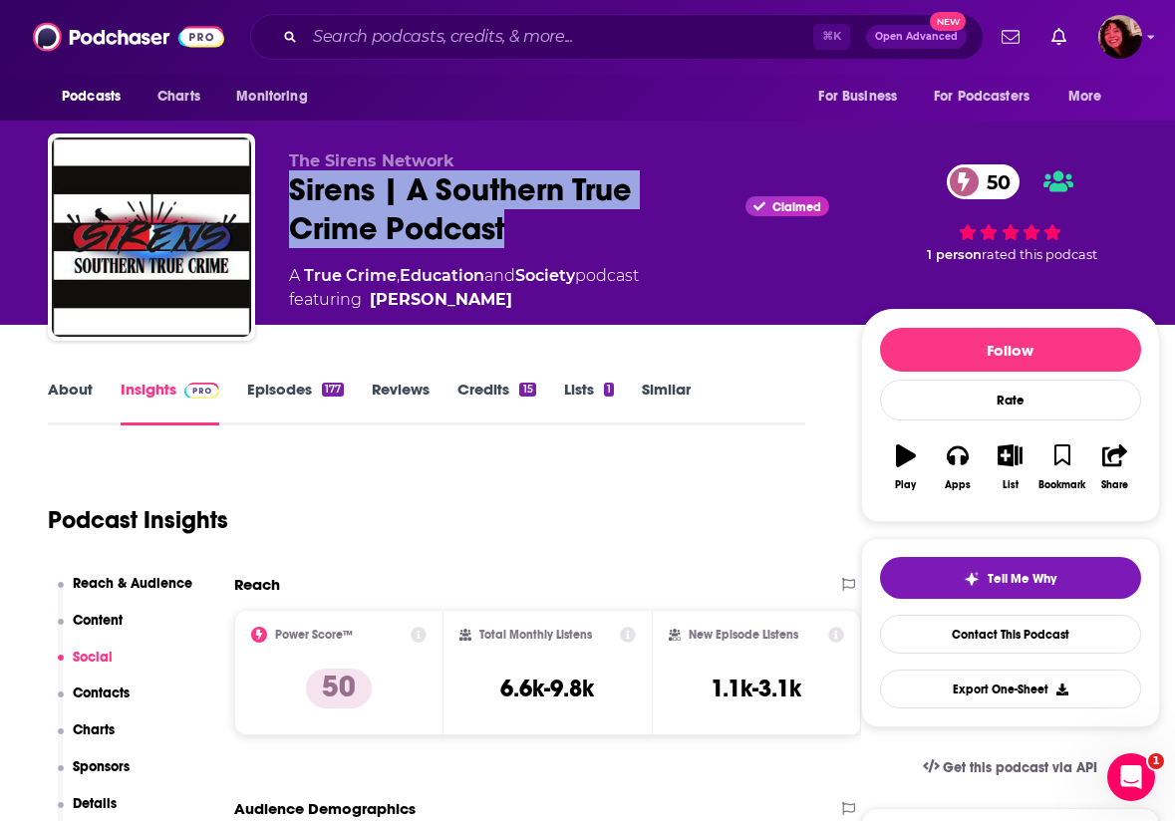
drag, startPoint x: 440, startPoint y: 223, endPoint x: 286, endPoint y: 192, distance: 156.6
click at [286, 192] on div "The Sirens Network Sirens | A Southern True Crime Podcast Claimed 50 A True Cri…" at bounding box center [604, 241] width 1112 height 215
copy h2 "Sirens | A Southern True Crime Podcast"
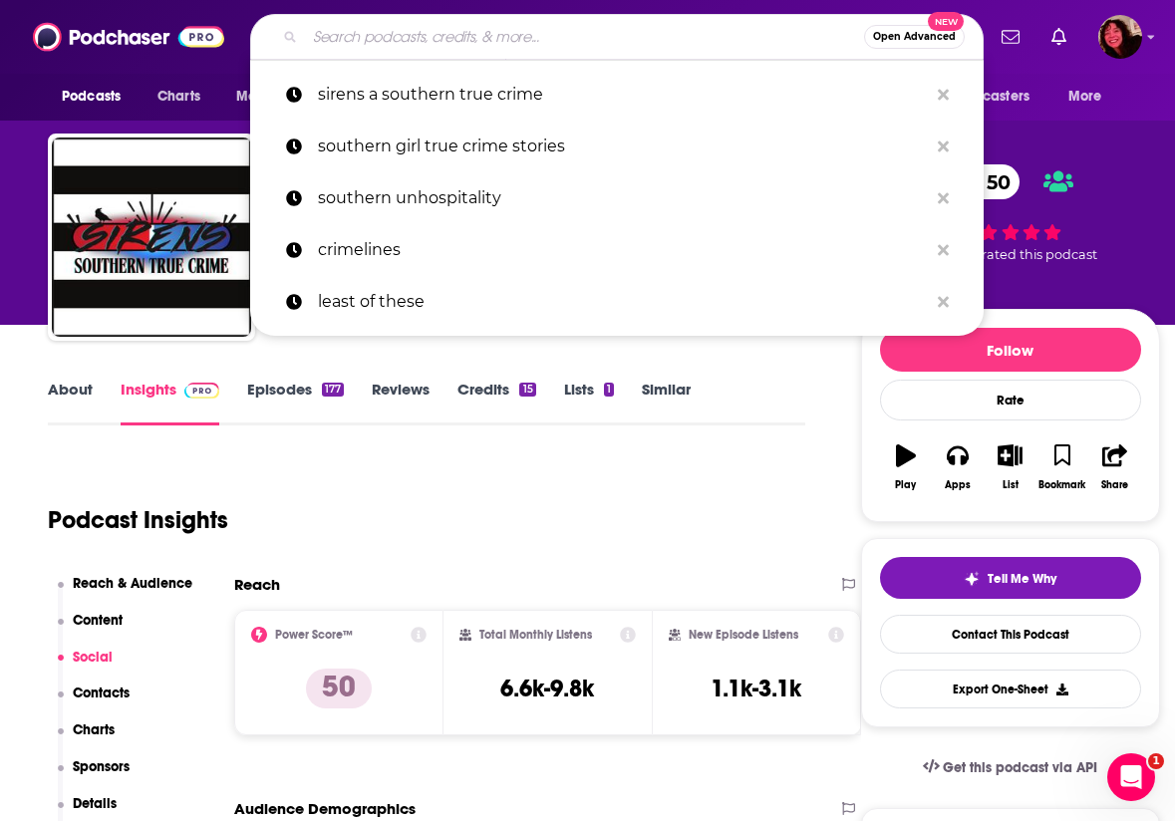
click at [409, 34] on input "Search podcasts, credits, & more..." at bounding box center [584, 37] width 559 height 32
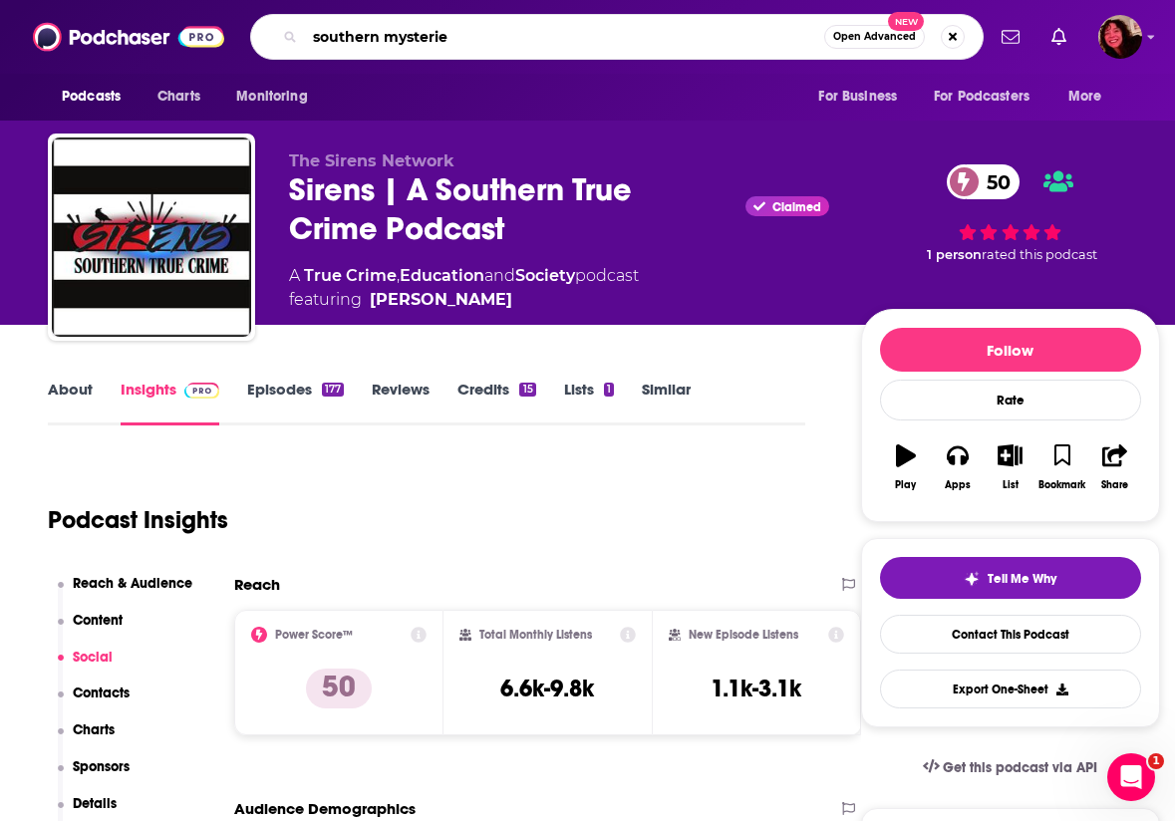
type input "southern mysteries"
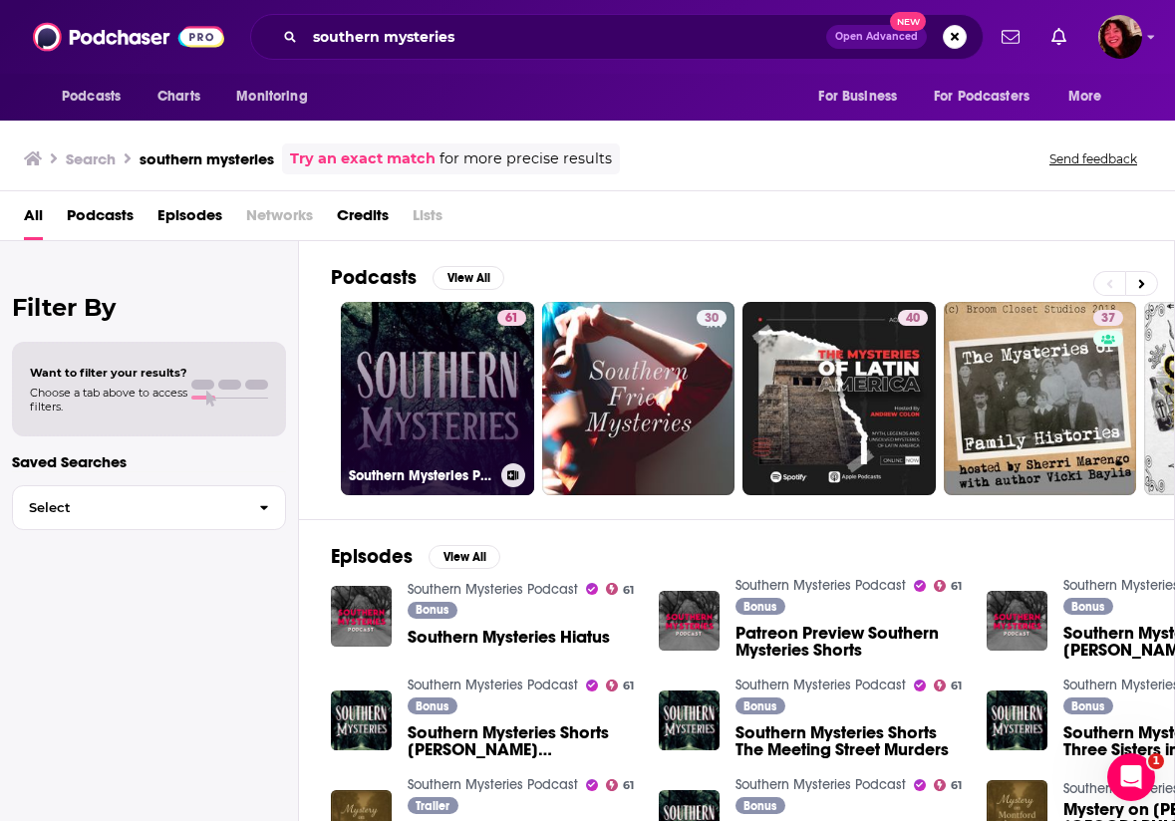
click at [445, 370] on link "61 Southern Mysteries Podcast" at bounding box center [437, 398] width 193 height 193
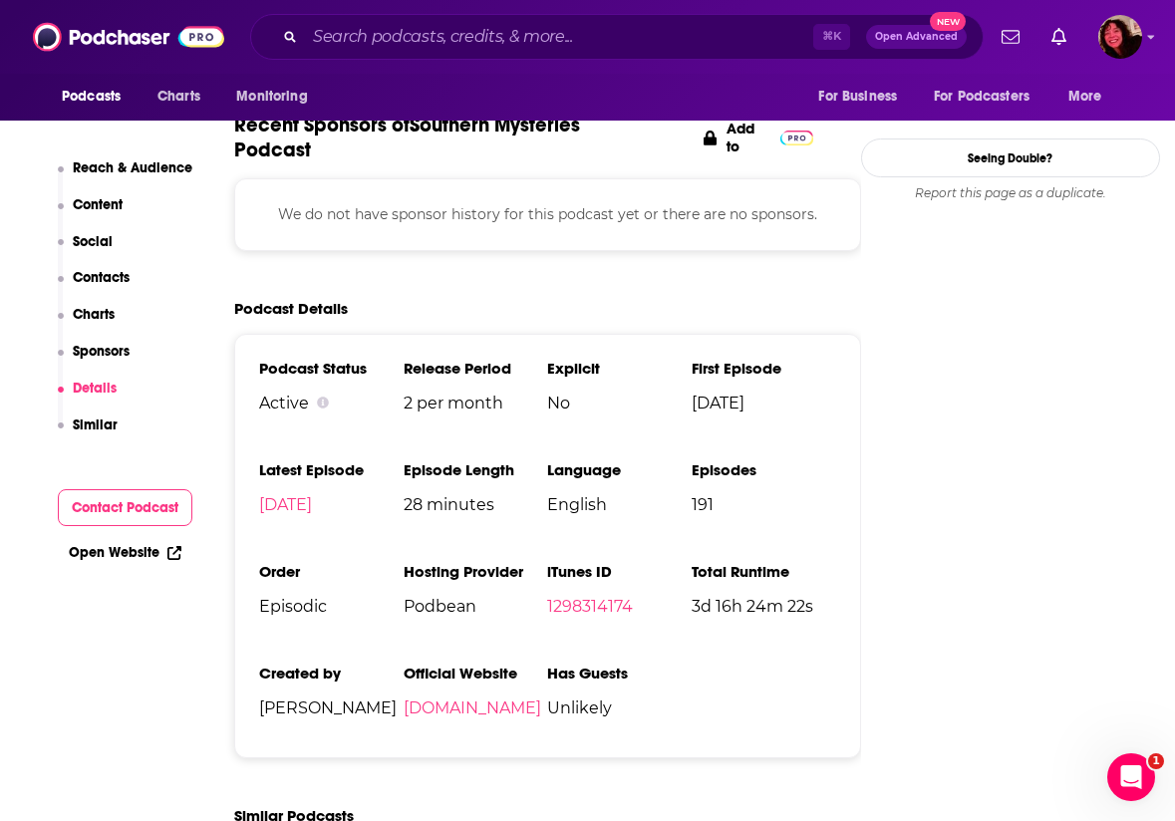
scroll to position [2592, 0]
